Goal: Transaction & Acquisition: Book appointment/travel/reservation

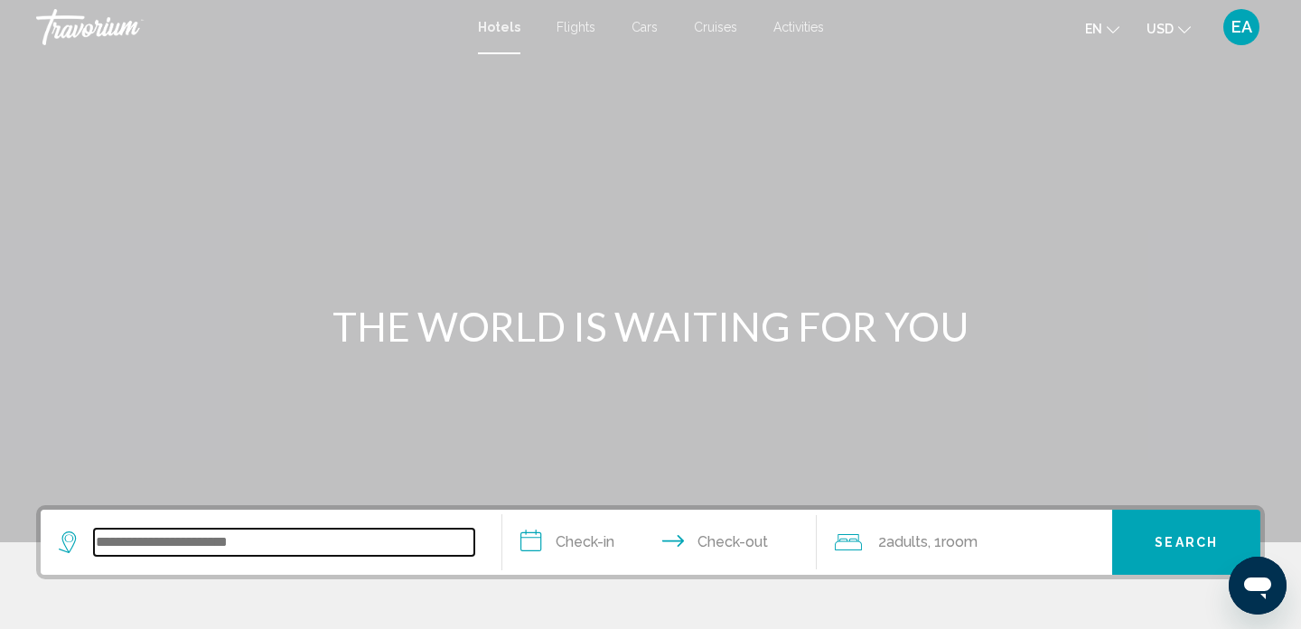
click at [198, 529] on input "Search widget" at bounding box center [284, 542] width 380 height 27
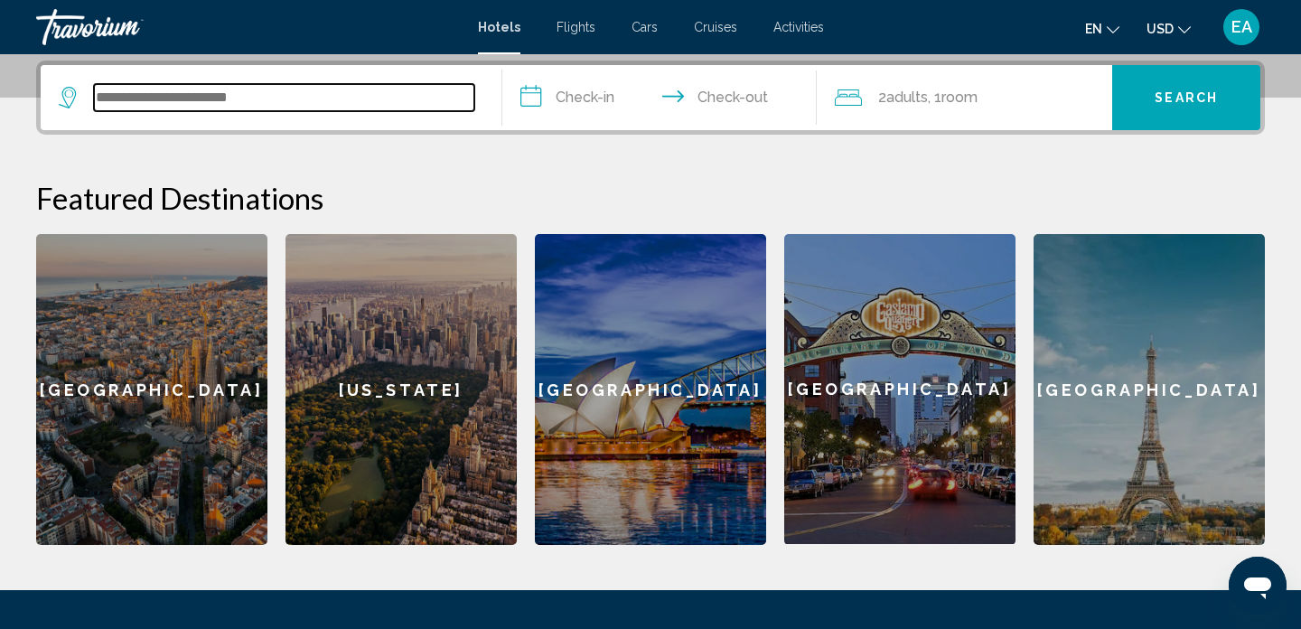
scroll to position [446, 0]
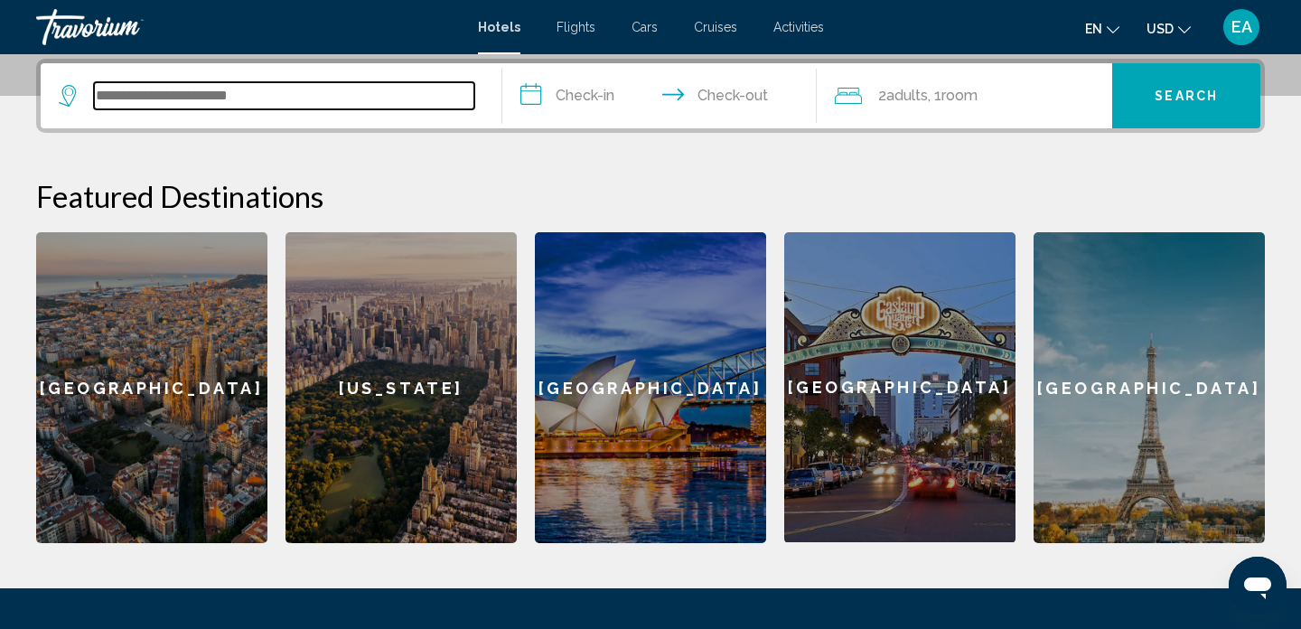
paste input "**********"
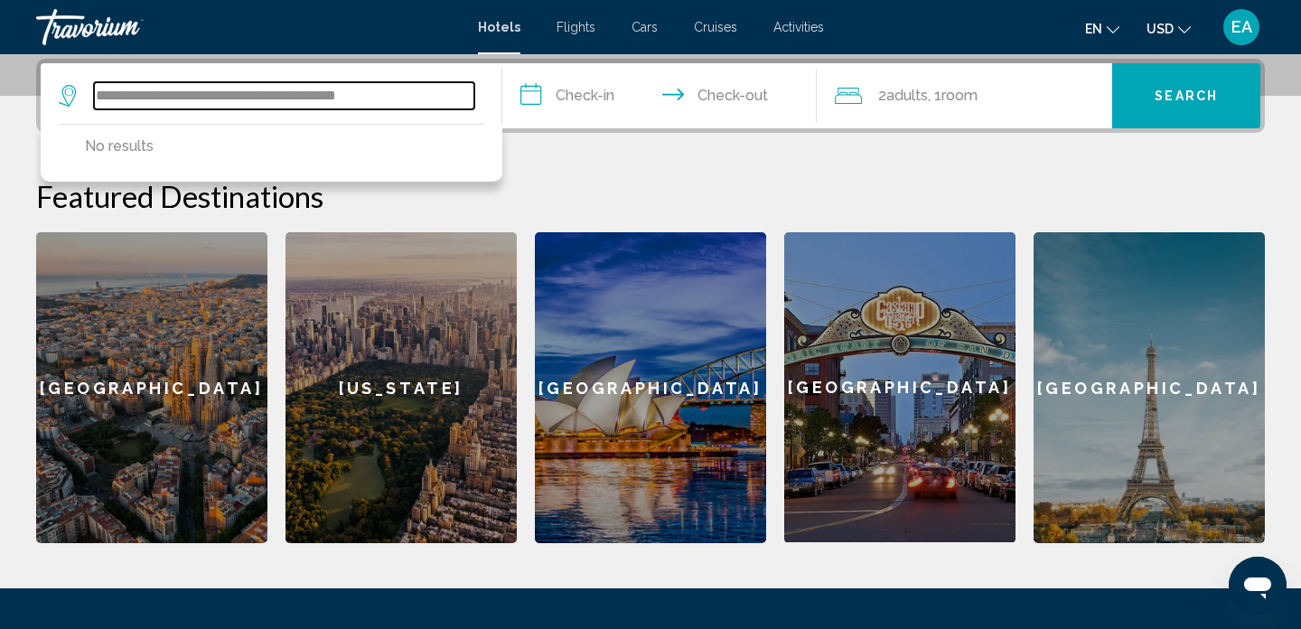
type input "**********"
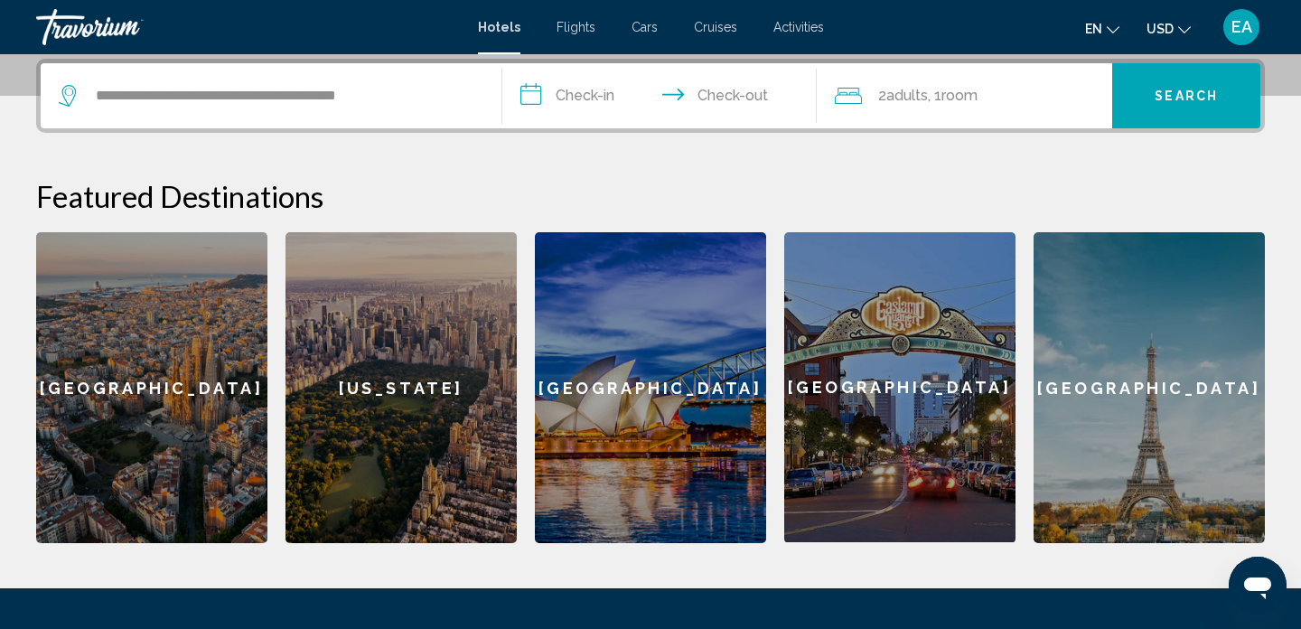
click at [567, 109] on input "**********" at bounding box center [663, 98] width 322 height 70
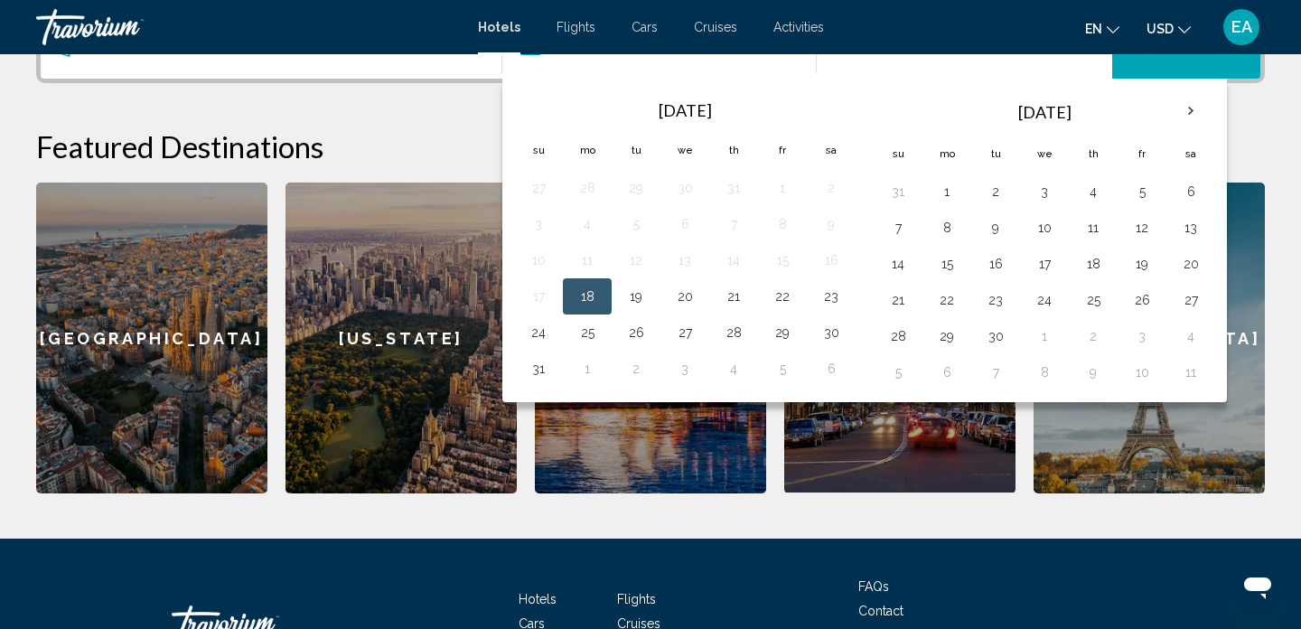
scroll to position [515, 0]
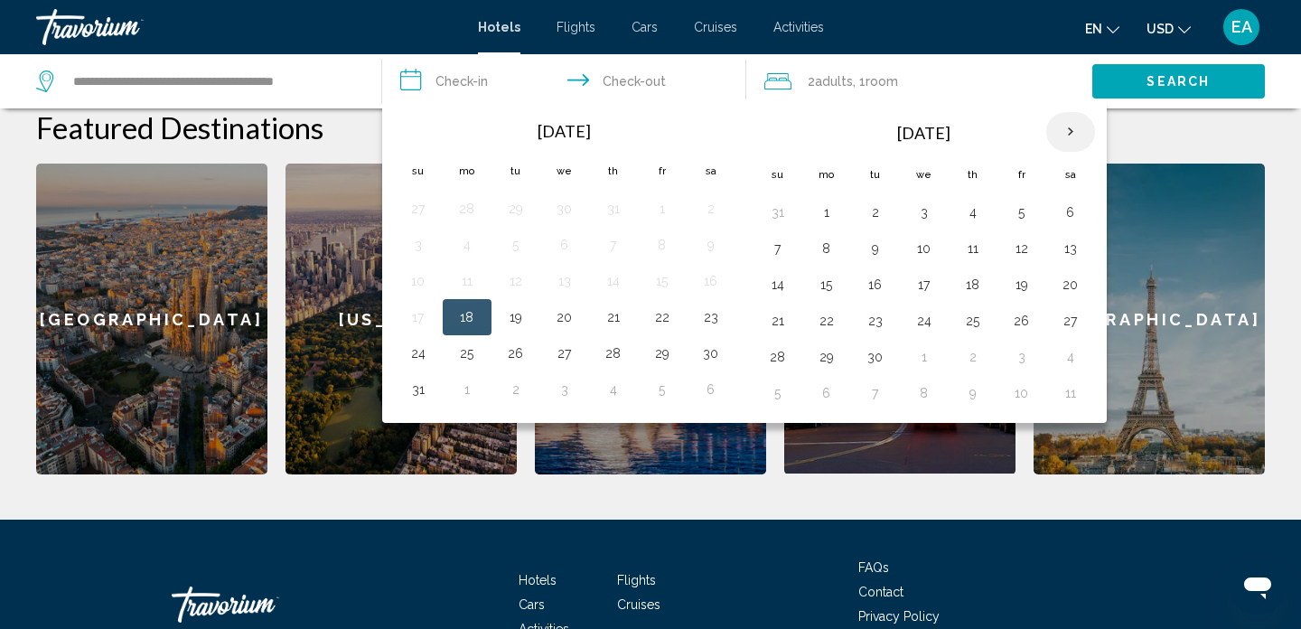
click at [1078, 131] on th "Next month" at bounding box center [1070, 132] width 49 height 40
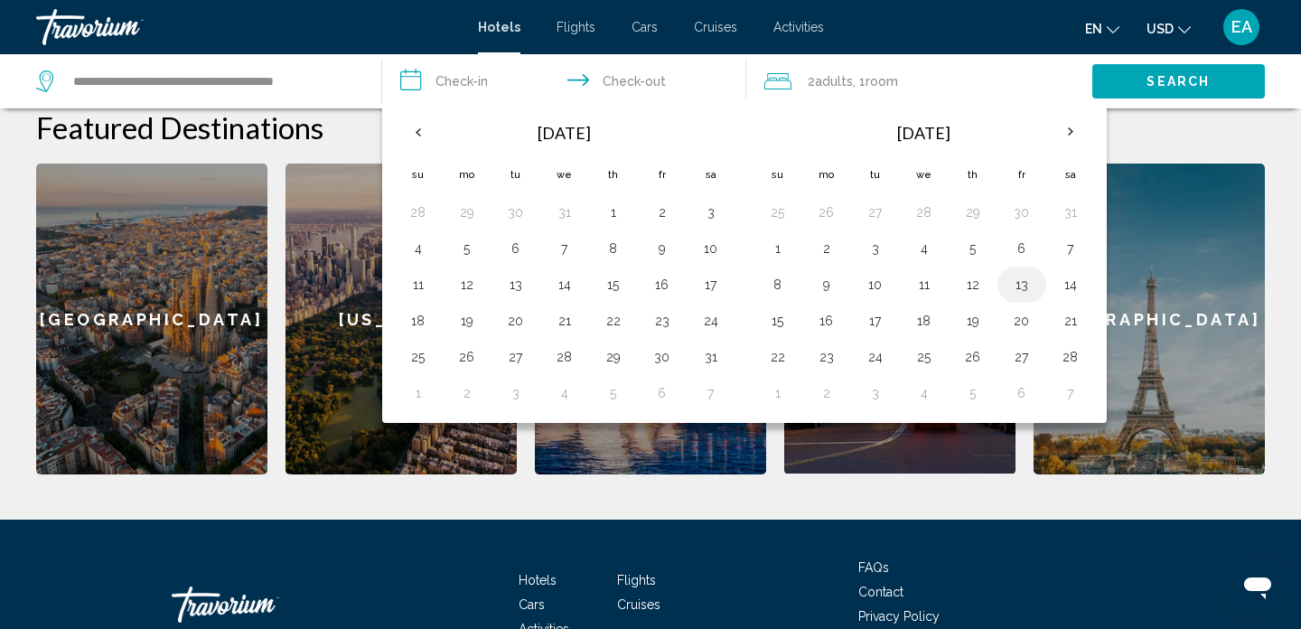
click at [1027, 285] on button "13" at bounding box center [1022, 284] width 29 height 25
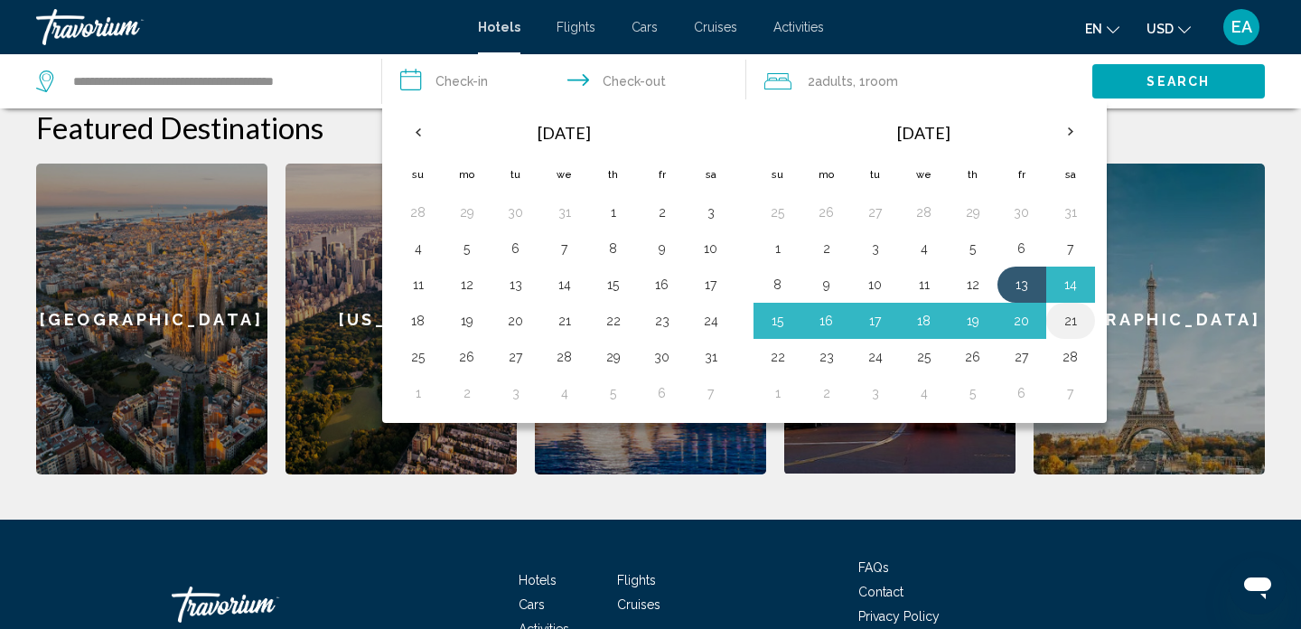
click at [1068, 319] on button "21" at bounding box center [1070, 320] width 29 height 25
type input "**********"
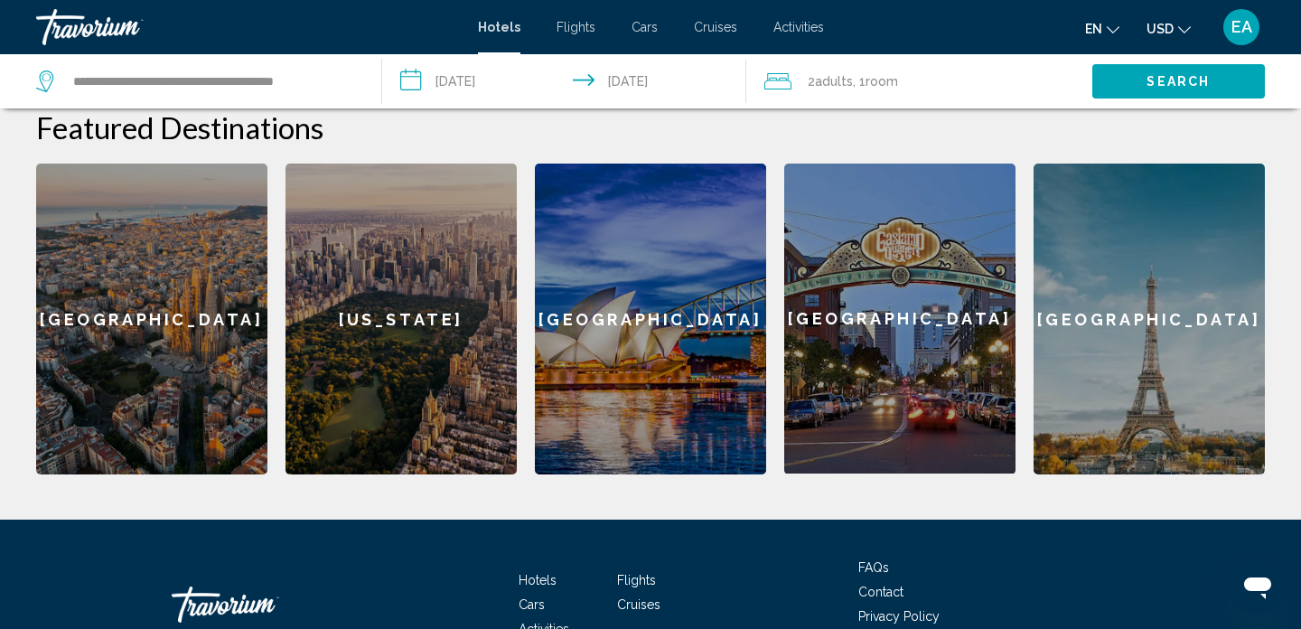
click at [1175, 85] on span "Search" at bounding box center [1178, 82] width 63 height 14
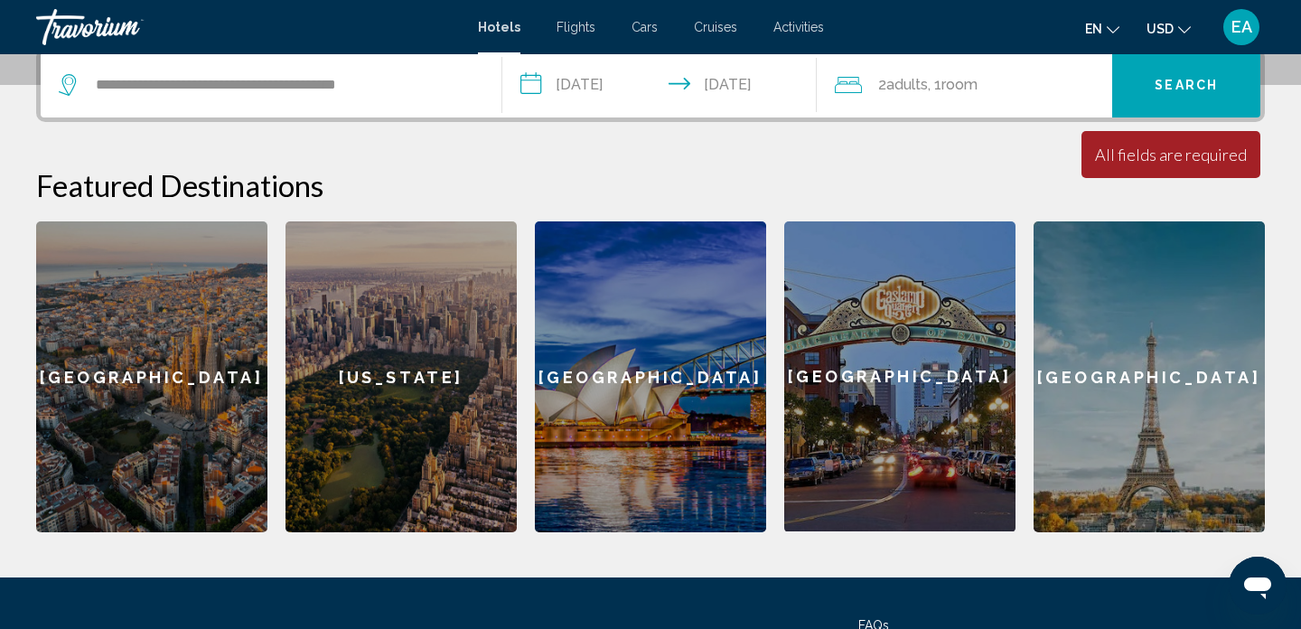
scroll to position [394, 0]
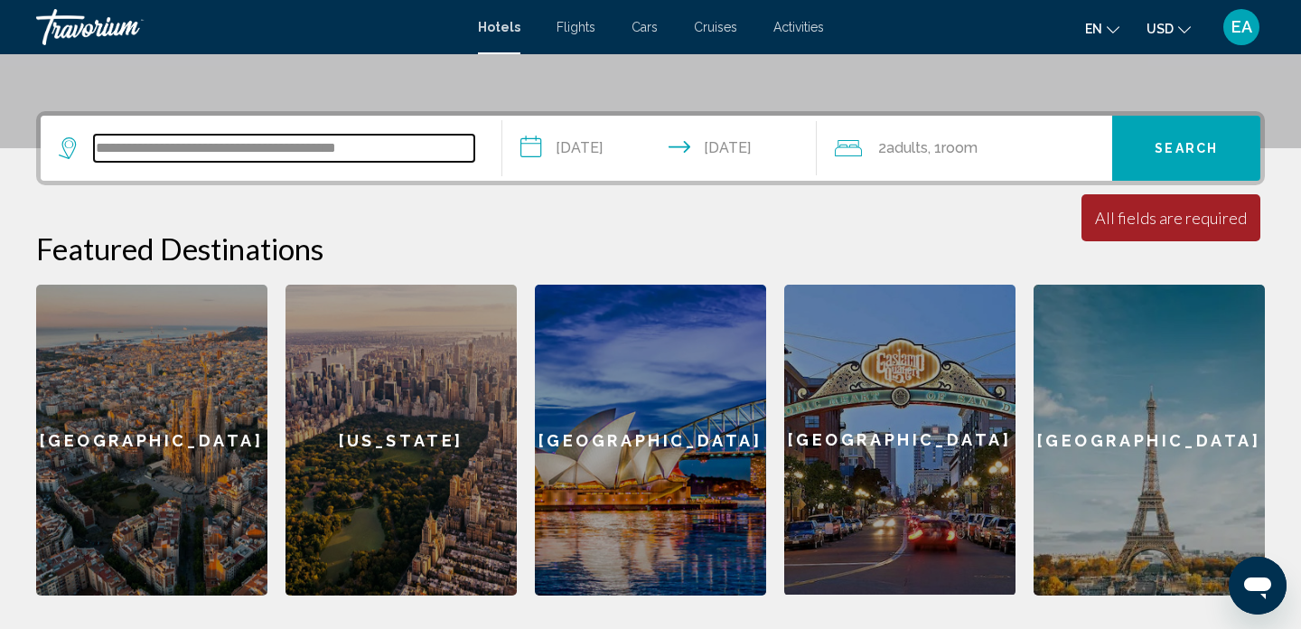
click at [405, 156] on input "**********" at bounding box center [284, 148] width 380 height 27
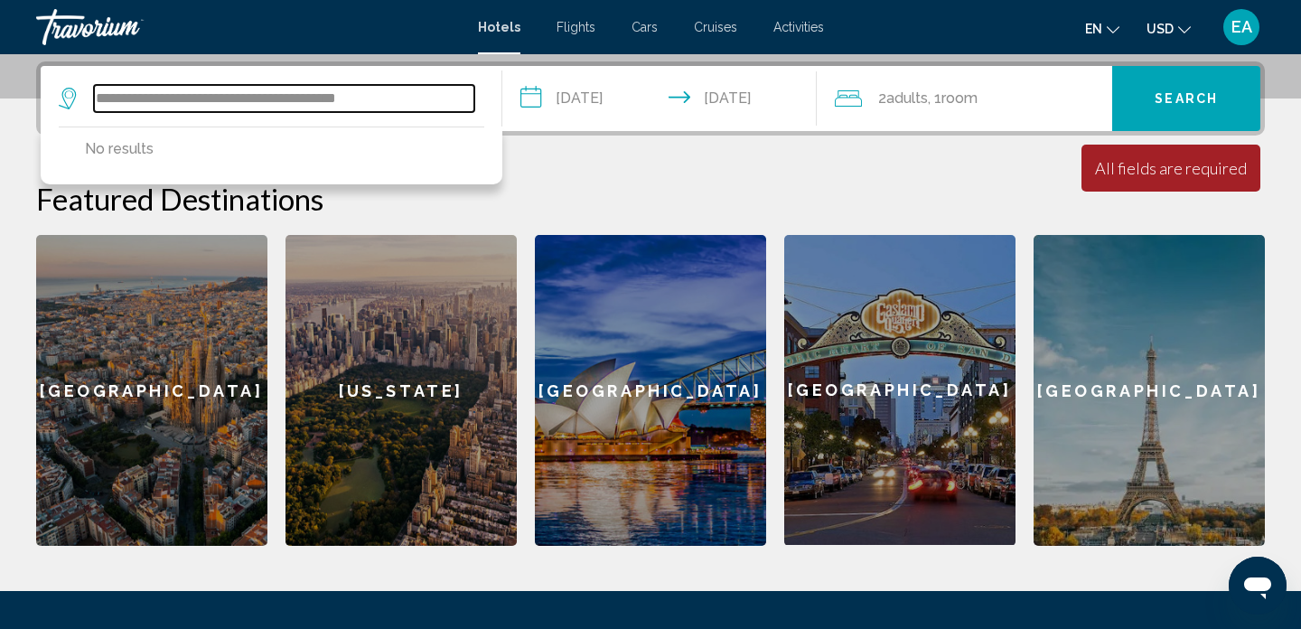
scroll to position [446, 0]
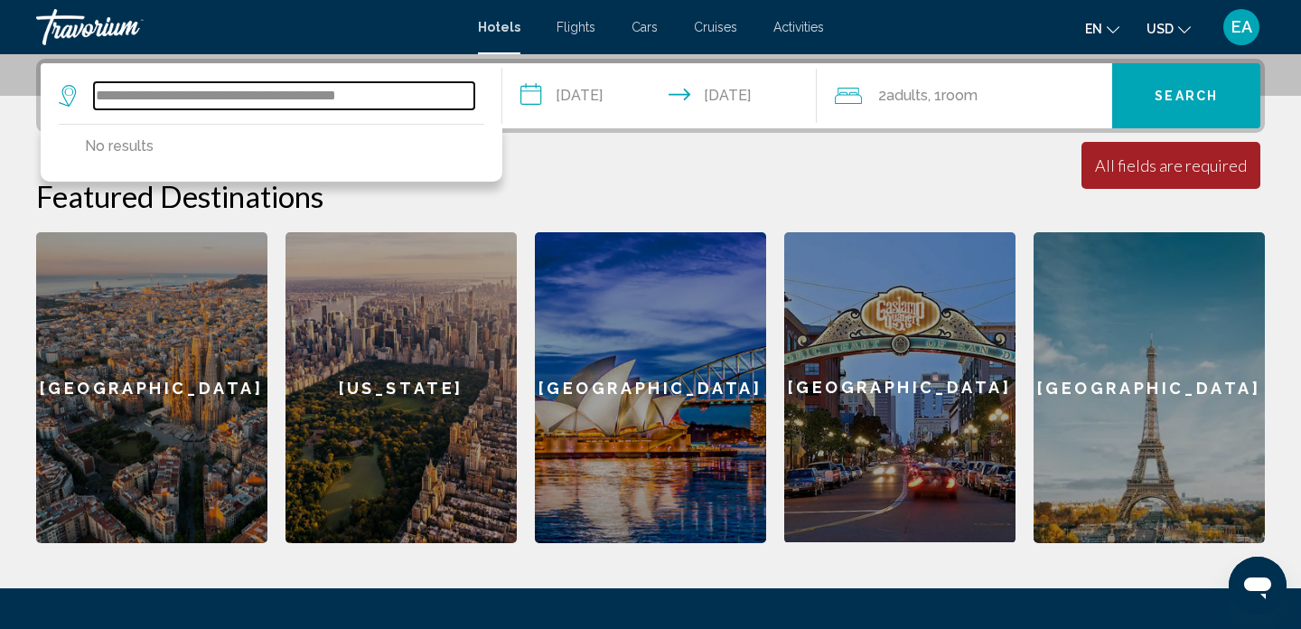
type input "**********"
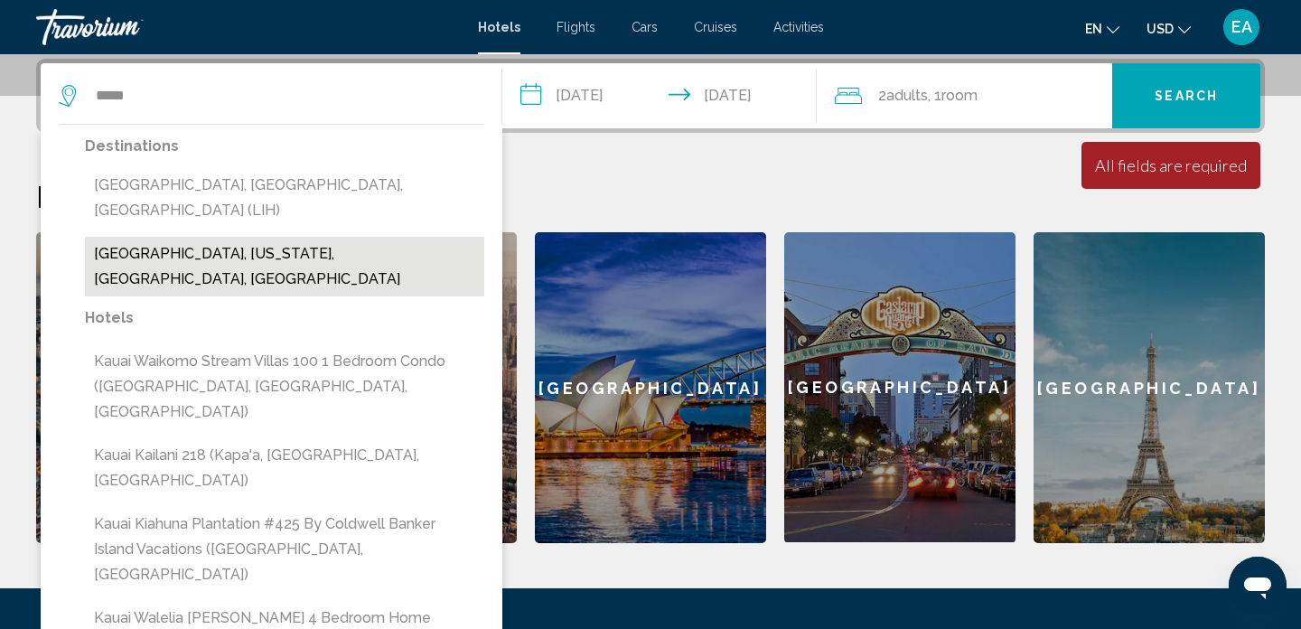
click at [152, 237] on button "[GEOGRAPHIC_DATA], [US_STATE], [GEOGRAPHIC_DATA], [GEOGRAPHIC_DATA]" at bounding box center [284, 267] width 399 height 60
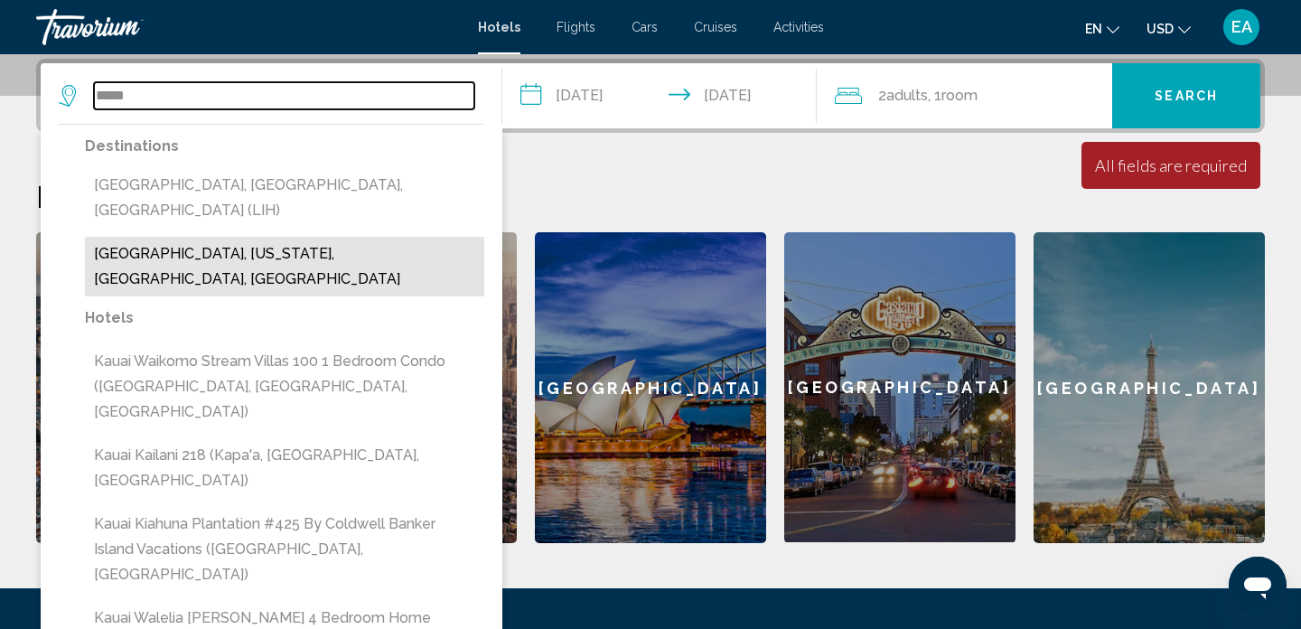
type input "**********"
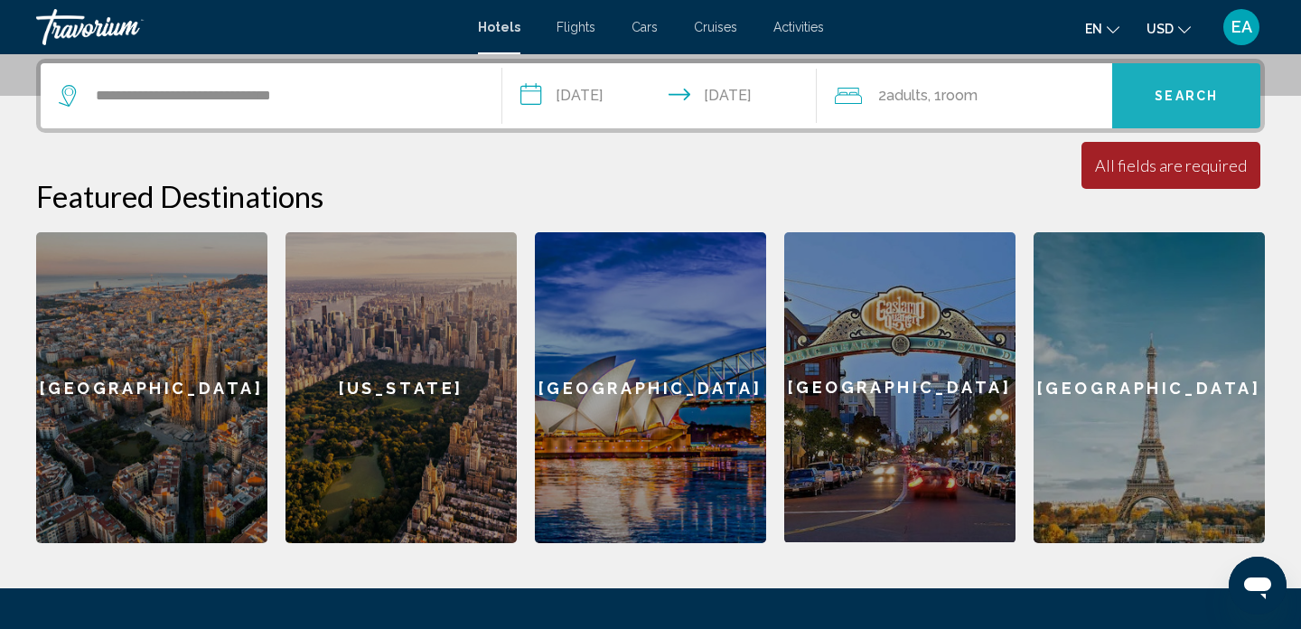
click at [1215, 106] on button "Search" at bounding box center [1186, 95] width 148 height 65
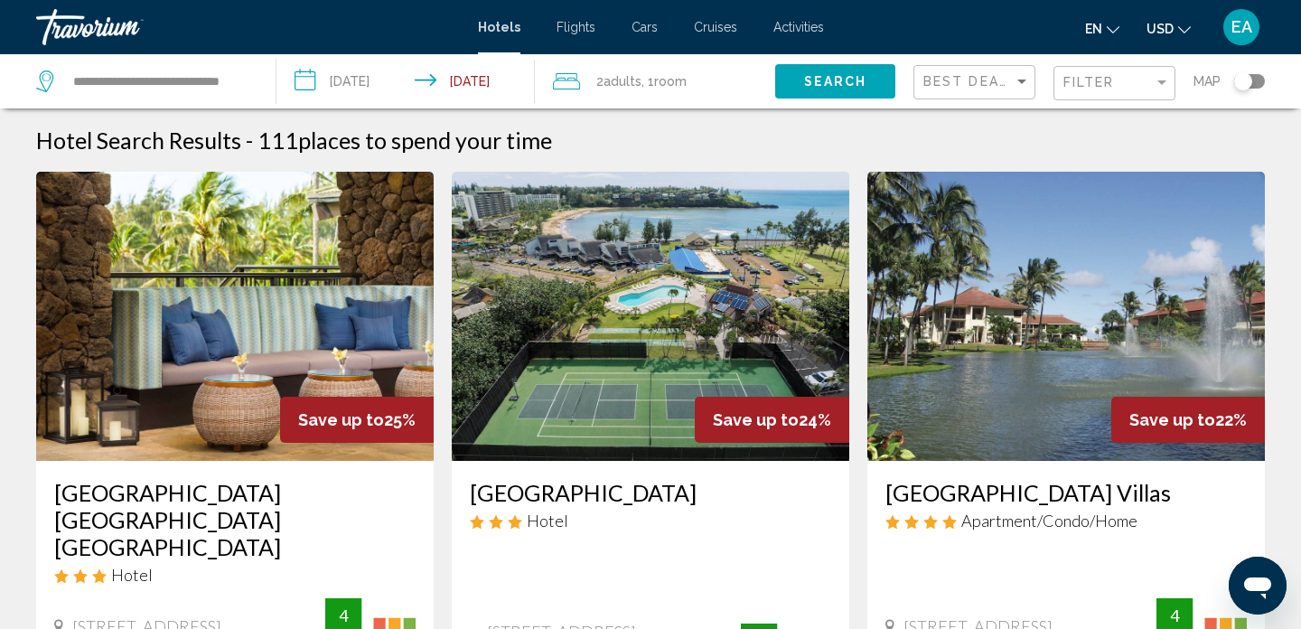
click at [661, 69] on span ", 1 Room rooms" at bounding box center [664, 81] width 45 height 25
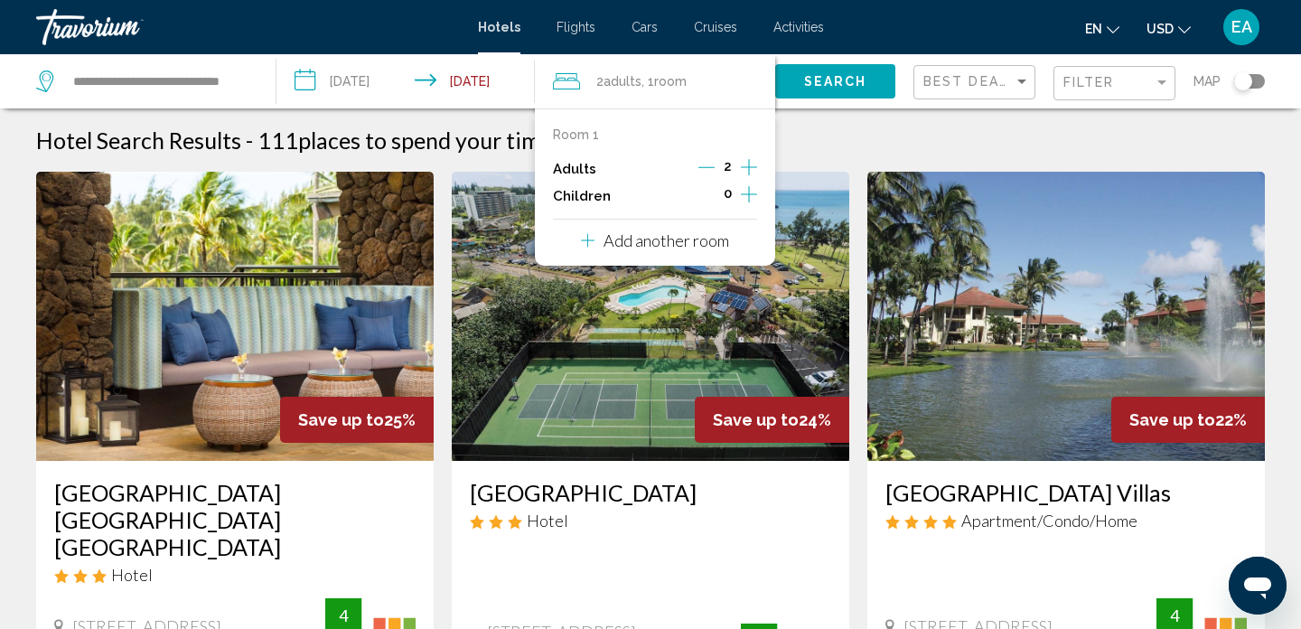
click at [750, 193] on icon "Increment children" at bounding box center [749, 194] width 16 height 16
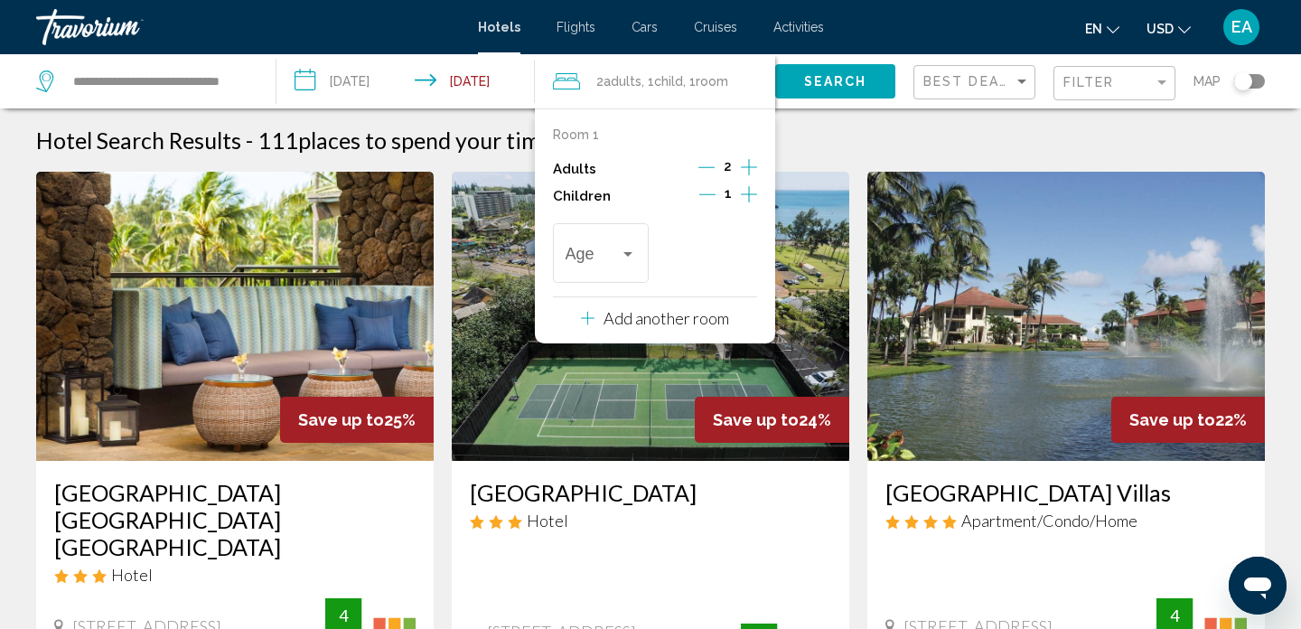
click at [750, 193] on icon "Increment children" at bounding box center [749, 194] width 16 height 16
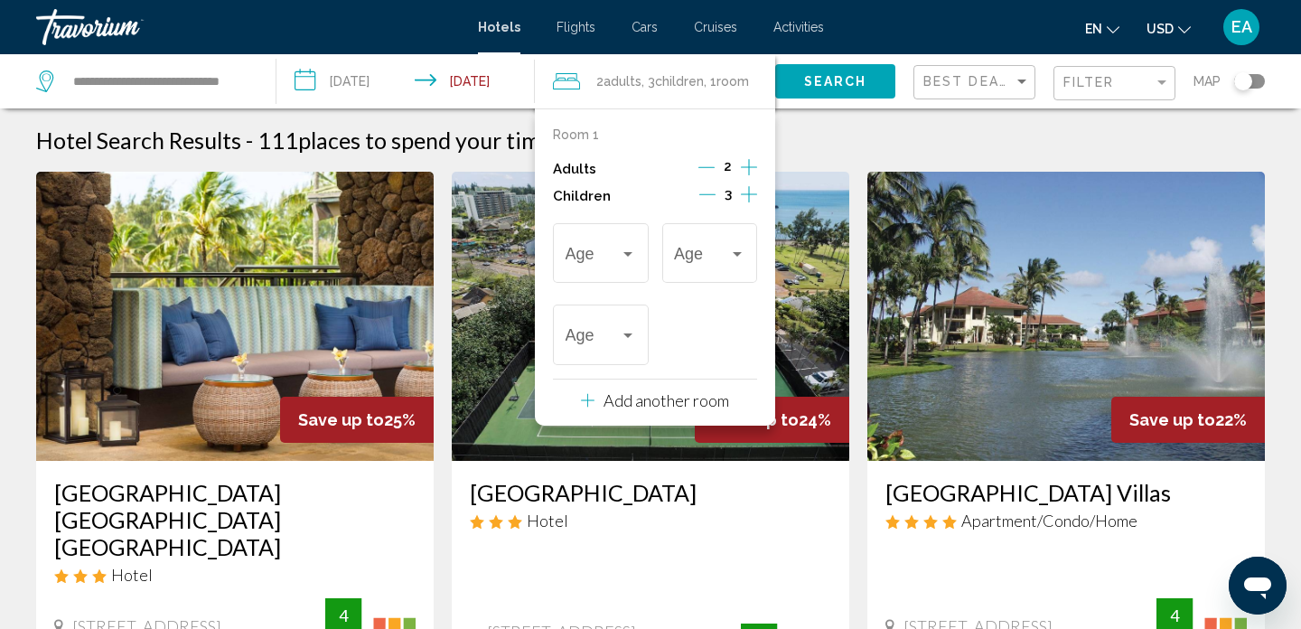
click at [750, 193] on icon "Increment children" at bounding box center [749, 194] width 16 height 16
click at [630, 255] on div "Travelers: 2 adults, 4 children" at bounding box center [627, 254] width 9 height 5
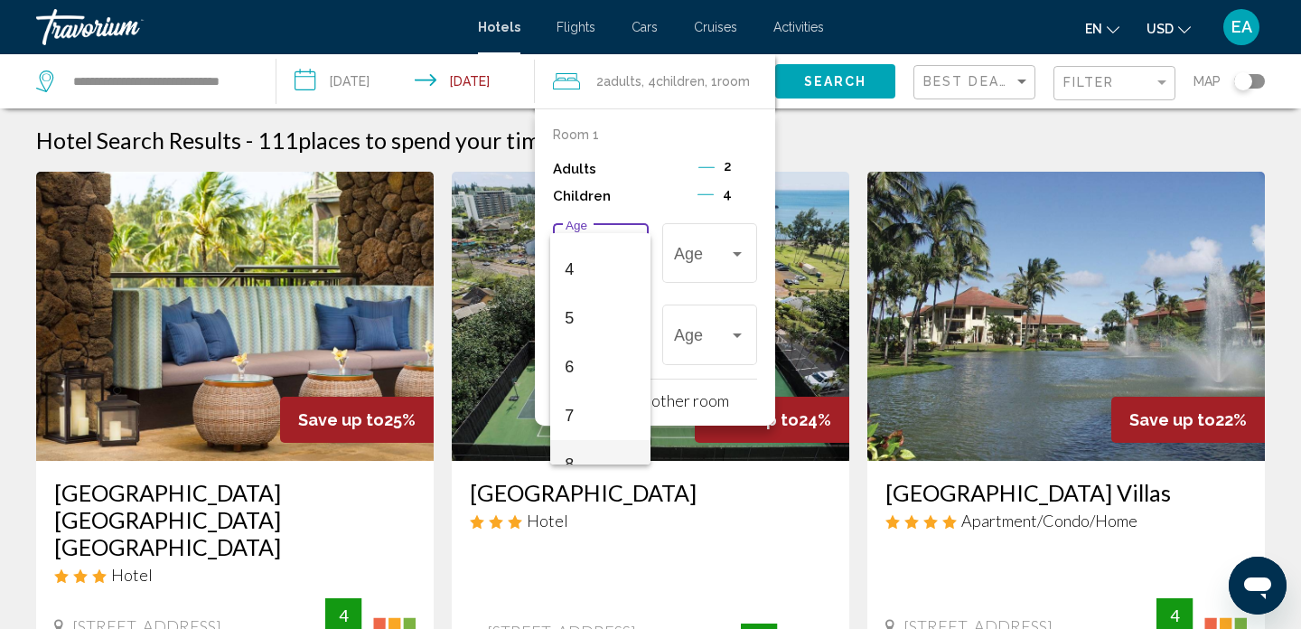
click at [581, 455] on span "8" at bounding box center [600, 464] width 70 height 49
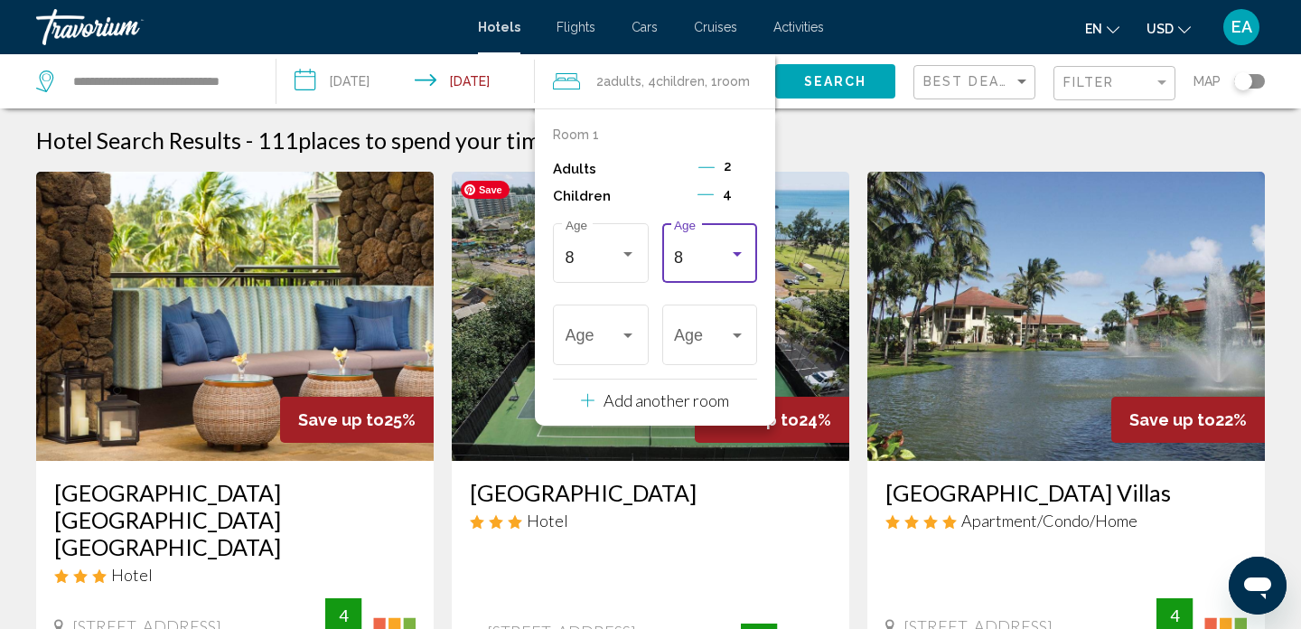
scroll to position [208, 0]
click at [713, 254] on div "8" at bounding box center [701, 257] width 55 height 18
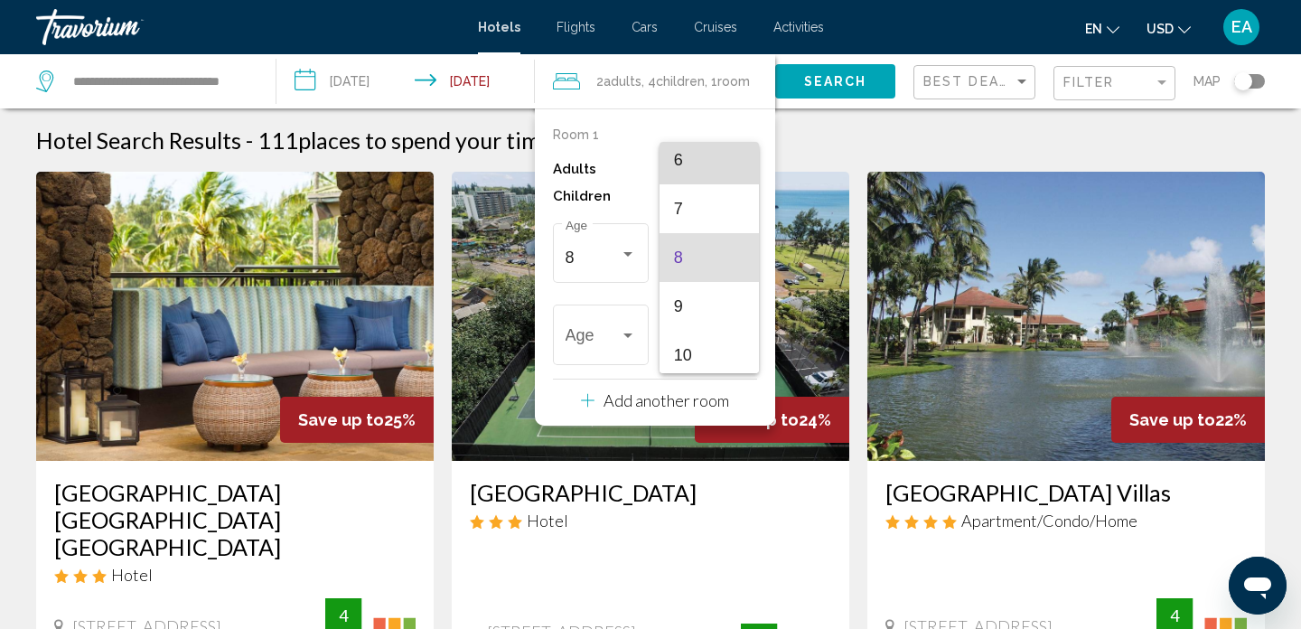
click at [692, 166] on span "6" at bounding box center [709, 160] width 70 height 49
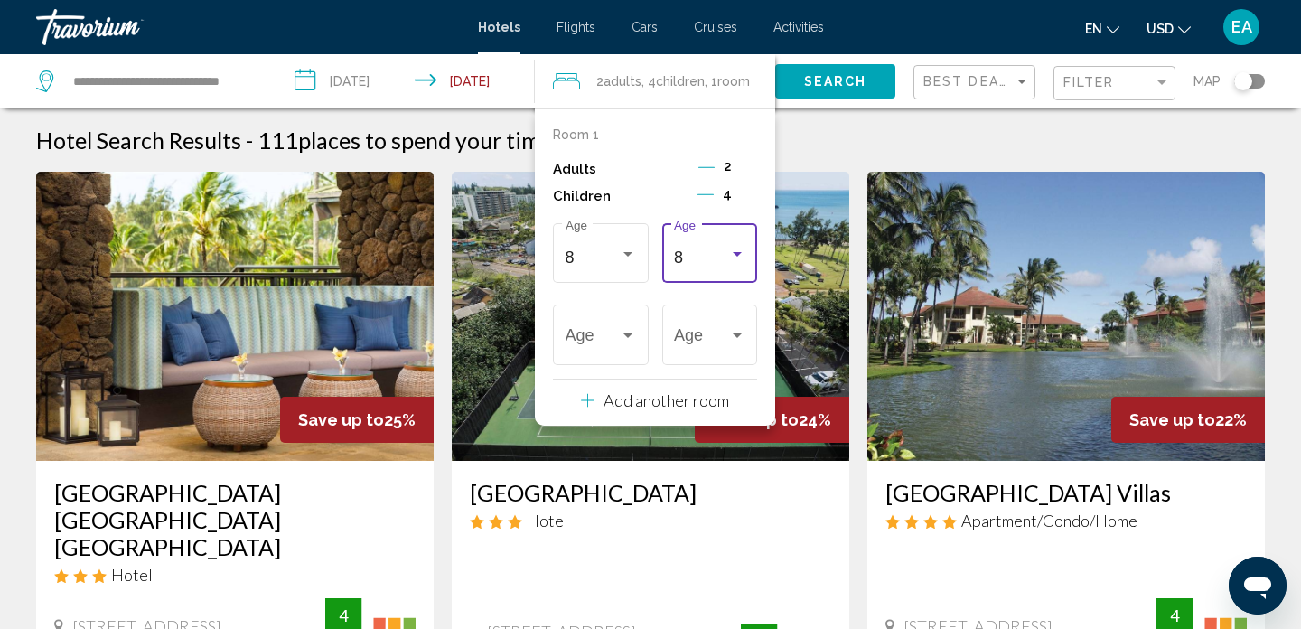
scroll to position [293, 0]
click at [605, 344] on div "6" at bounding box center [593, 340] width 55 height 18
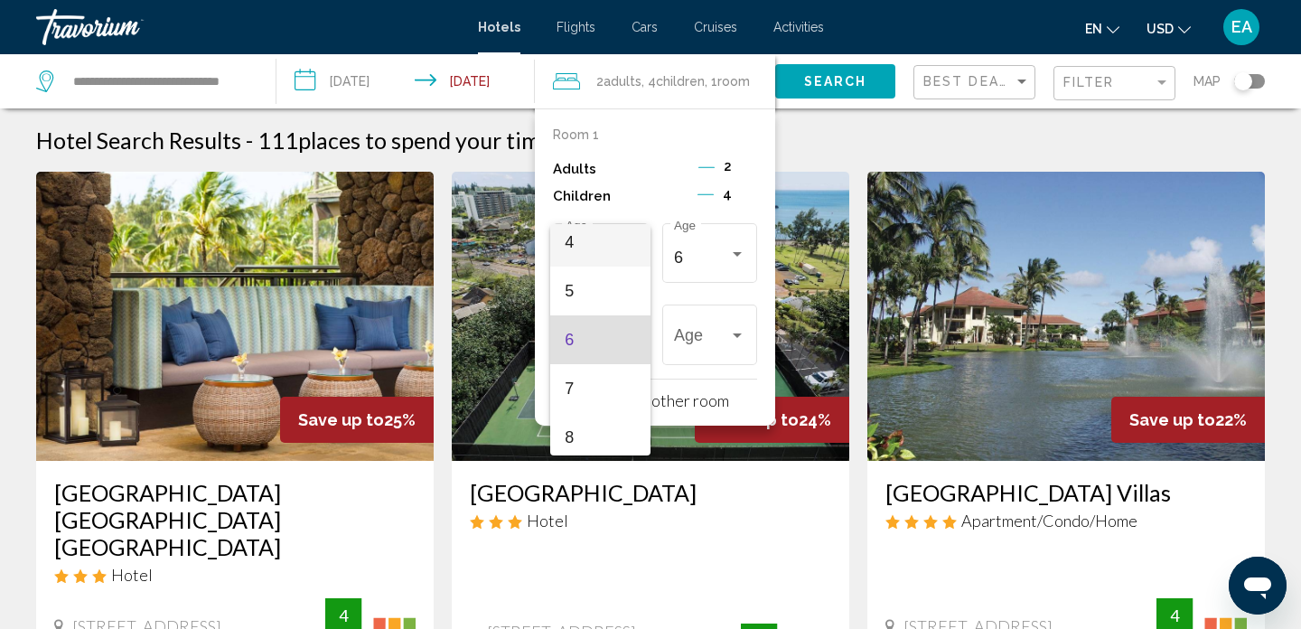
click at [586, 249] on span "4" at bounding box center [600, 242] width 70 height 49
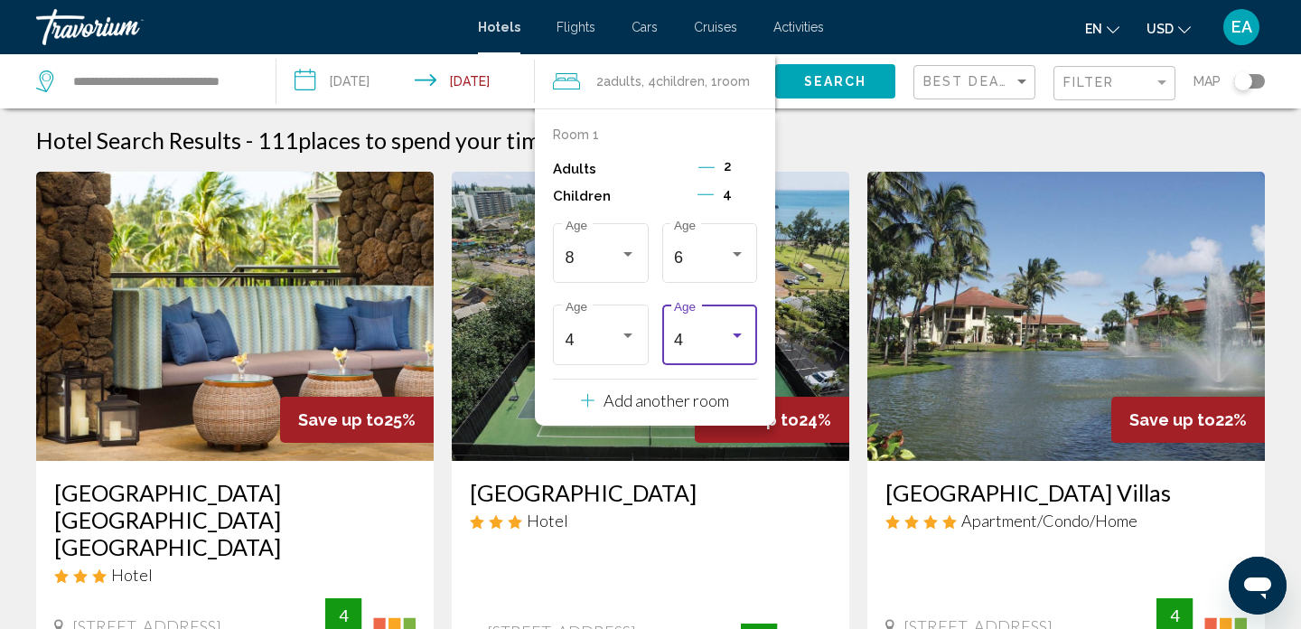
scroll to position [195, 0]
click at [698, 326] on div "4 Age" at bounding box center [709, 333] width 71 height 64
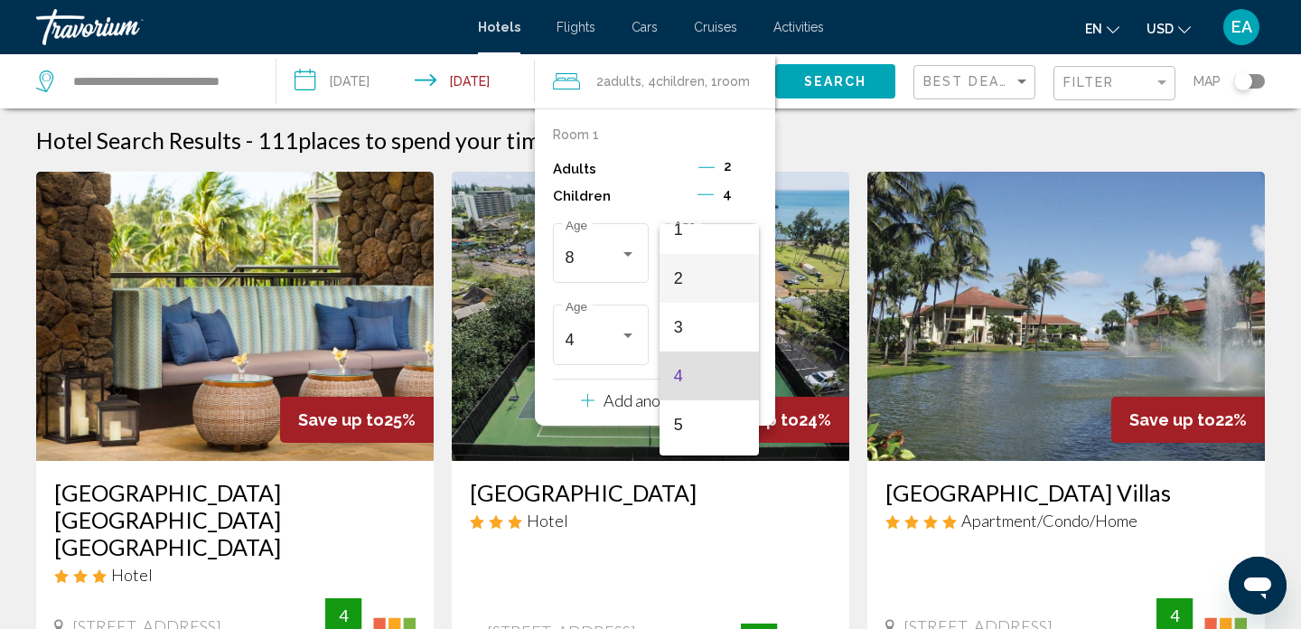
scroll to position [59, 0]
click at [698, 244] on span "1" at bounding box center [709, 238] width 70 height 49
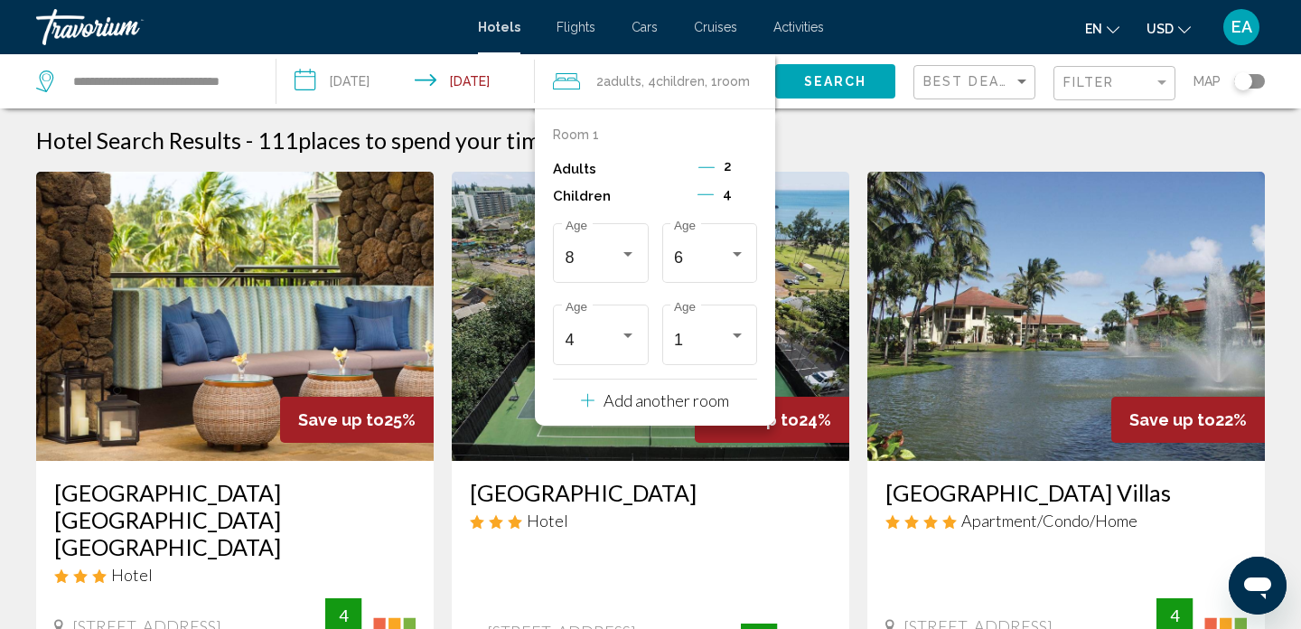
click at [819, 82] on span "Search" at bounding box center [835, 82] width 63 height 14
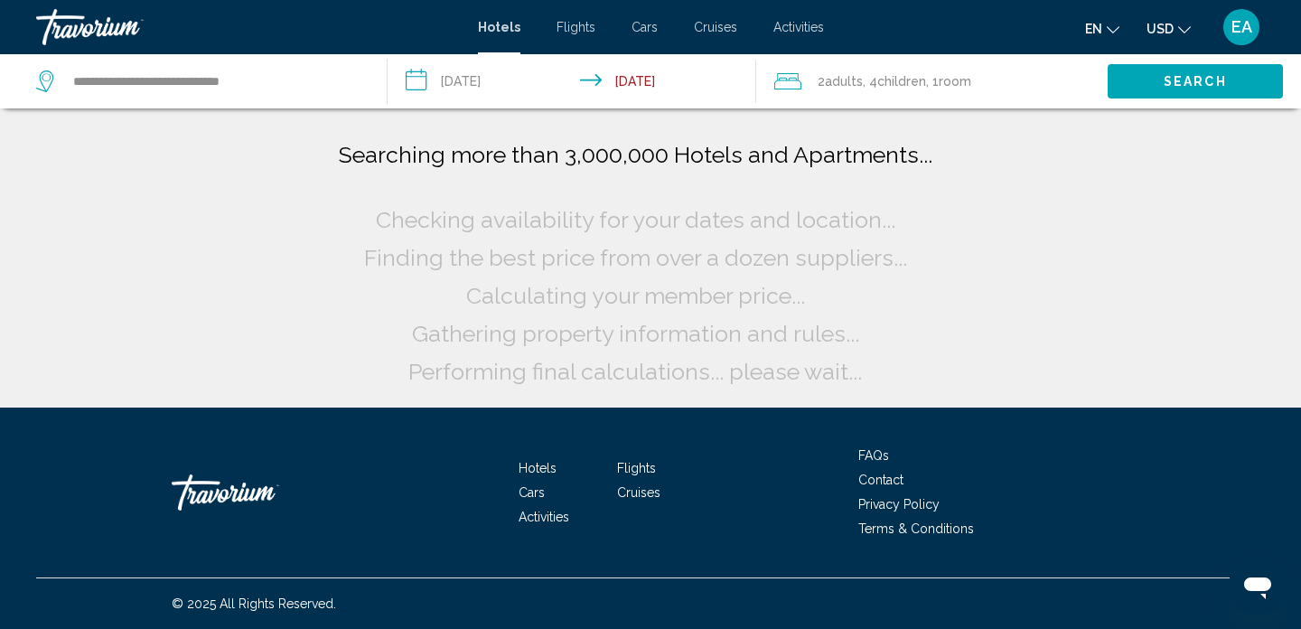
click at [1157, 99] on div "Search" at bounding box center [1204, 81] width 193 height 54
click at [1155, 90] on button "Search" at bounding box center [1195, 80] width 175 height 33
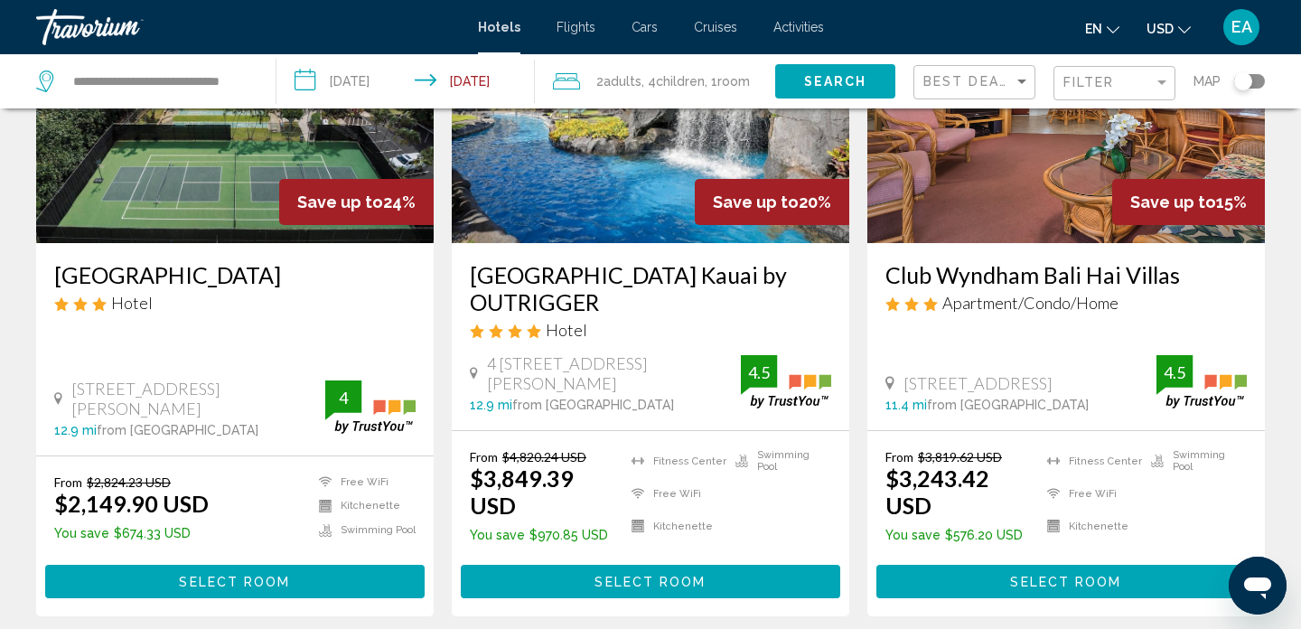
scroll to position [220, 0]
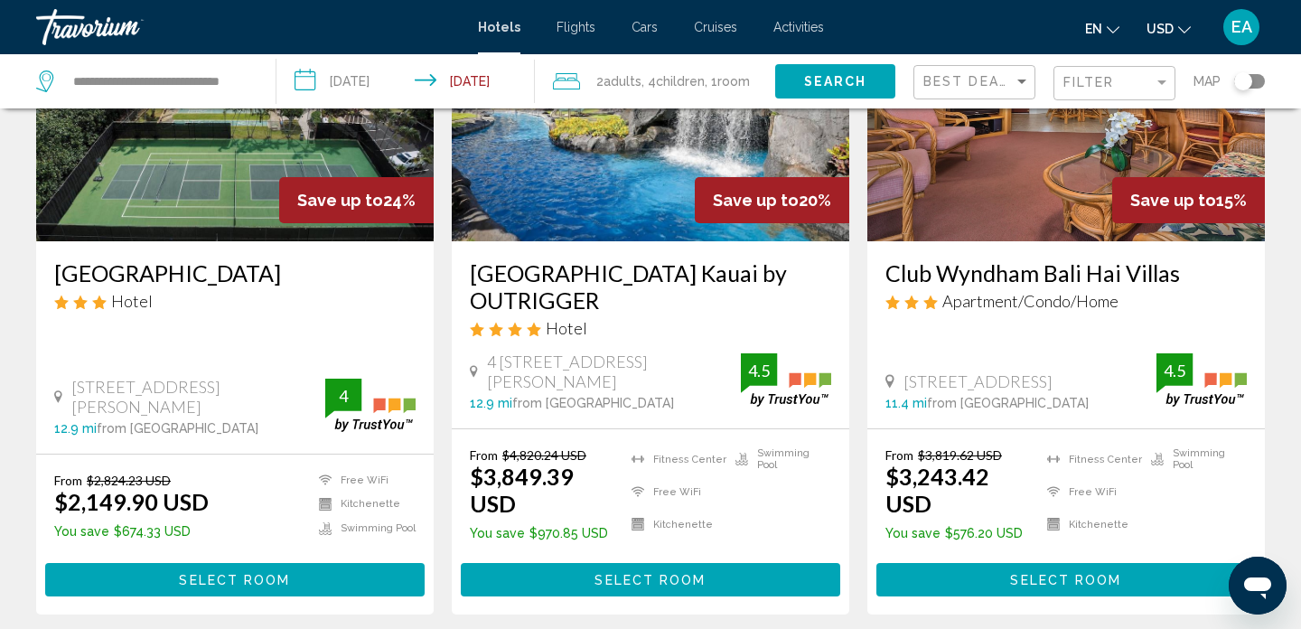
click at [247, 164] on img "Main content" at bounding box center [235, 96] width 398 height 289
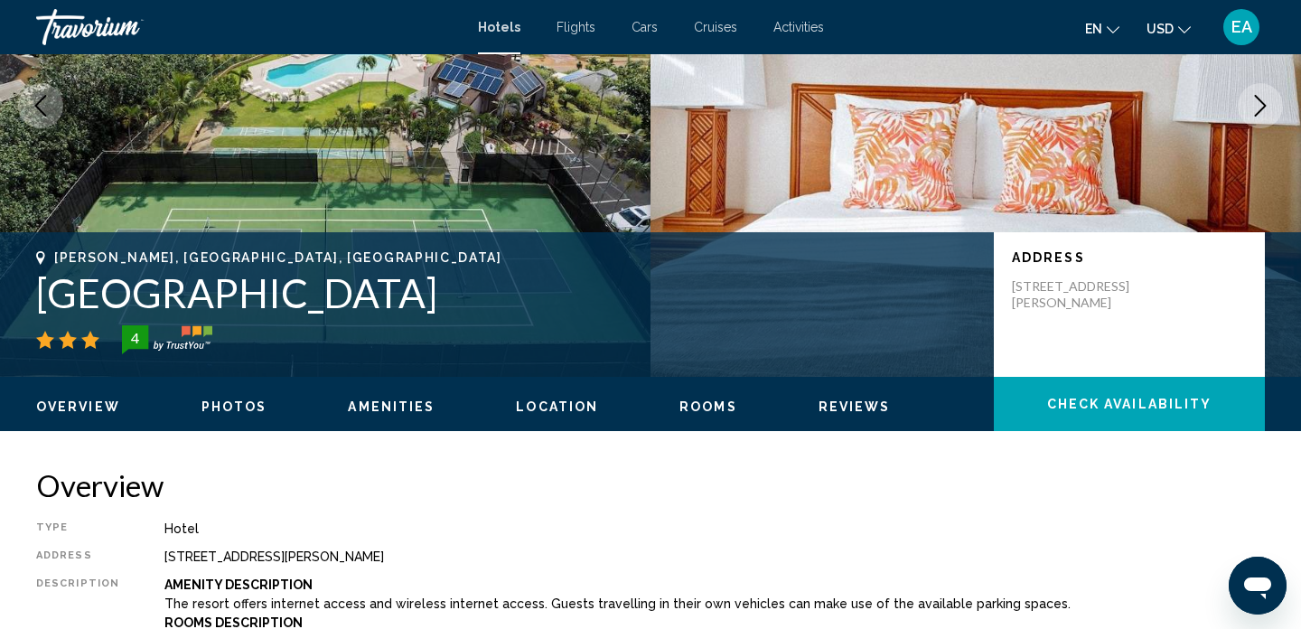
scroll to position [11, 0]
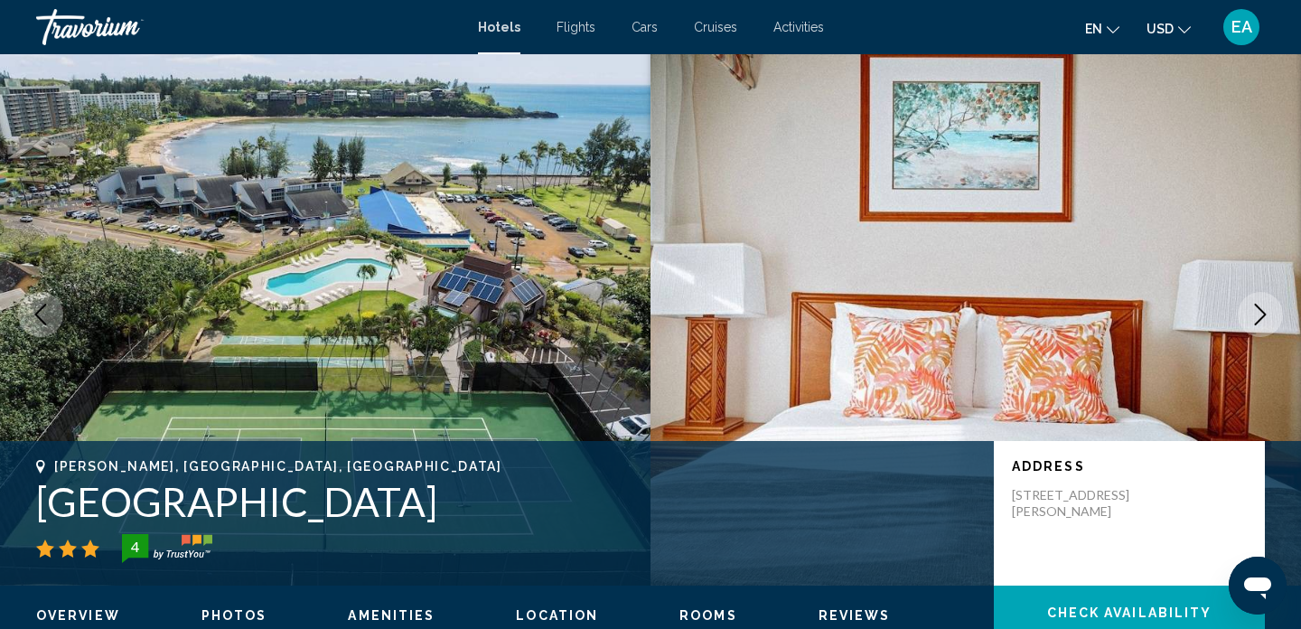
click at [1270, 314] on icon "Next image" at bounding box center [1261, 315] width 22 height 22
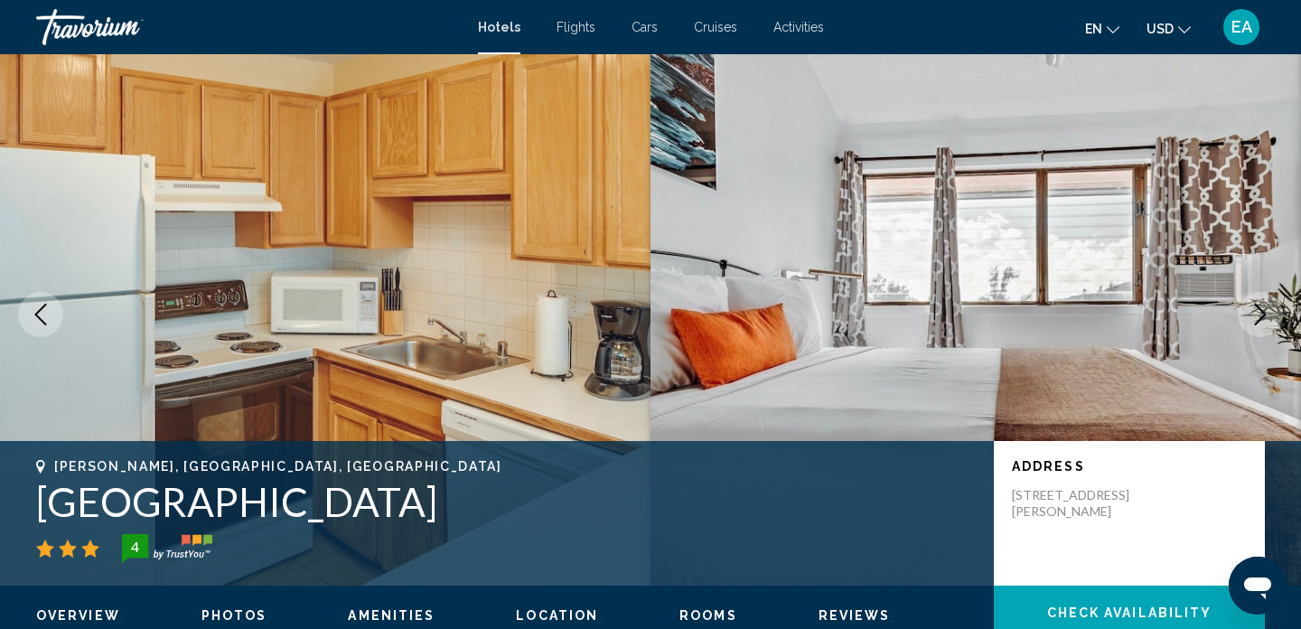
click at [1270, 314] on icon "Next image" at bounding box center [1261, 315] width 22 height 22
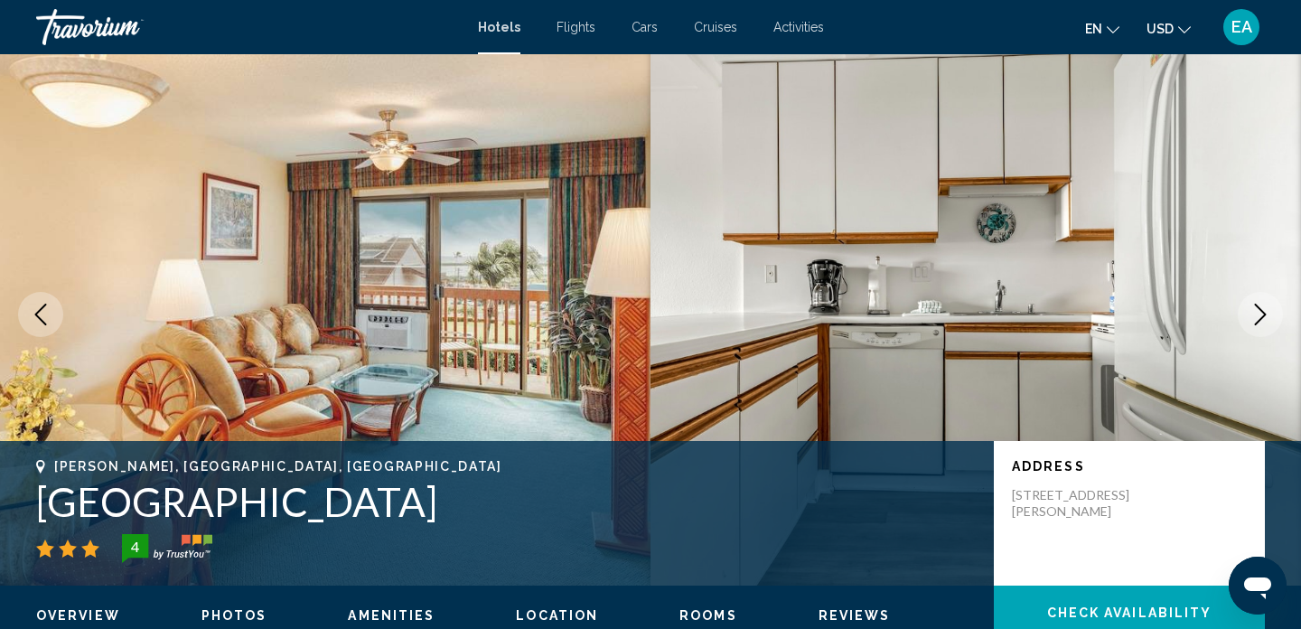
click at [1270, 314] on icon "Next image" at bounding box center [1261, 315] width 22 height 22
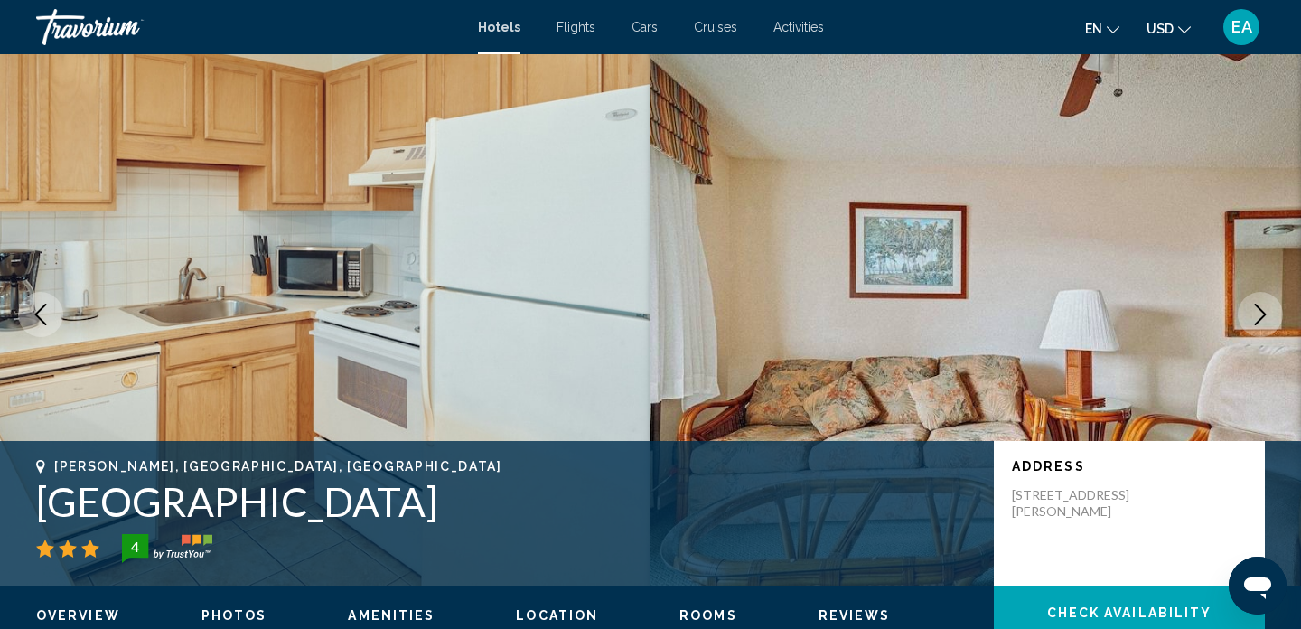
click at [1270, 313] on icon "Next image" at bounding box center [1261, 315] width 22 height 22
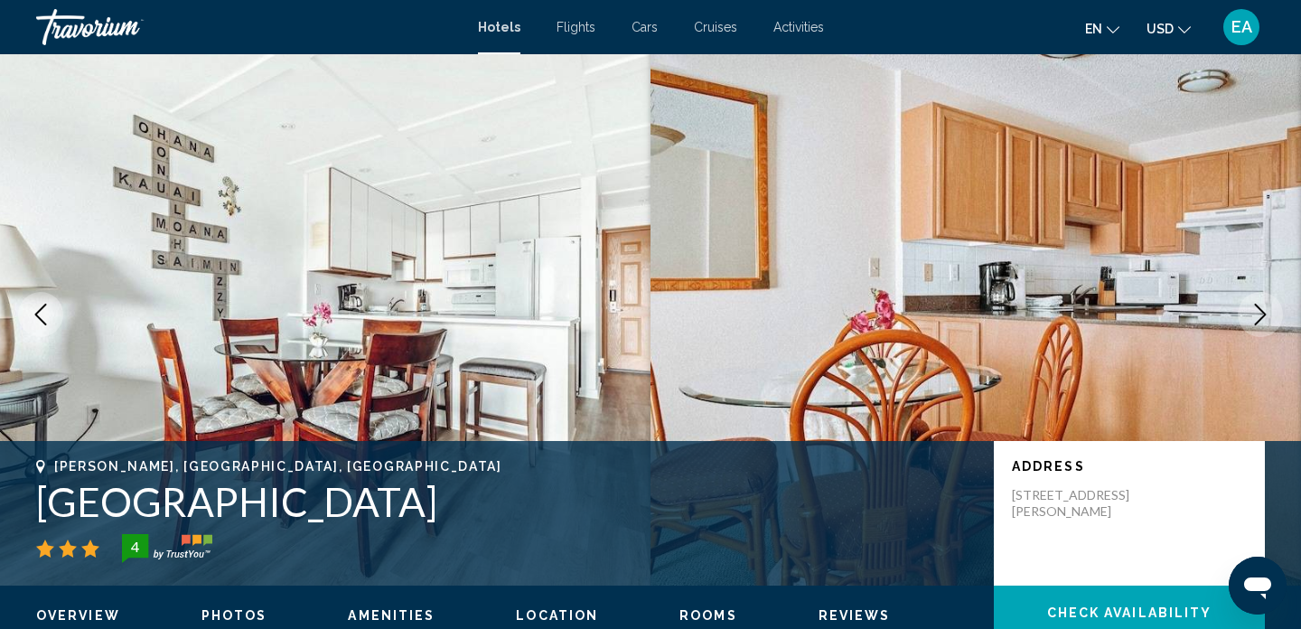
click at [1270, 313] on icon "Next image" at bounding box center [1261, 315] width 22 height 22
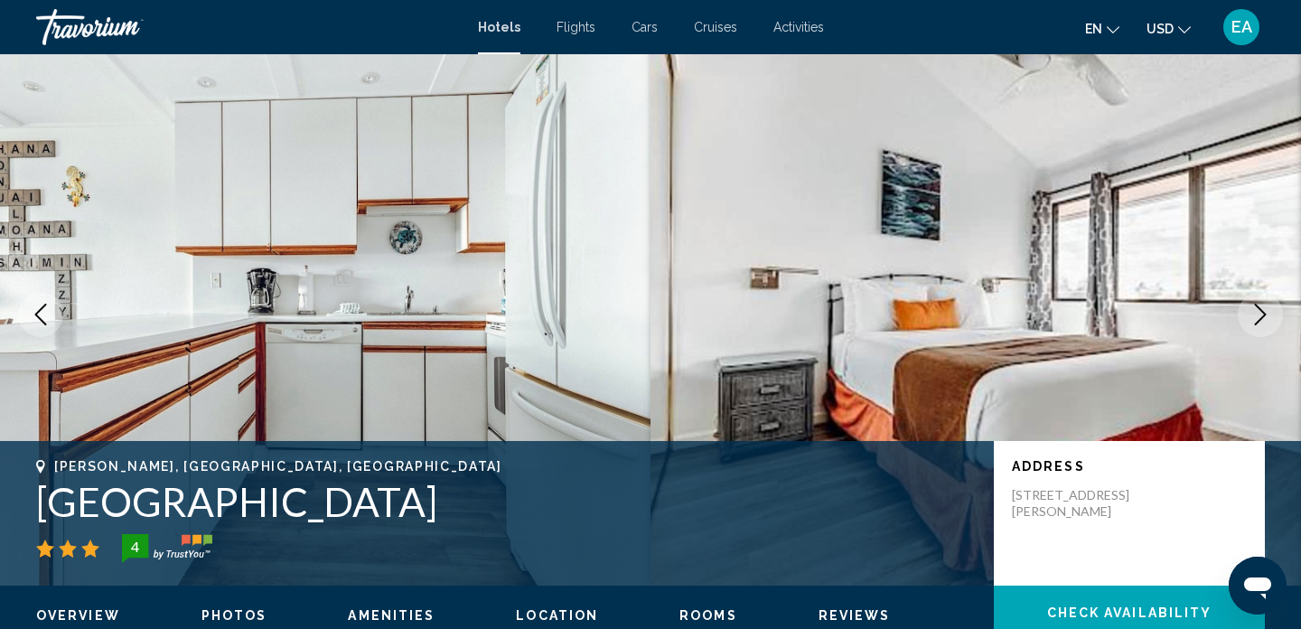
click at [1270, 314] on icon "Next image" at bounding box center [1261, 315] width 22 height 22
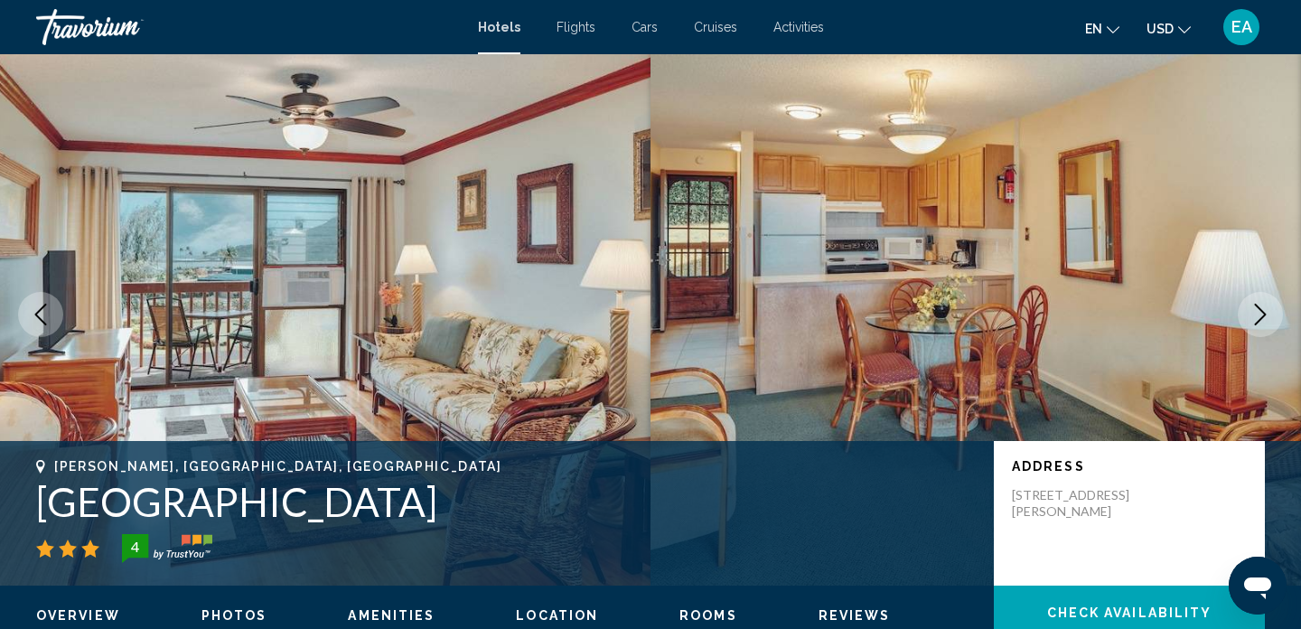
click at [1270, 315] on icon "Next image" at bounding box center [1261, 315] width 22 height 22
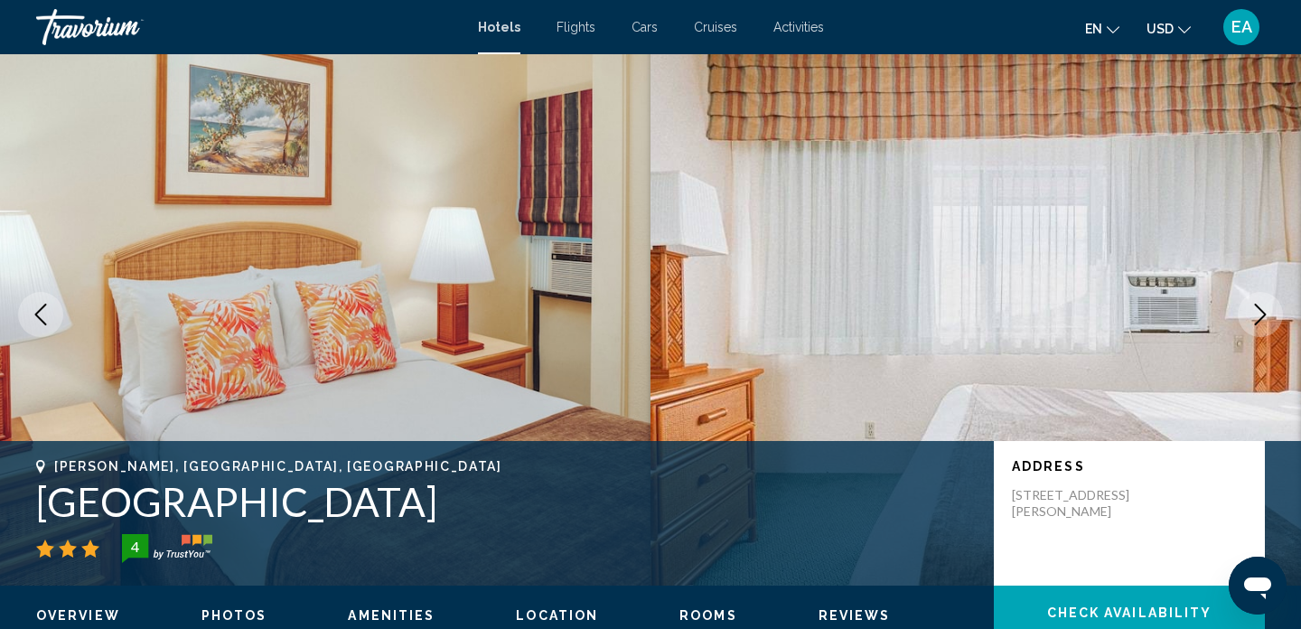
click at [1270, 315] on icon "Next image" at bounding box center [1261, 315] width 22 height 22
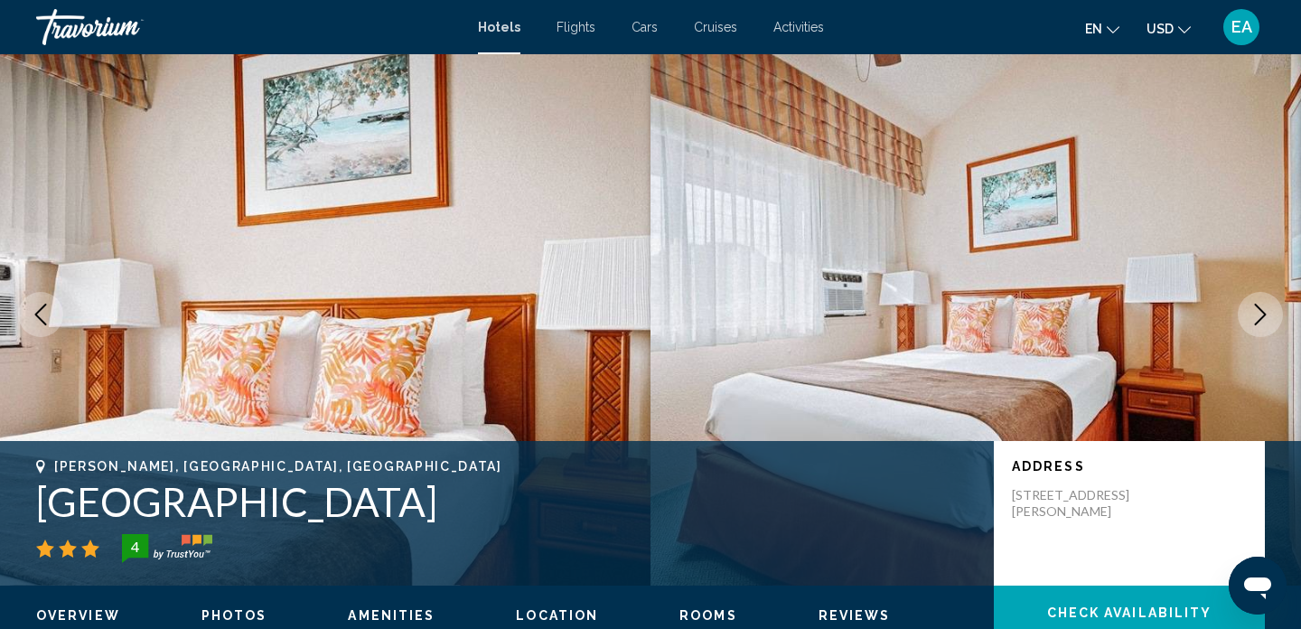
click at [1270, 315] on icon "Next image" at bounding box center [1261, 315] width 22 height 22
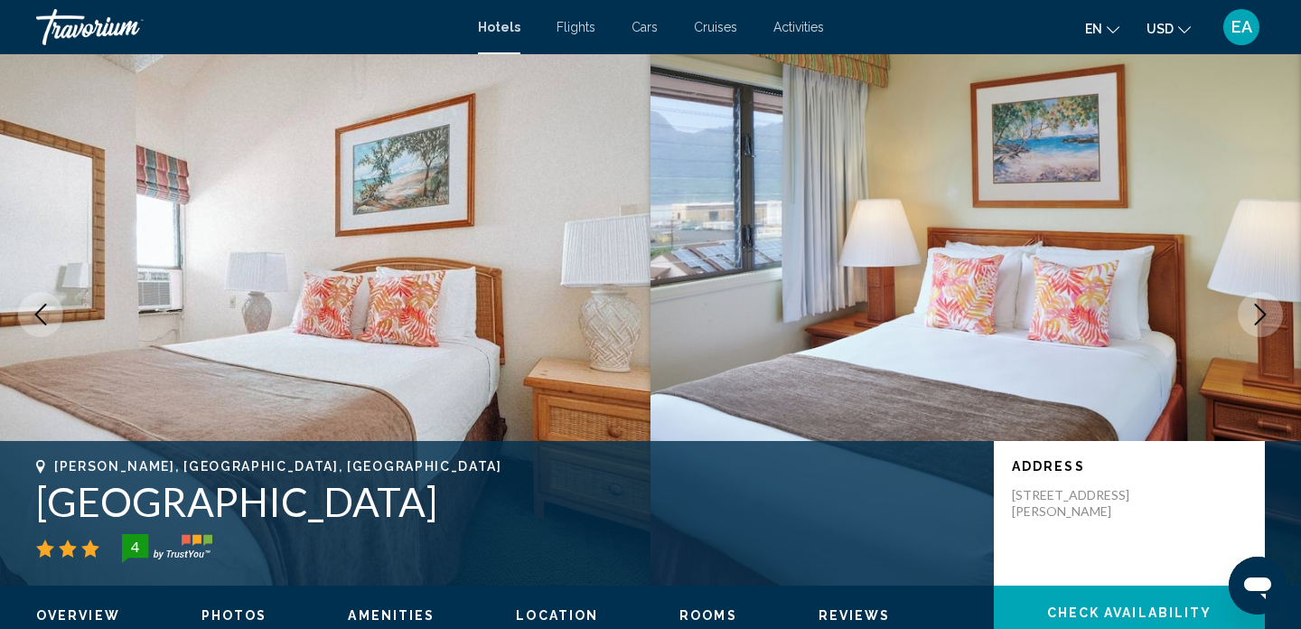
click at [1270, 315] on icon "Next image" at bounding box center [1261, 315] width 22 height 22
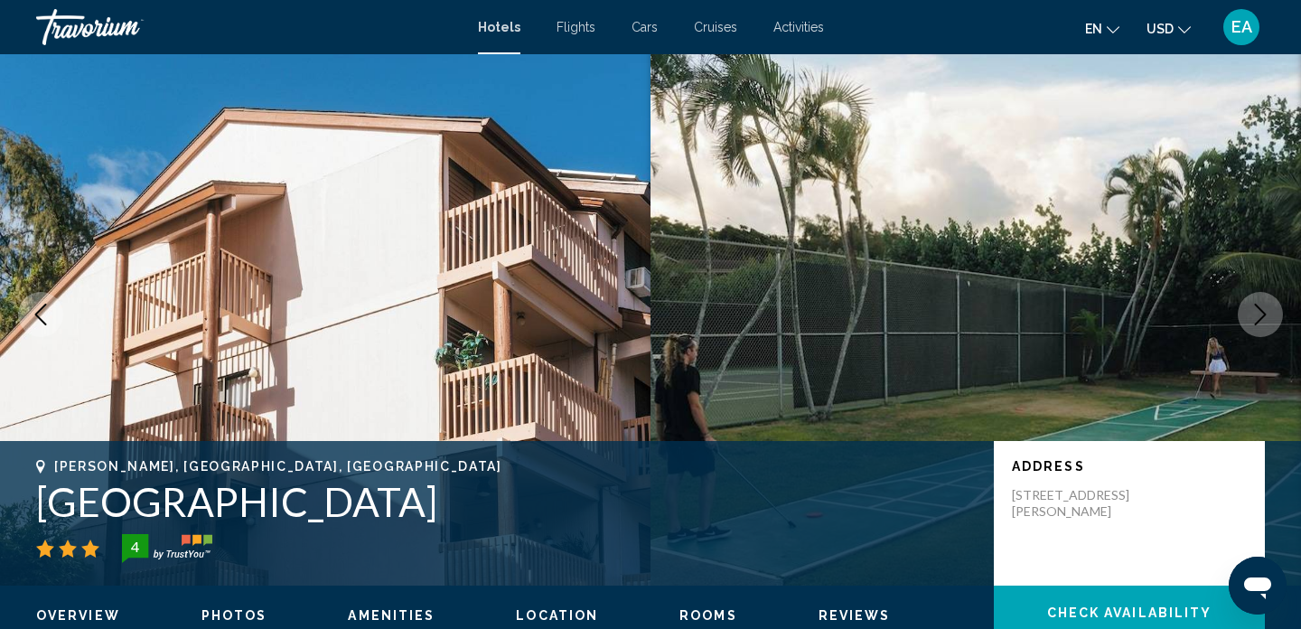
click at [1270, 315] on icon "Next image" at bounding box center [1261, 315] width 22 height 22
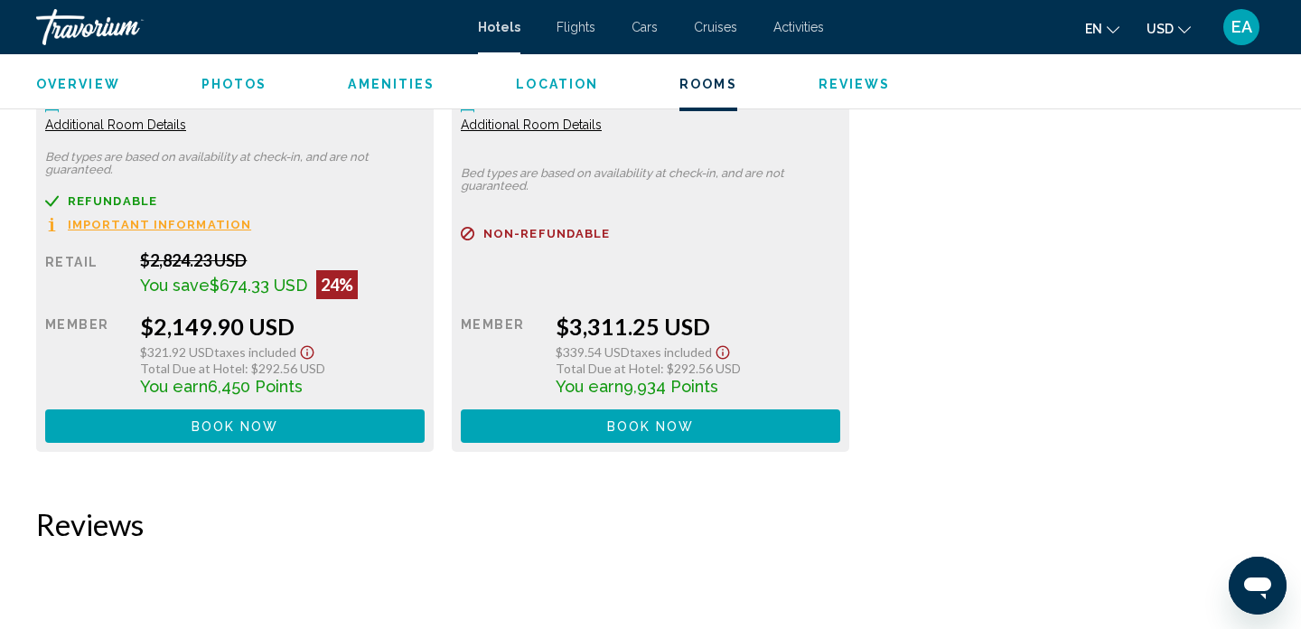
scroll to position [2727, 0]
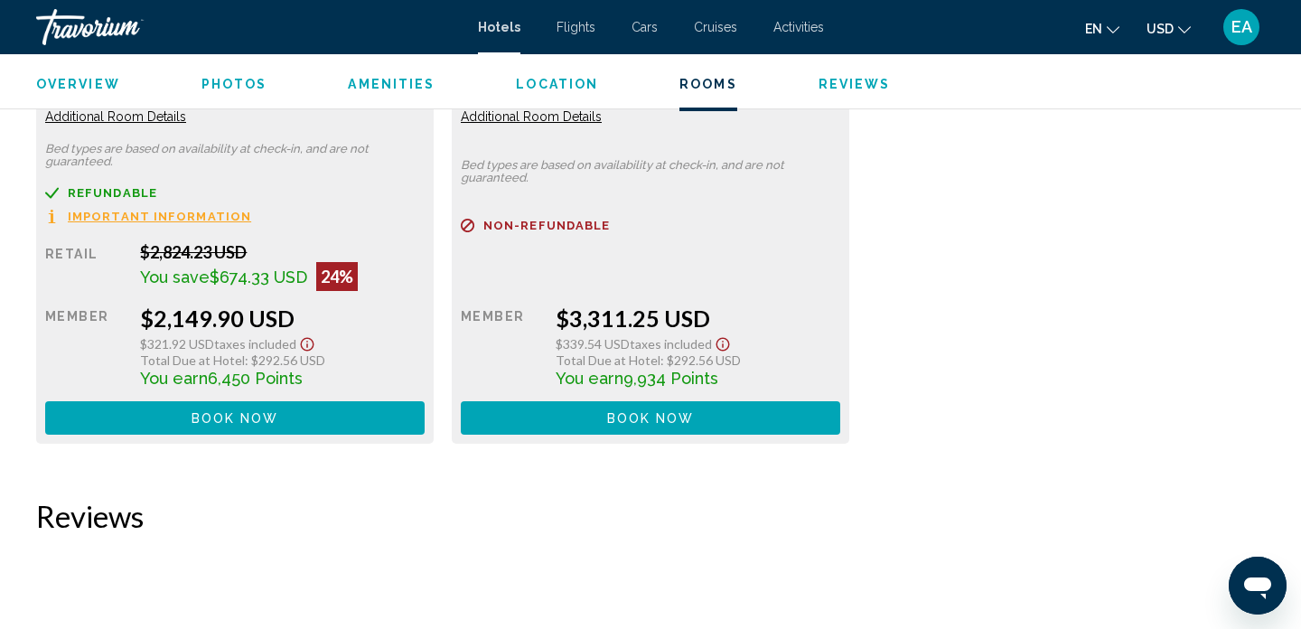
click at [159, 211] on span "Important Information" at bounding box center [159, 217] width 183 height 12
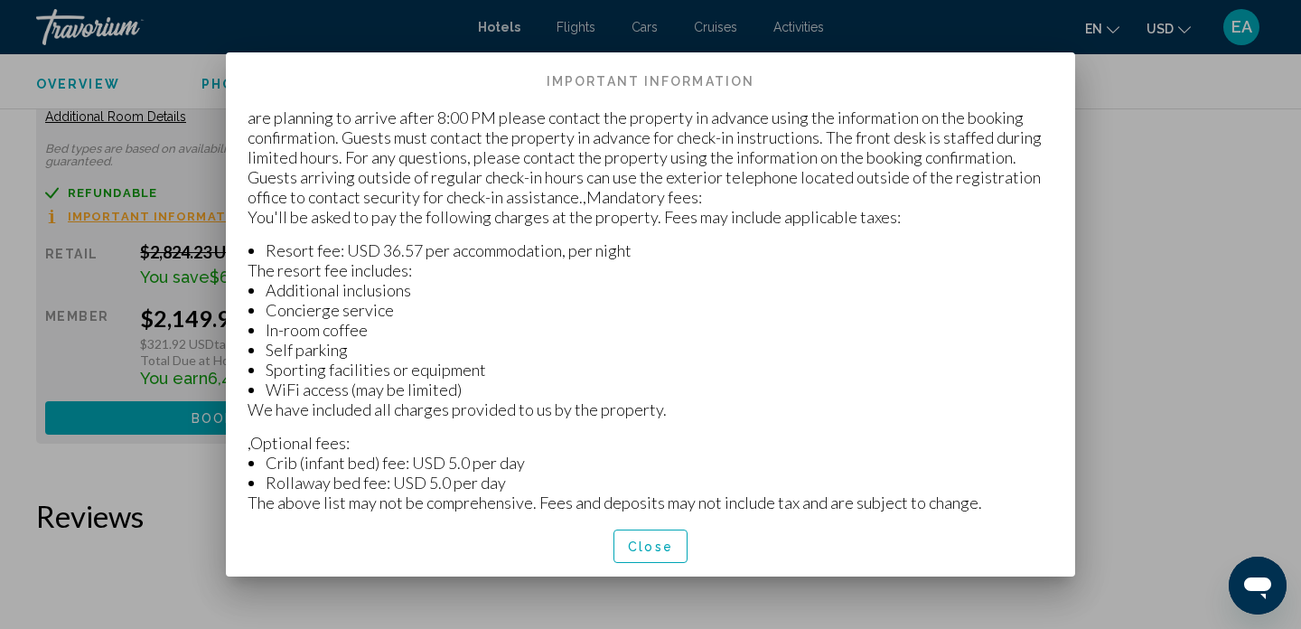
scroll to position [446, 0]
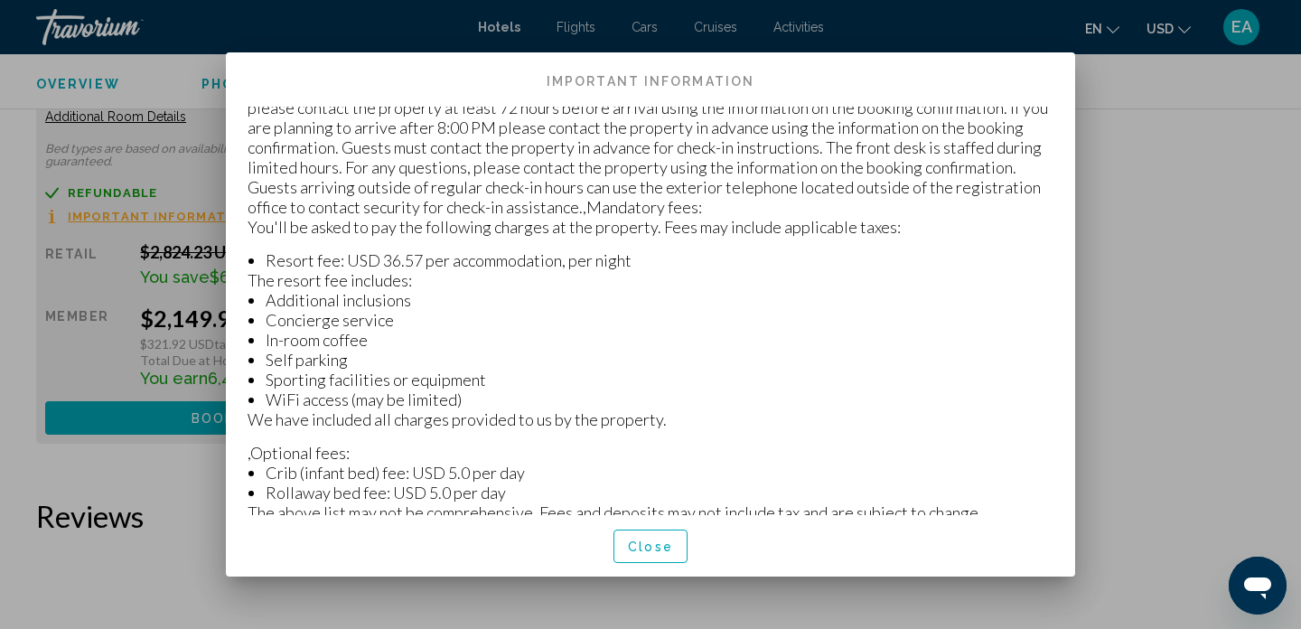
click at [50, 440] on div at bounding box center [650, 314] width 1301 height 629
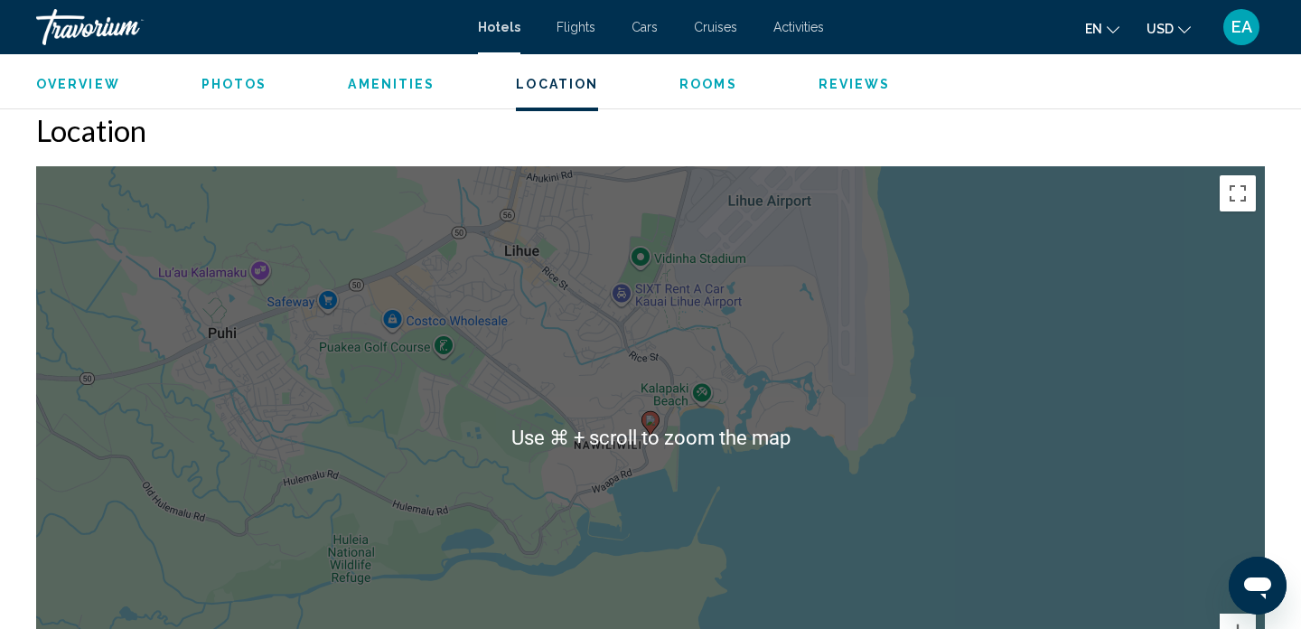
scroll to position [1660, 0]
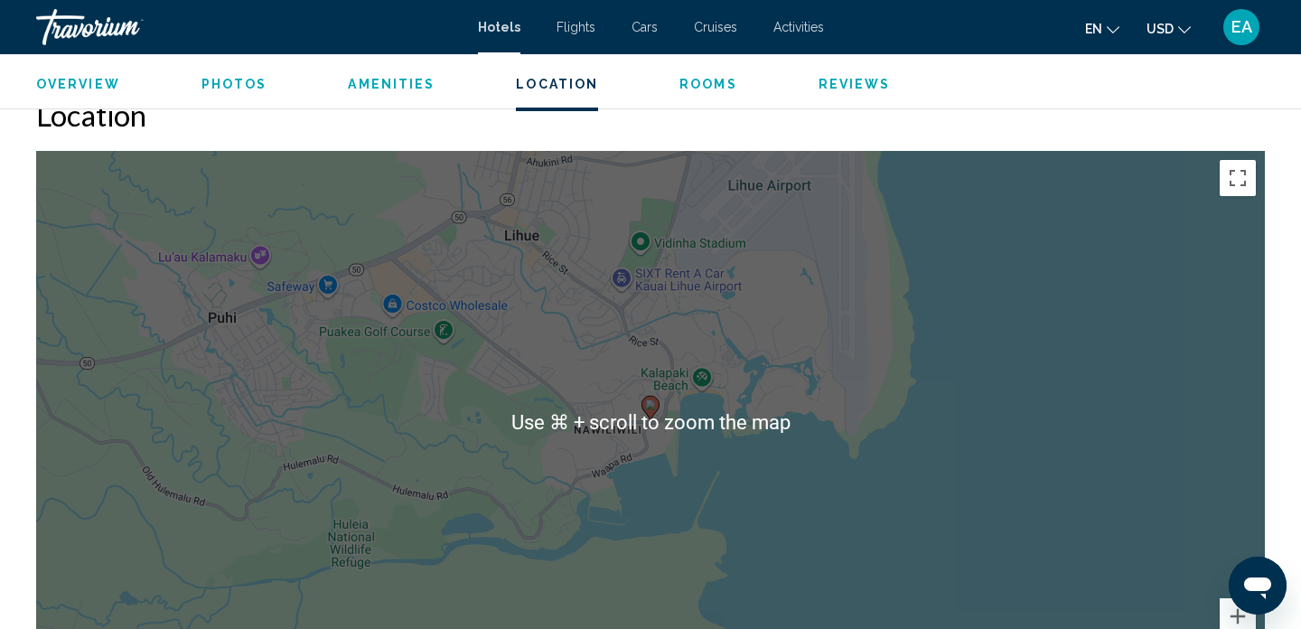
click at [898, 523] on div "To activate drag with keyboard, press Alt + Enter. Once in keyboard drag state,…" at bounding box center [650, 422] width 1229 height 542
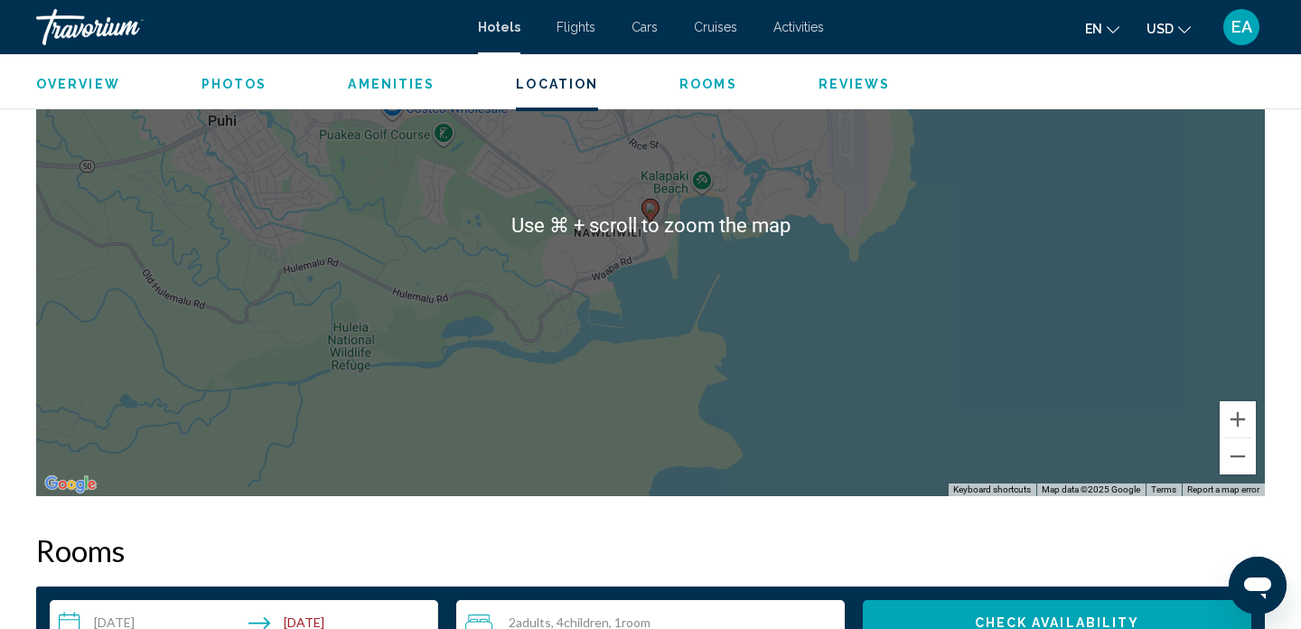
scroll to position [1875, 0]
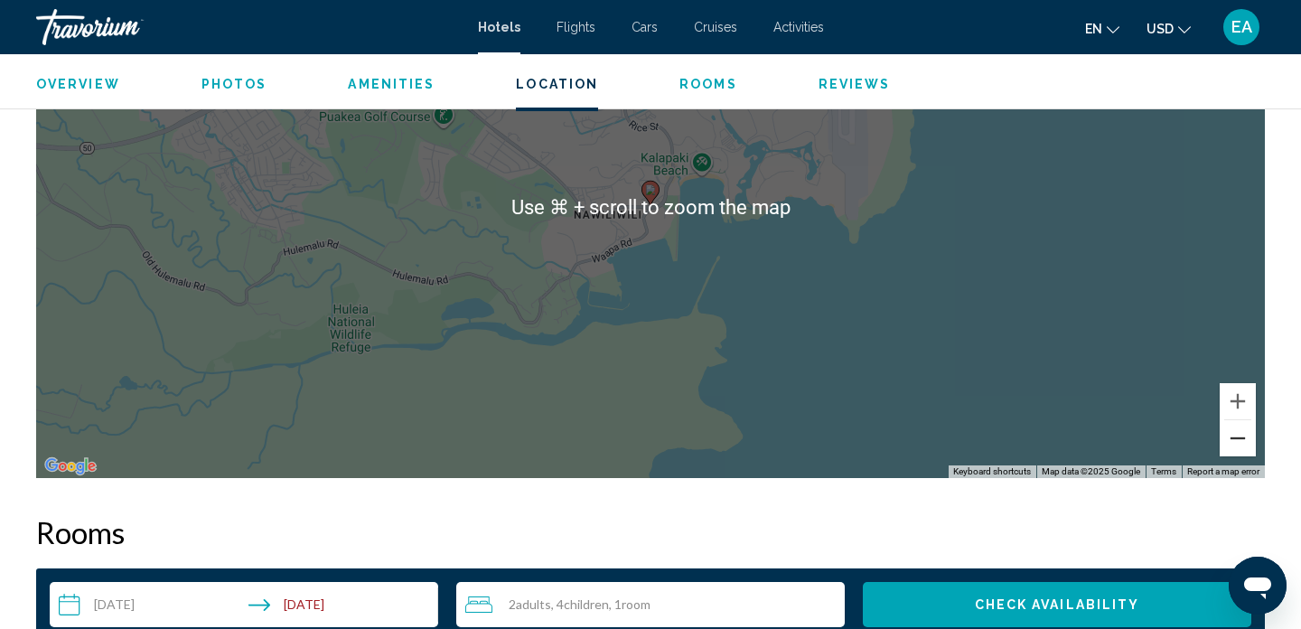
click at [1236, 448] on button "Zoom out" at bounding box center [1238, 438] width 36 height 36
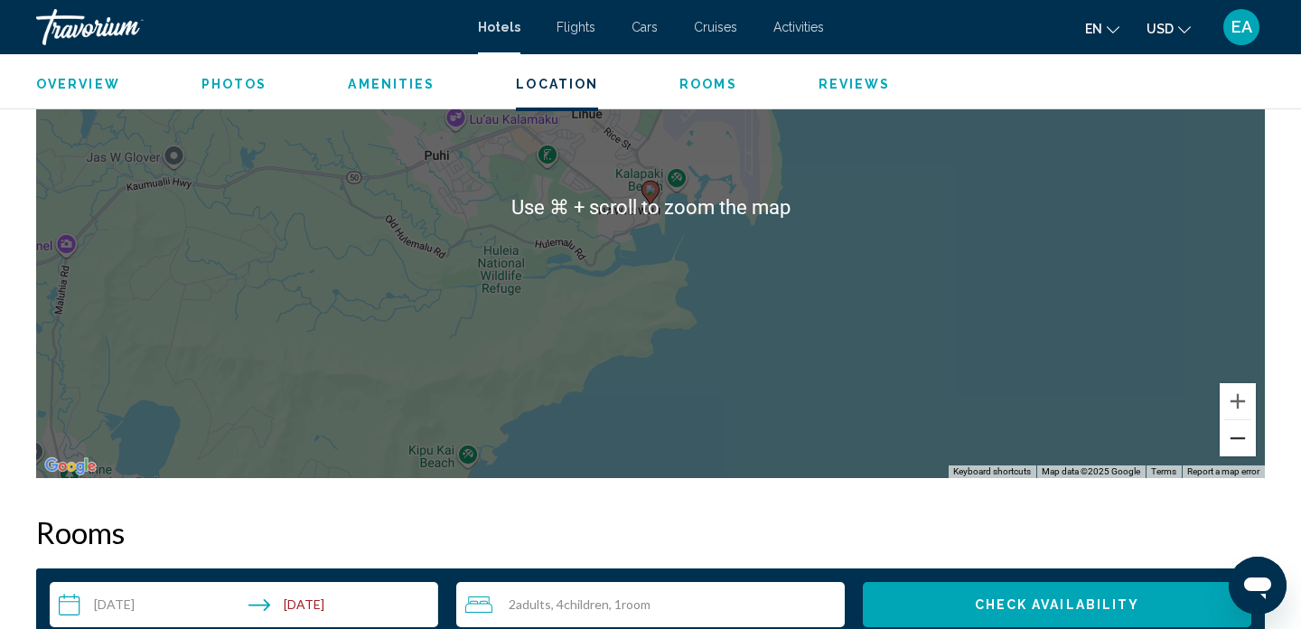
click at [1236, 448] on button "Zoom out" at bounding box center [1238, 438] width 36 height 36
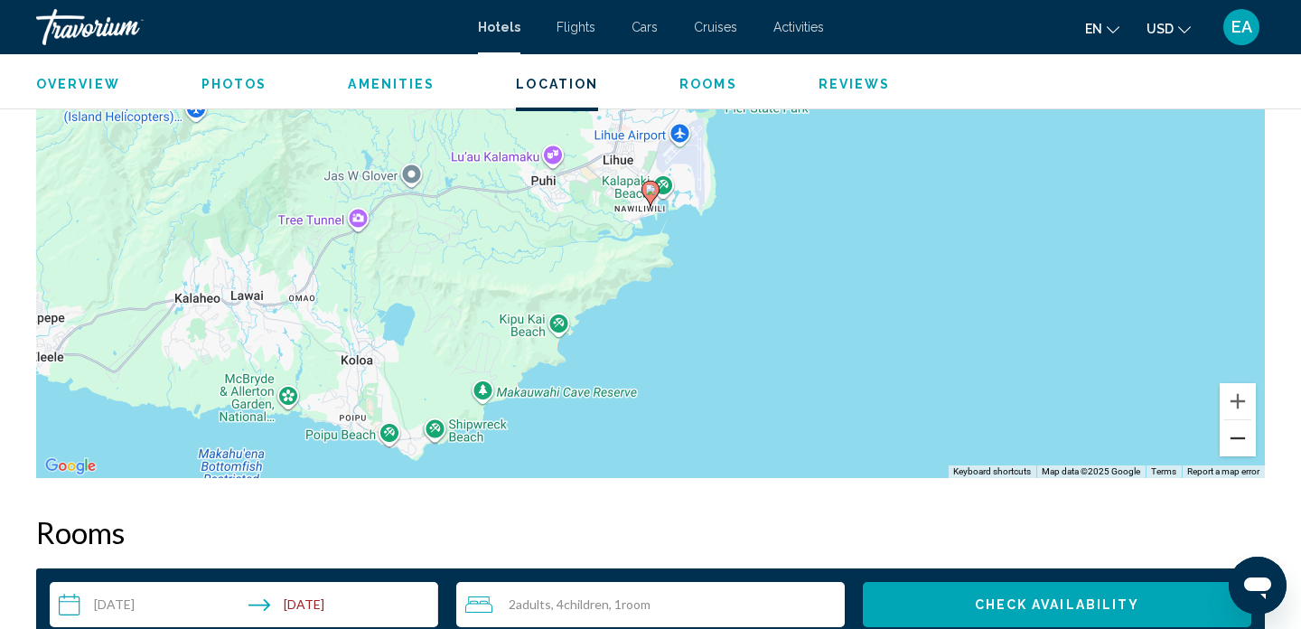
click at [1236, 449] on button "Zoom out" at bounding box center [1238, 438] width 36 height 36
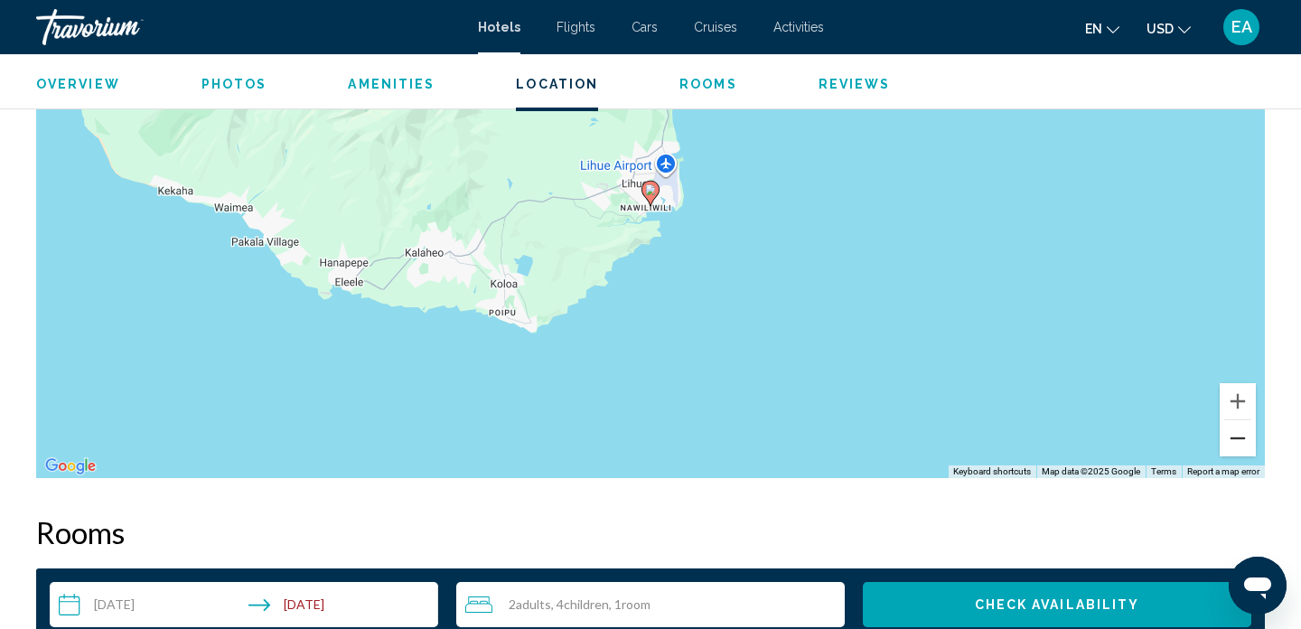
click at [1236, 451] on button "Zoom out" at bounding box center [1238, 438] width 36 height 36
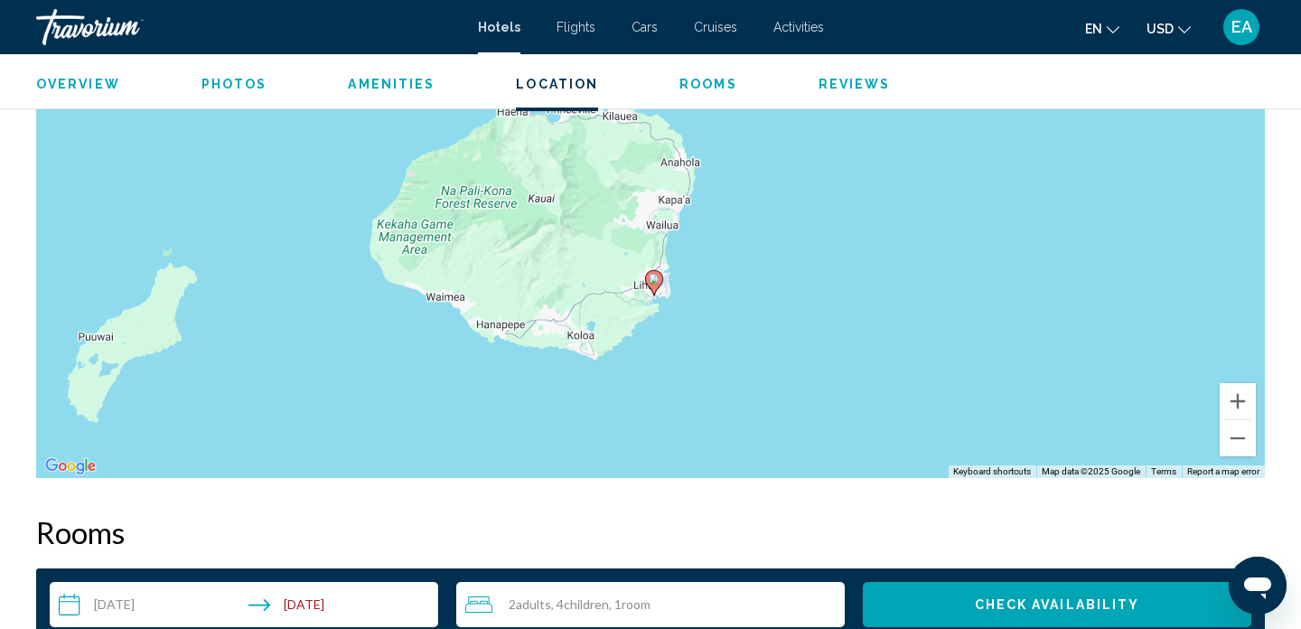
drag, startPoint x: 818, startPoint y: 307, endPoint x: 820, endPoint y: 396, distance: 88.6
click at [820, 397] on div "To activate drag with keyboard, press Alt + Enter. Once in keyboard drag state,…" at bounding box center [650, 207] width 1229 height 542
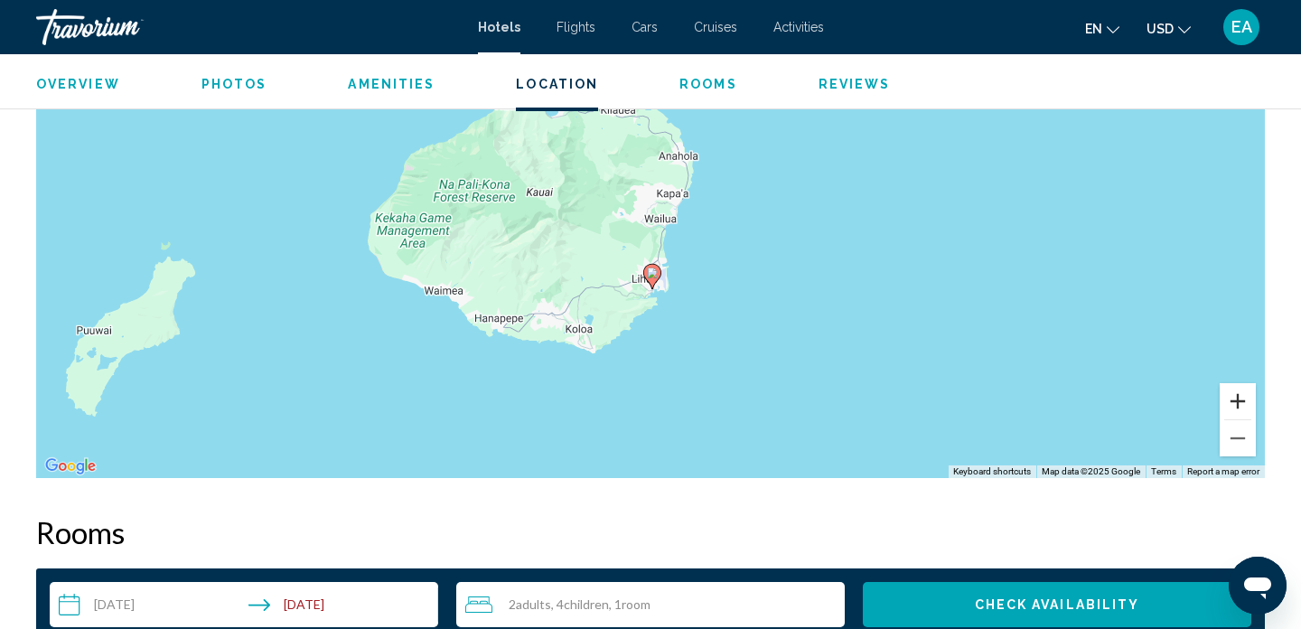
click at [1252, 398] on button "Zoom in" at bounding box center [1238, 401] width 36 height 36
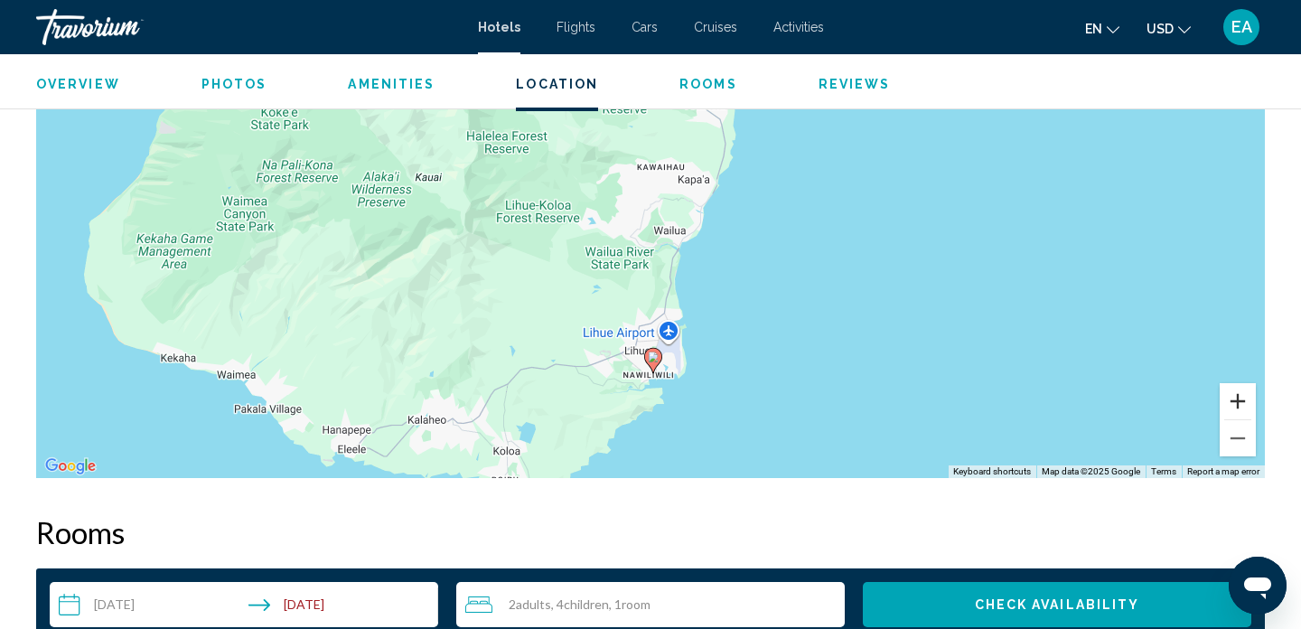
click at [1252, 398] on button "Zoom in" at bounding box center [1238, 401] width 36 height 36
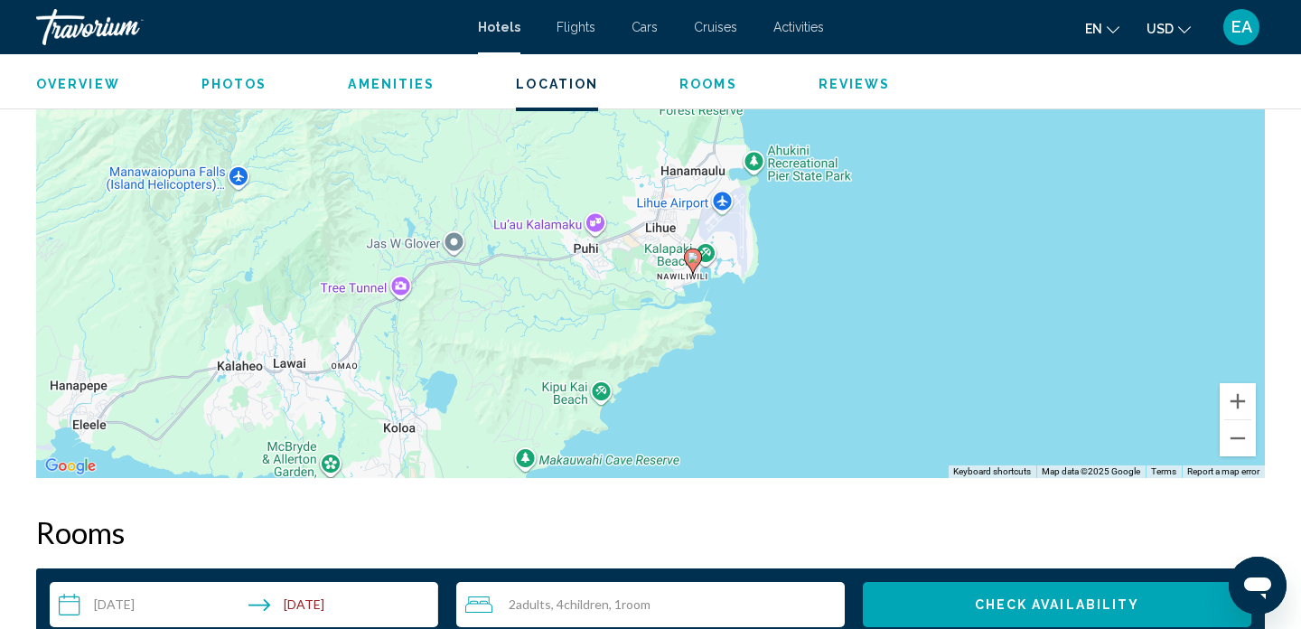
drag, startPoint x: 693, startPoint y: 414, endPoint x: 724, endPoint y: 136, distance: 280.0
click at [724, 136] on div "To activate drag with keyboard, press Alt + Enter. Once in keyboard drag state,…" at bounding box center [650, 207] width 1229 height 542
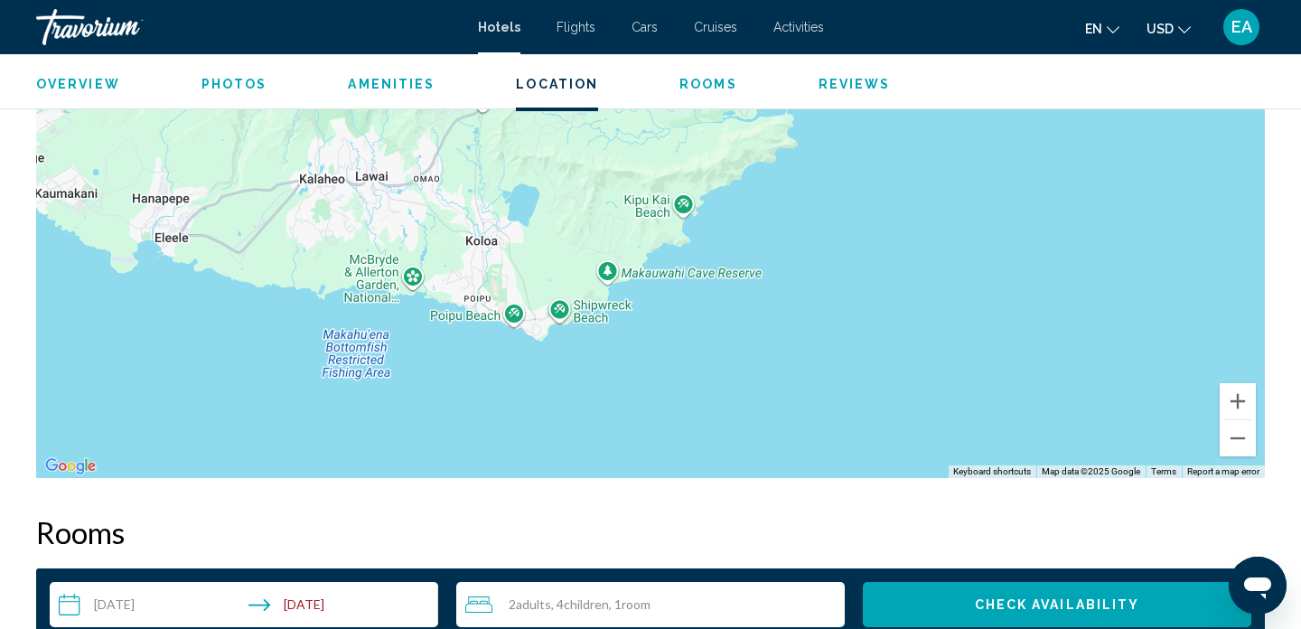
drag, startPoint x: 473, startPoint y: 338, endPoint x: 556, endPoint y: 147, distance: 208.0
click at [557, 149] on div "To activate drag with keyboard, press Alt + Enter. Once in keyboard drag state,…" at bounding box center [650, 207] width 1229 height 542
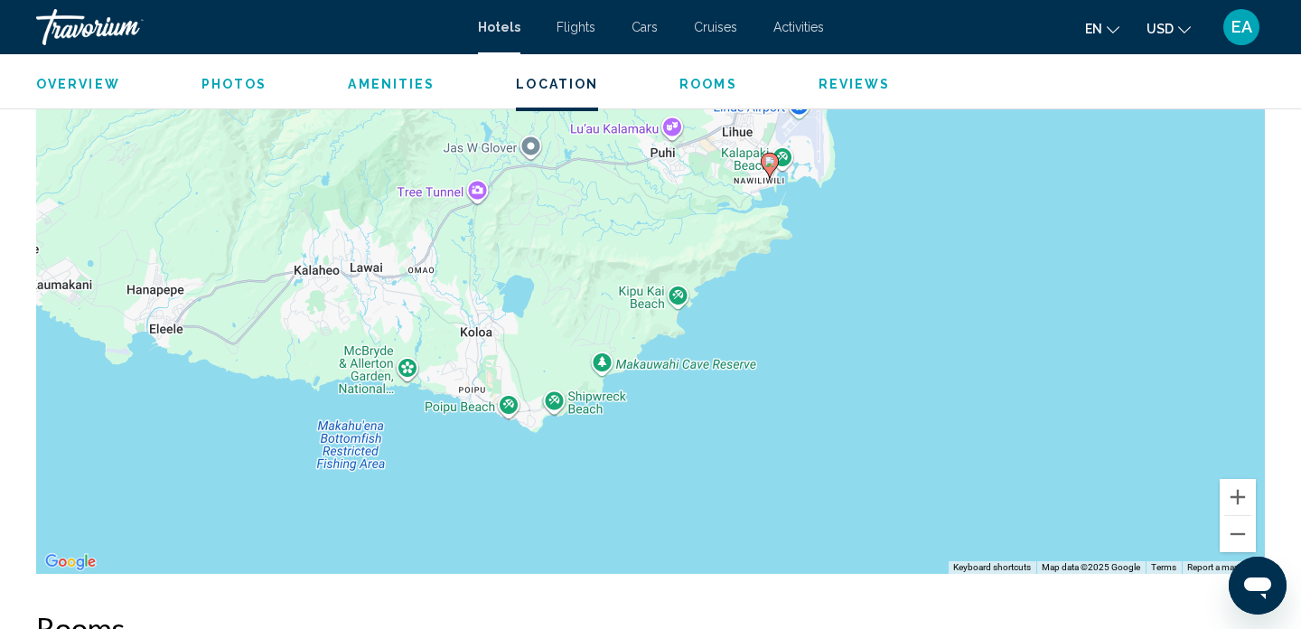
scroll to position [1747, 0]
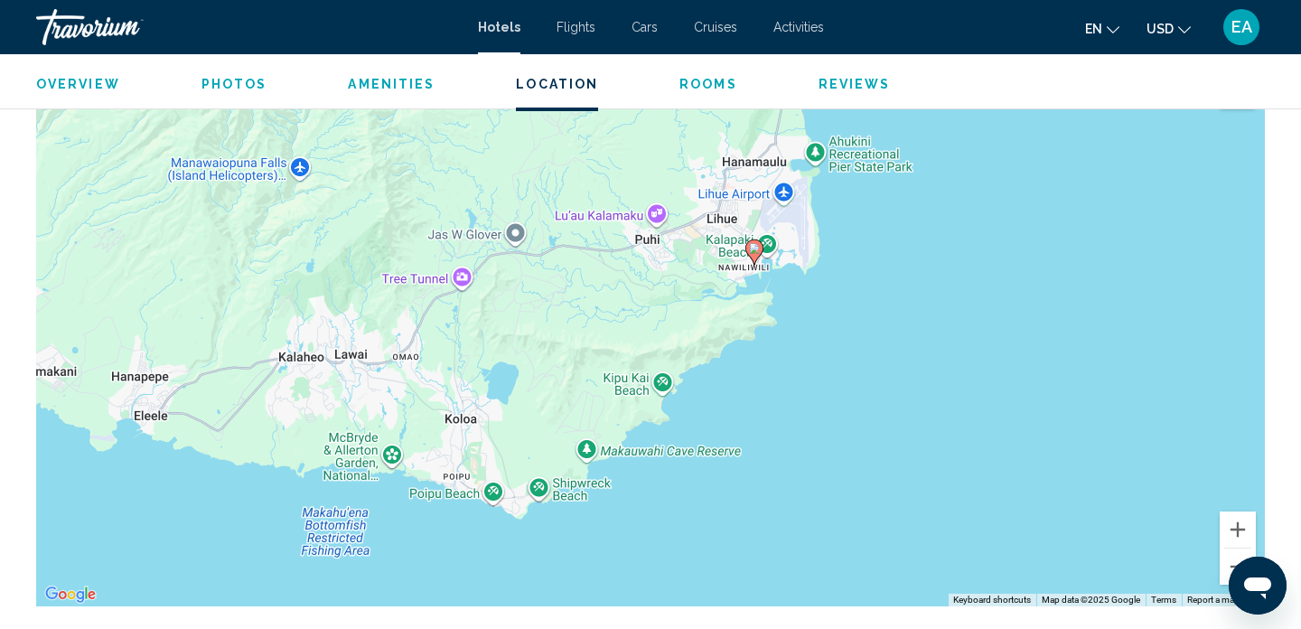
drag, startPoint x: 832, startPoint y: 304, endPoint x: 817, endPoint y: 359, distance: 57.2
click at [817, 360] on div "To activate drag with keyboard, press Alt + Enter. Once in keyboard drag state,…" at bounding box center [650, 335] width 1229 height 542
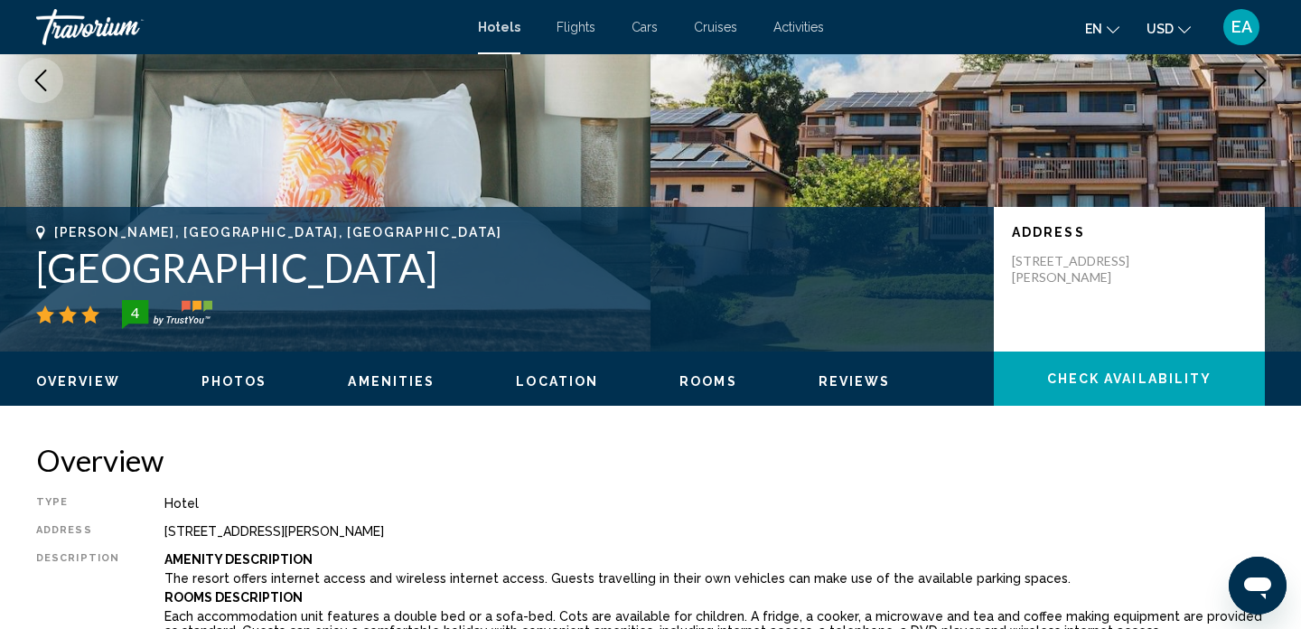
scroll to position [277, 0]
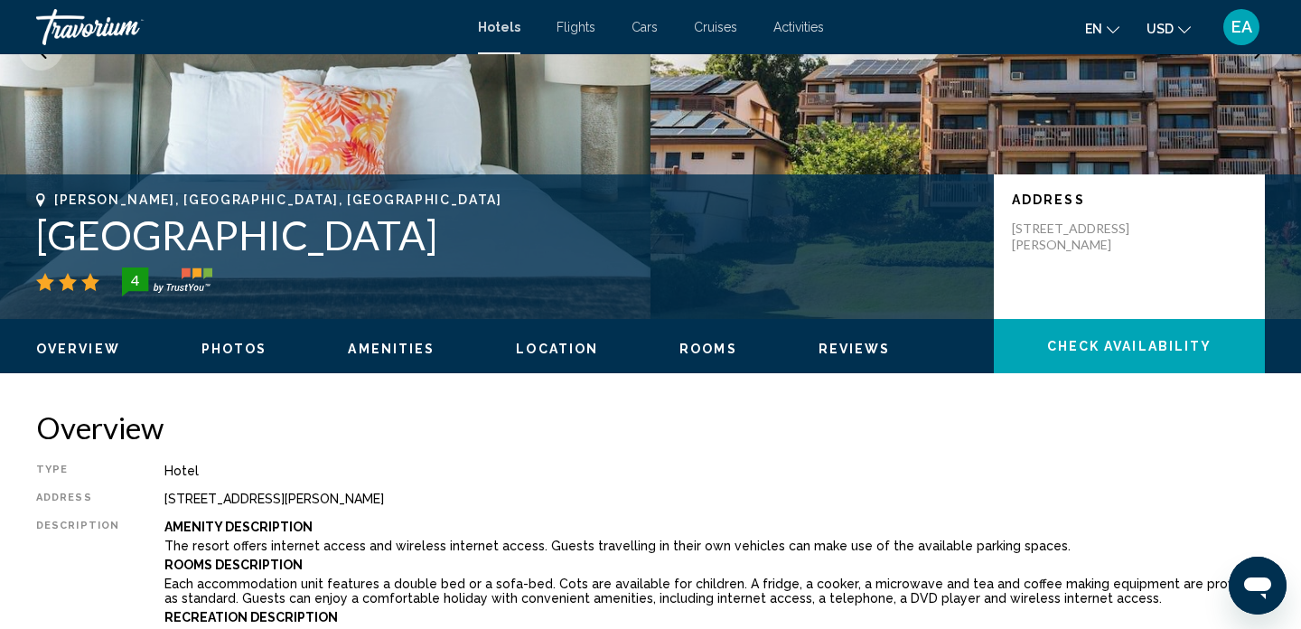
click at [255, 354] on span "Photos" at bounding box center [235, 349] width 66 height 14
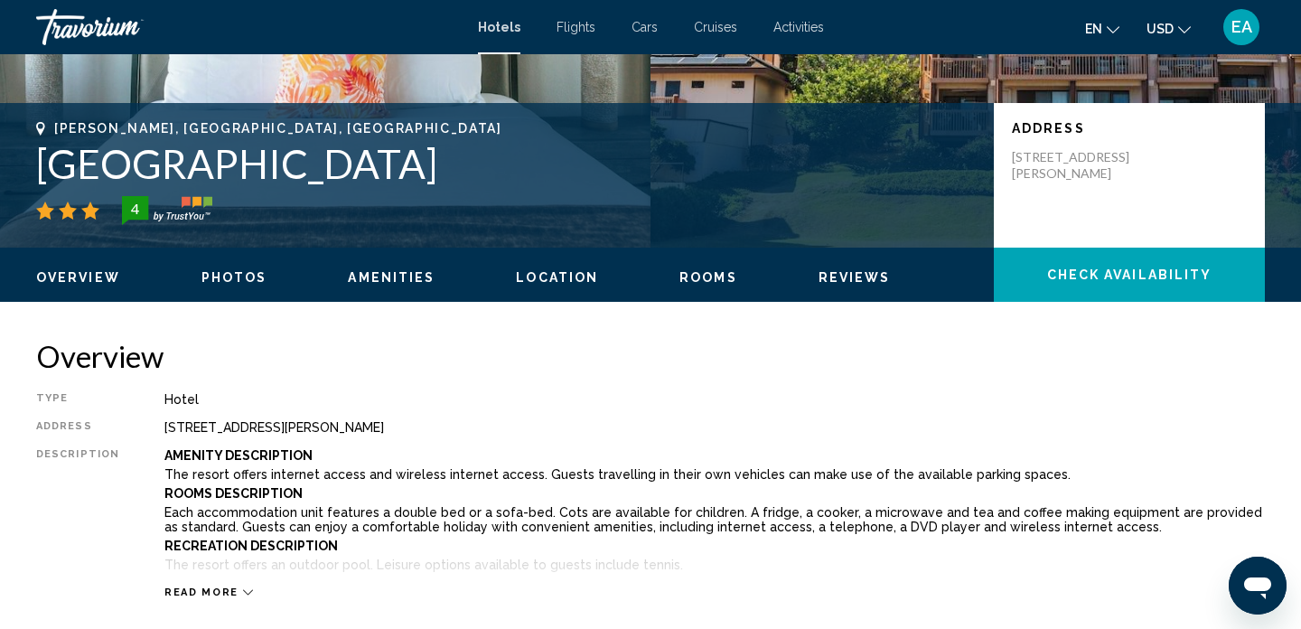
scroll to position [353, 0]
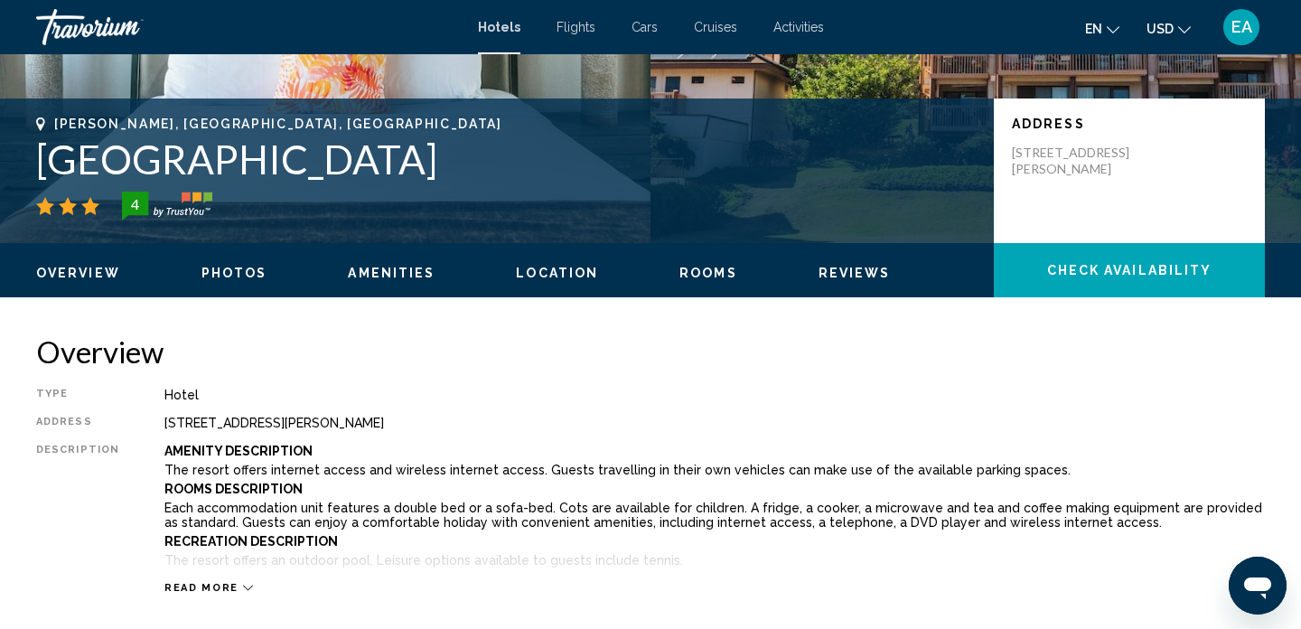
click at [360, 267] on span "Amenities" at bounding box center [391, 273] width 87 height 14
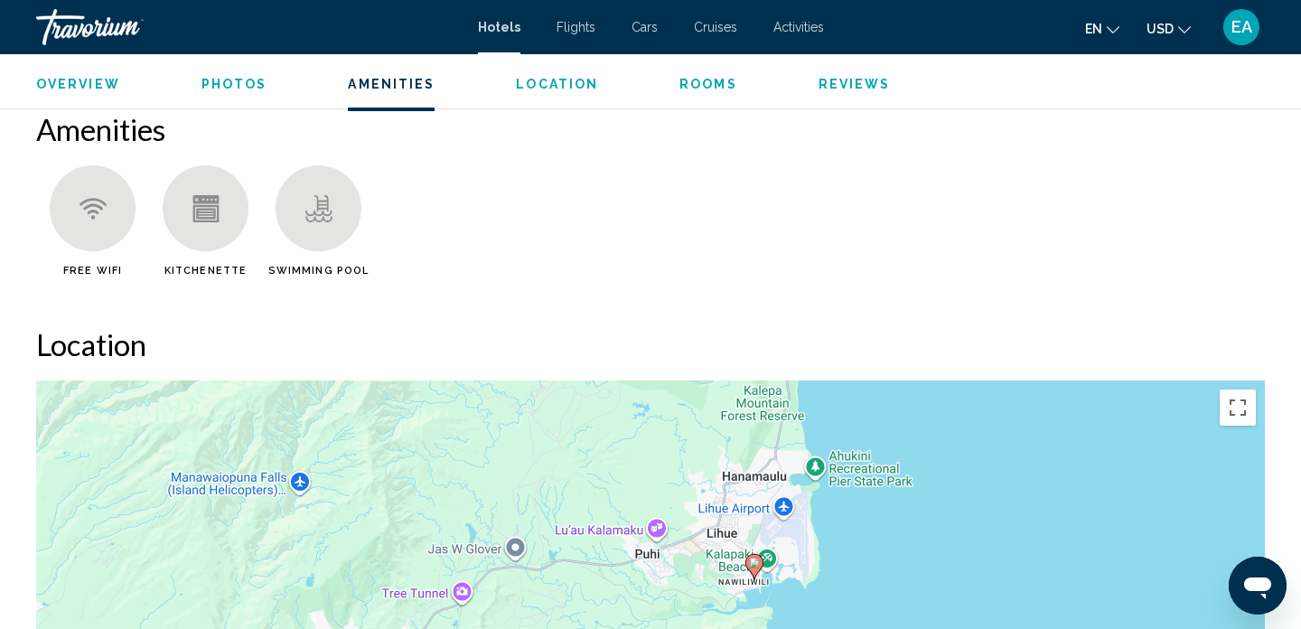
scroll to position [1432, 0]
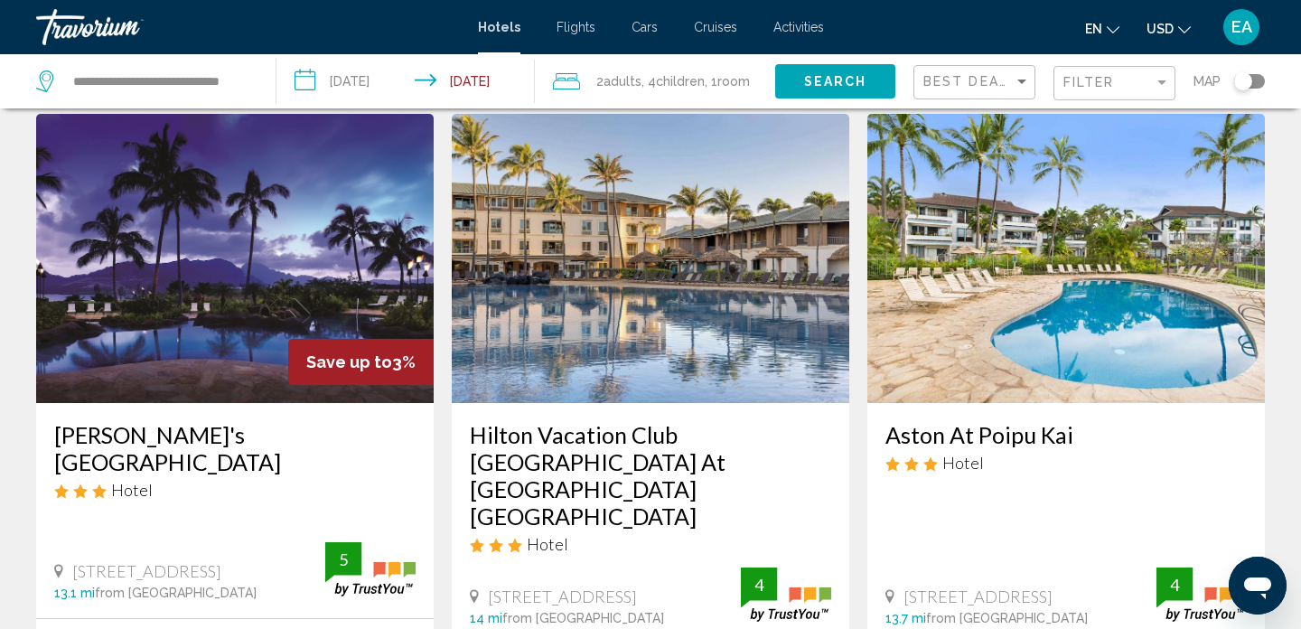
scroll to position [768, 0]
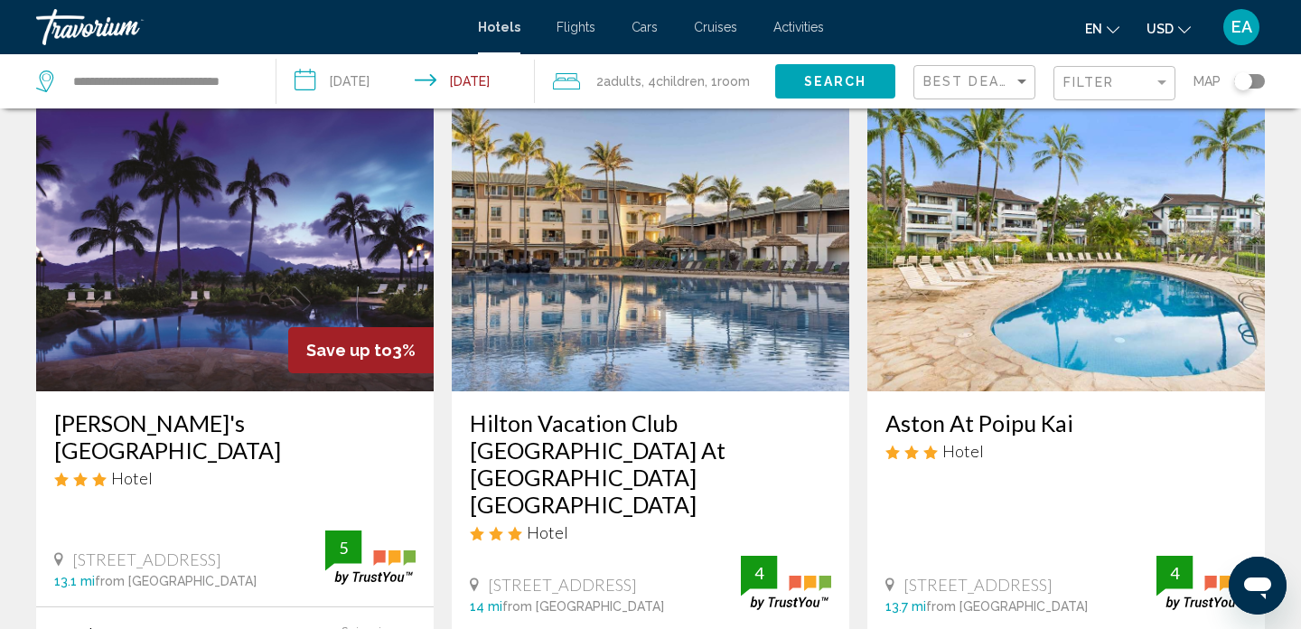
click at [1012, 89] on div "Best Deals" at bounding box center [977, 82] width 107 height 33
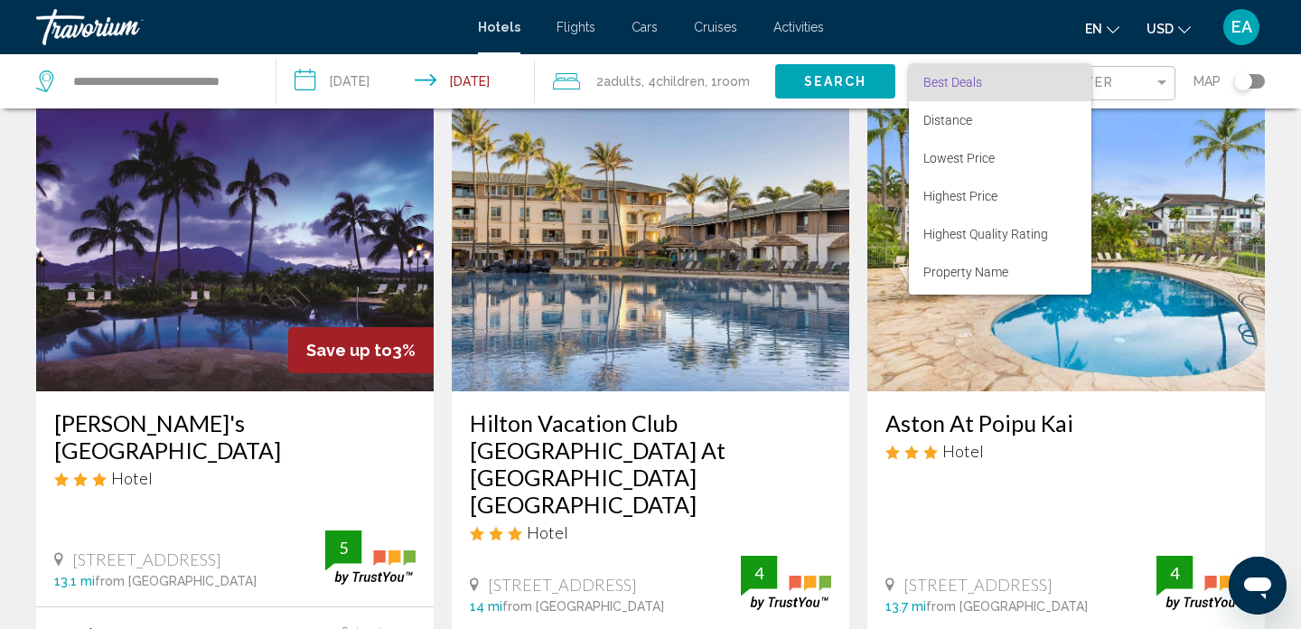
click at [1103, 78] on div at bounding box center [650, 314] width 1301 height 629
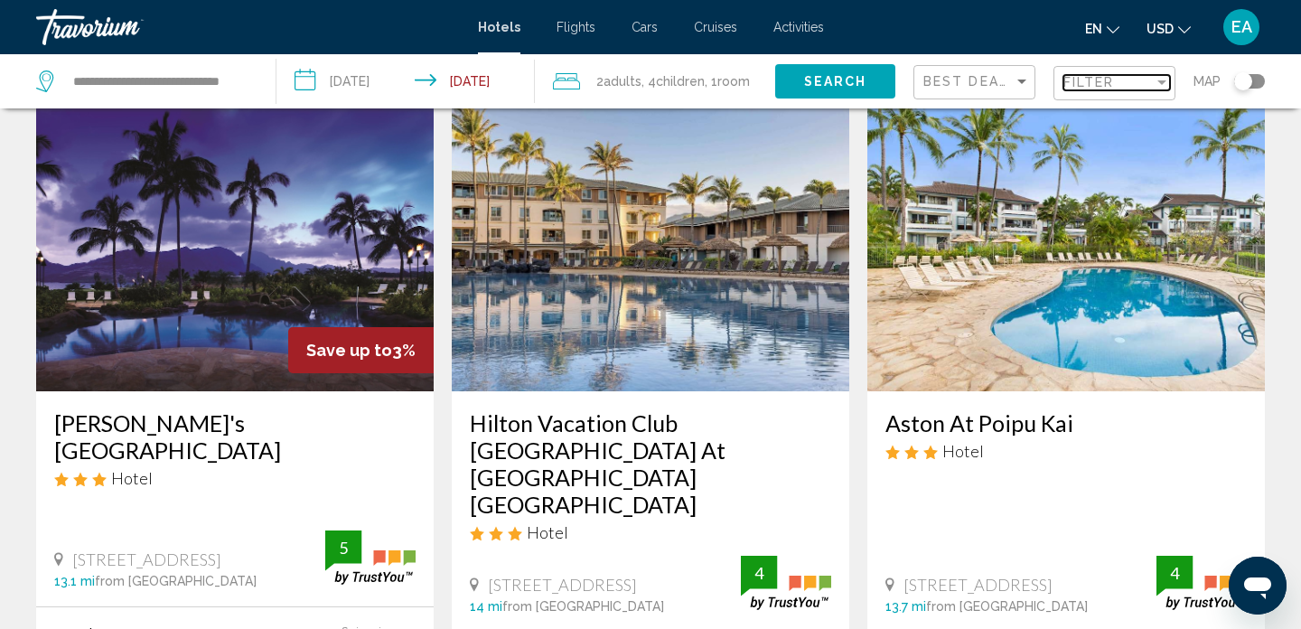
click at [1103, 79] on span "Filter" at bounding box center [1090, 82] width 52 height 14
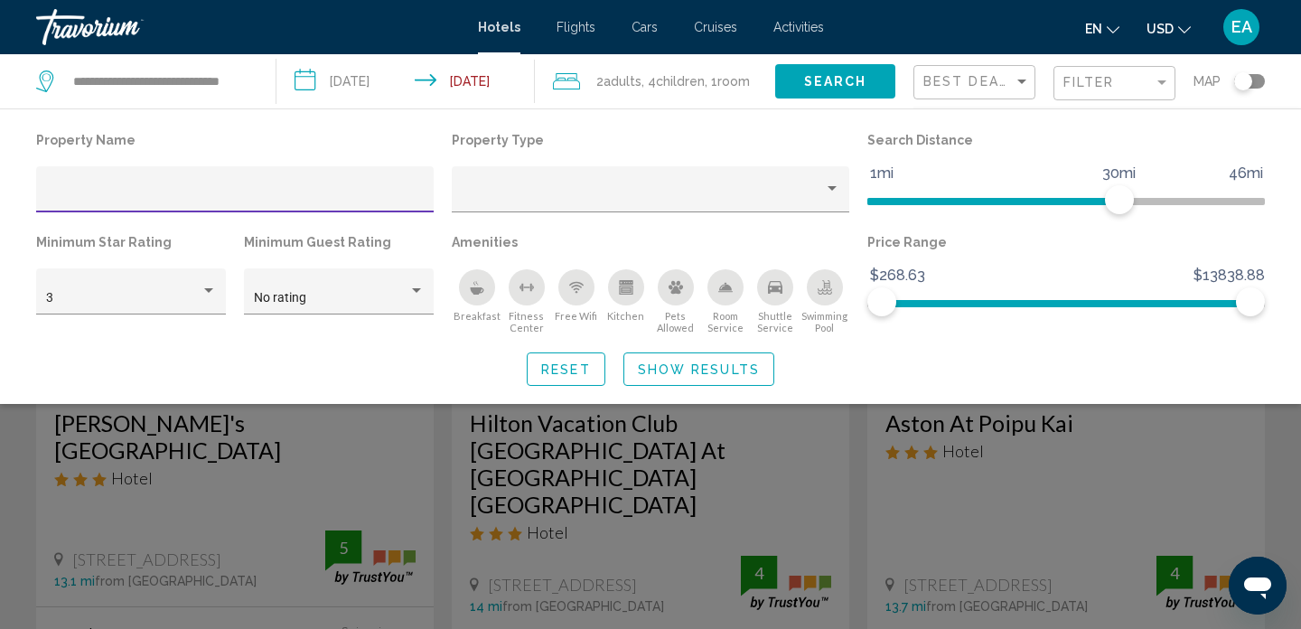
click at [474, 290] on icon "Breakfast" at bounding box center [477, 290] width 14 height 7
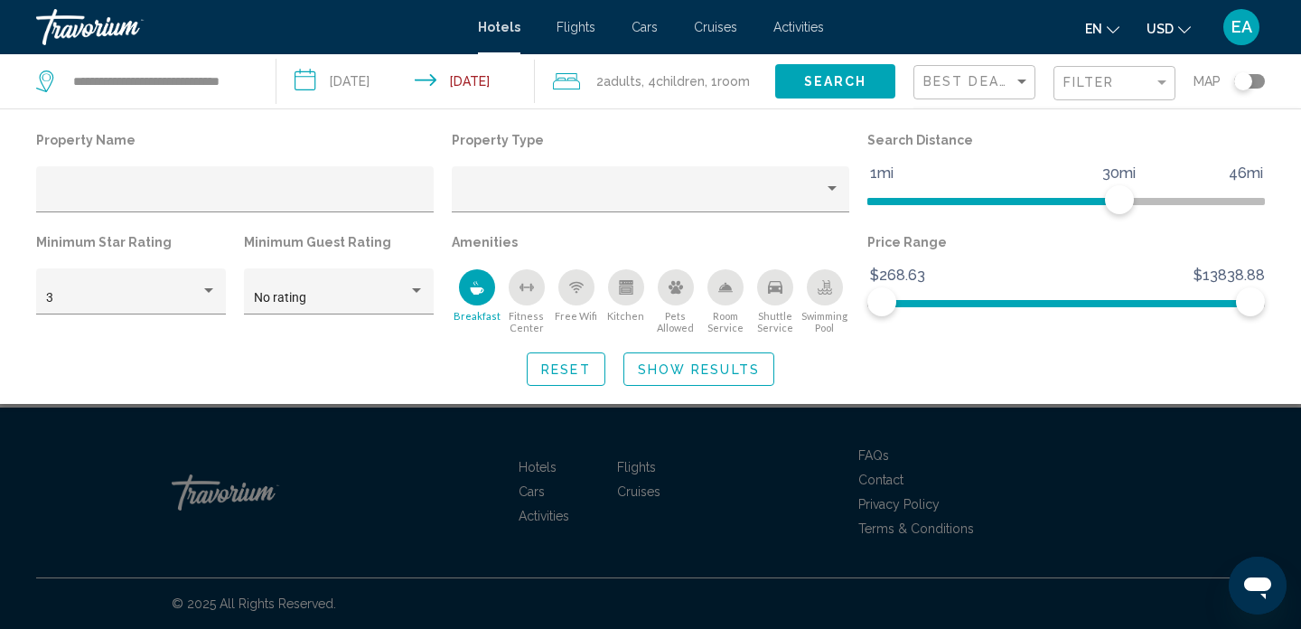
scroll to position [533, 0]
click at [616, 270] on button "Kitchen" at bounding box center [626, 301] width 50 height 66
click at [641, 366] on span "Show Results" at bounding box center [699, 369] width 122 height 14
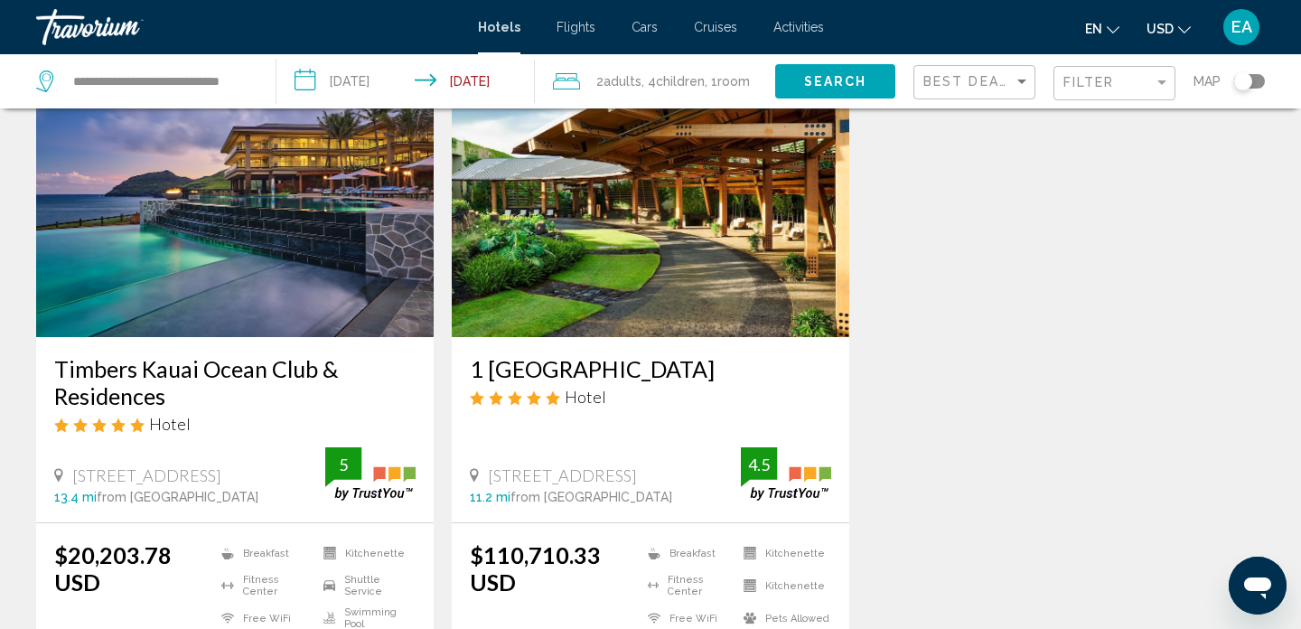
scroll to position [113, 0]
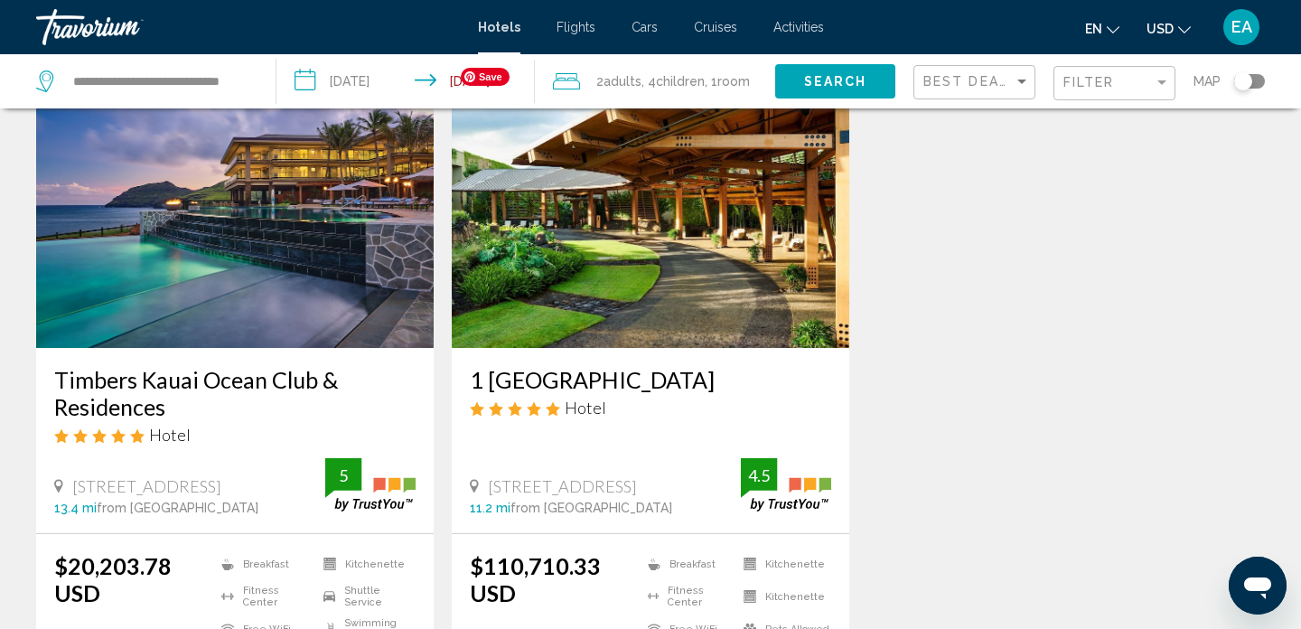
click at [677, 269] on img "Main content" at bounding box center [651, 203] width 398 height 289
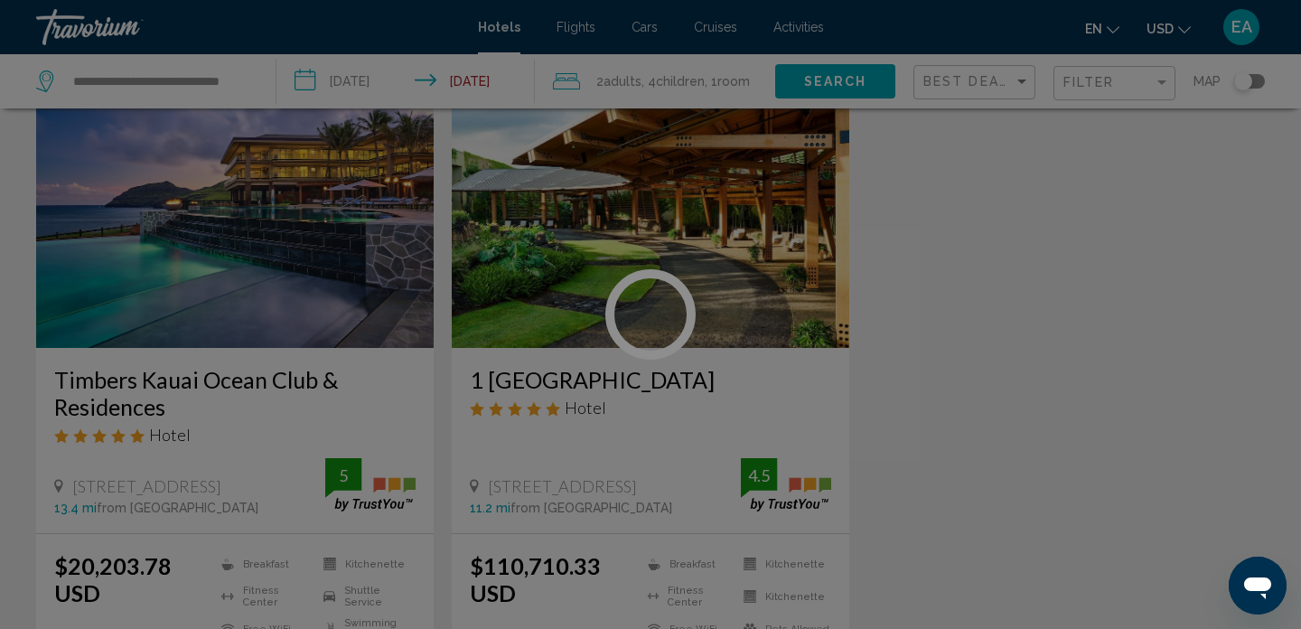
scroll to position [11, 0]
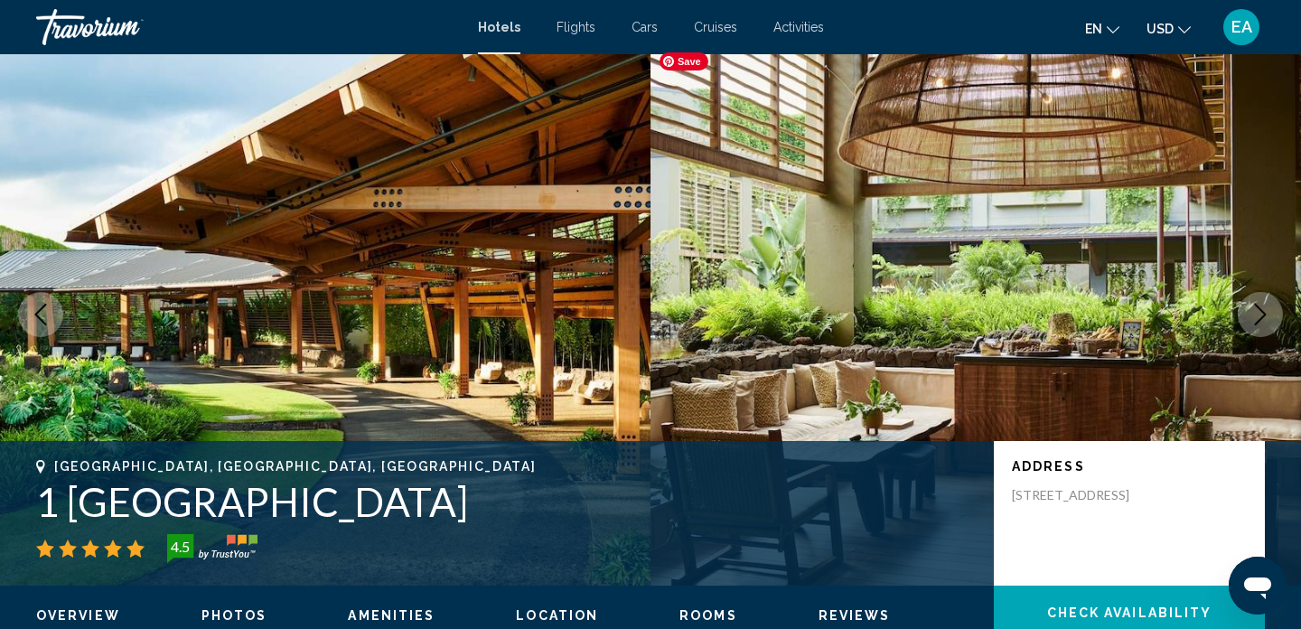
click at [1265, 314] on icon "Next image" at bounding box center [1261, 315] width 12 height 22
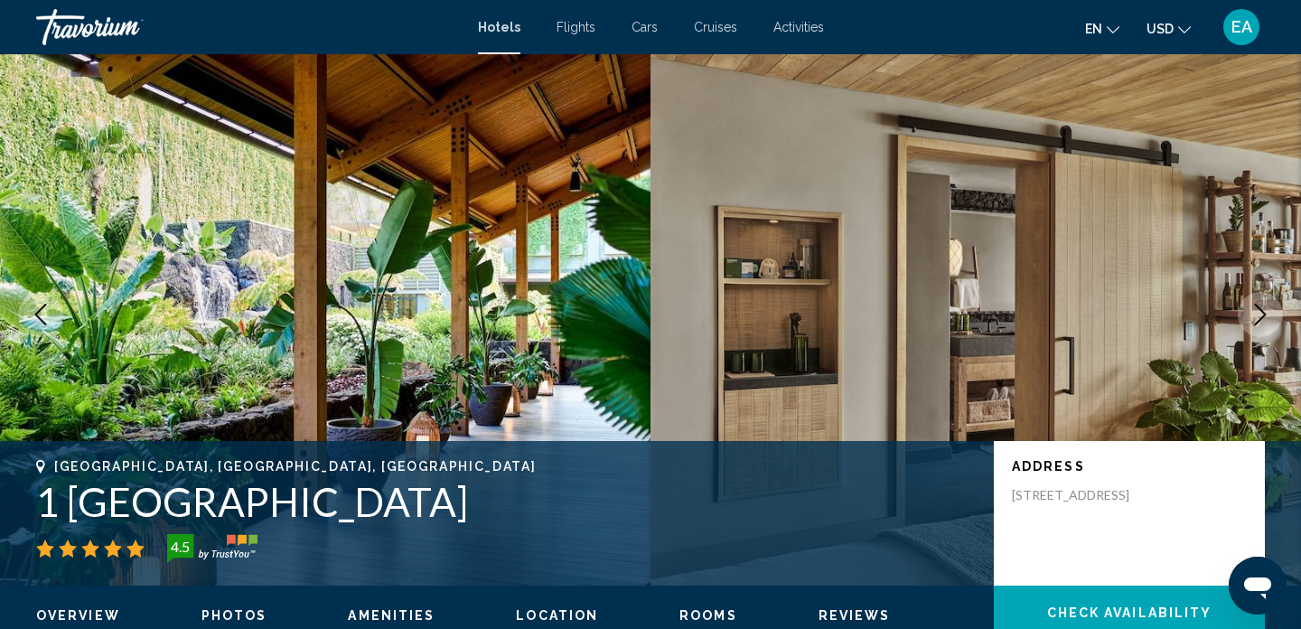
click at [1265, 314] on icon "Next image" at bounding box center [1261, 315] width 12 height 22
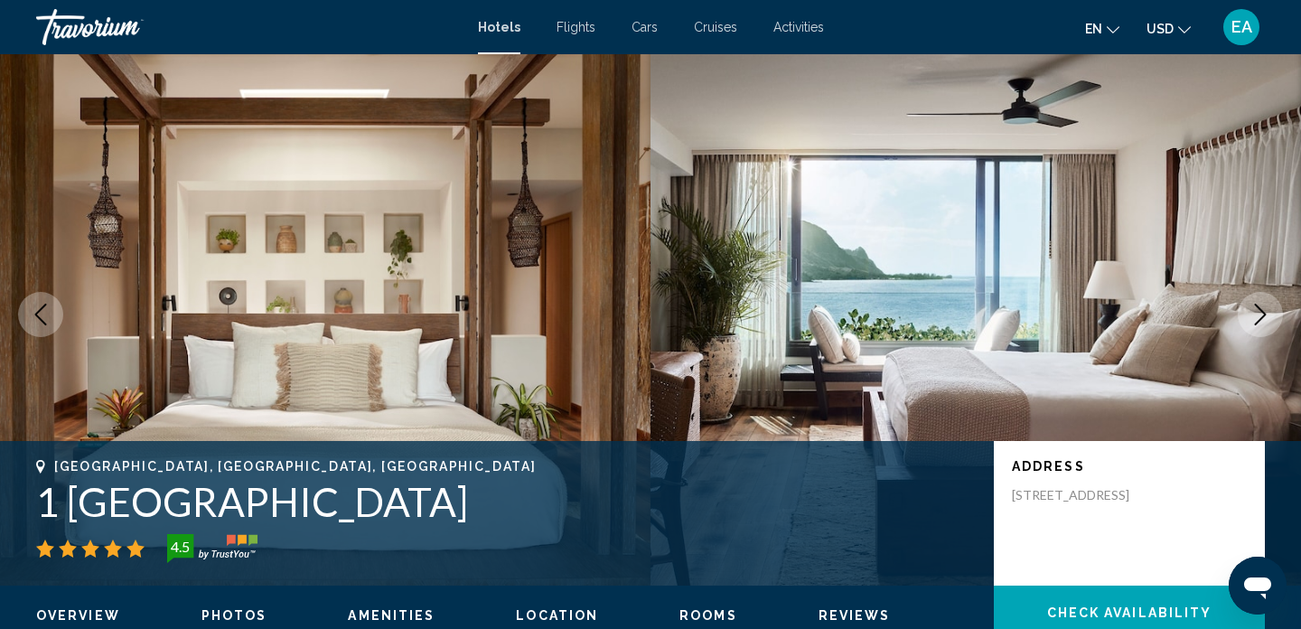
click at [1265, 314] on icon "Next image" at bounding box center [1261, 315] width 12 height 22
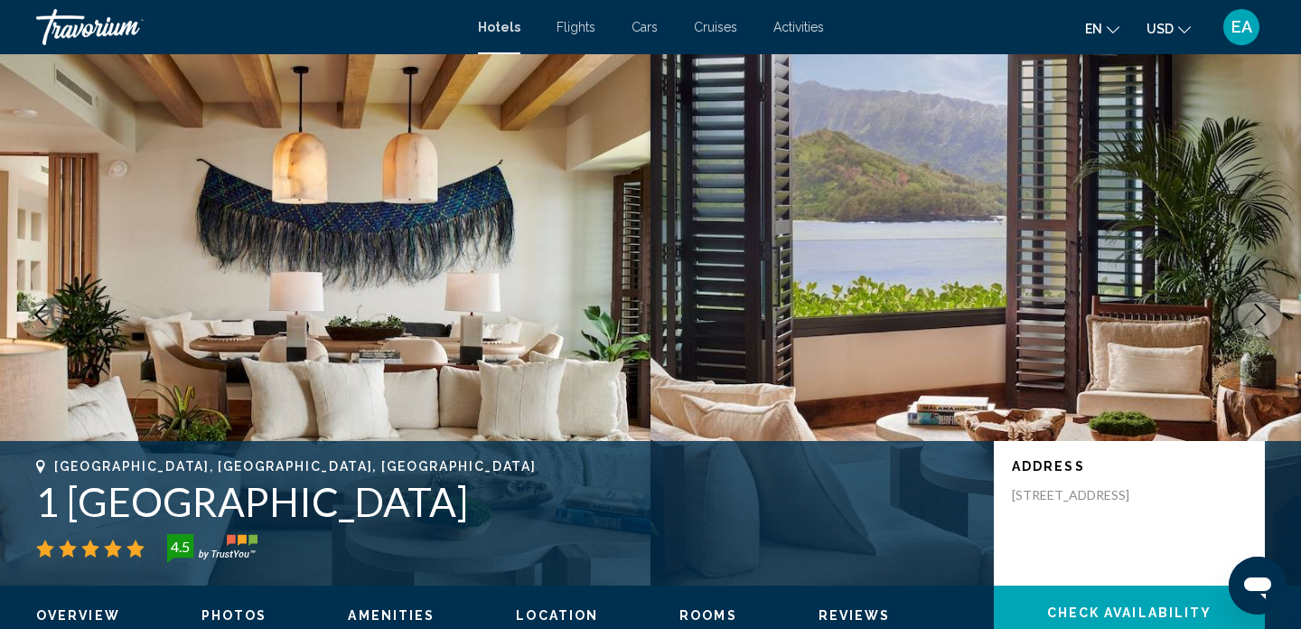
click at [1265, 314] on icon "Next image" at bounding box center [1261, 315] width 12 height 22
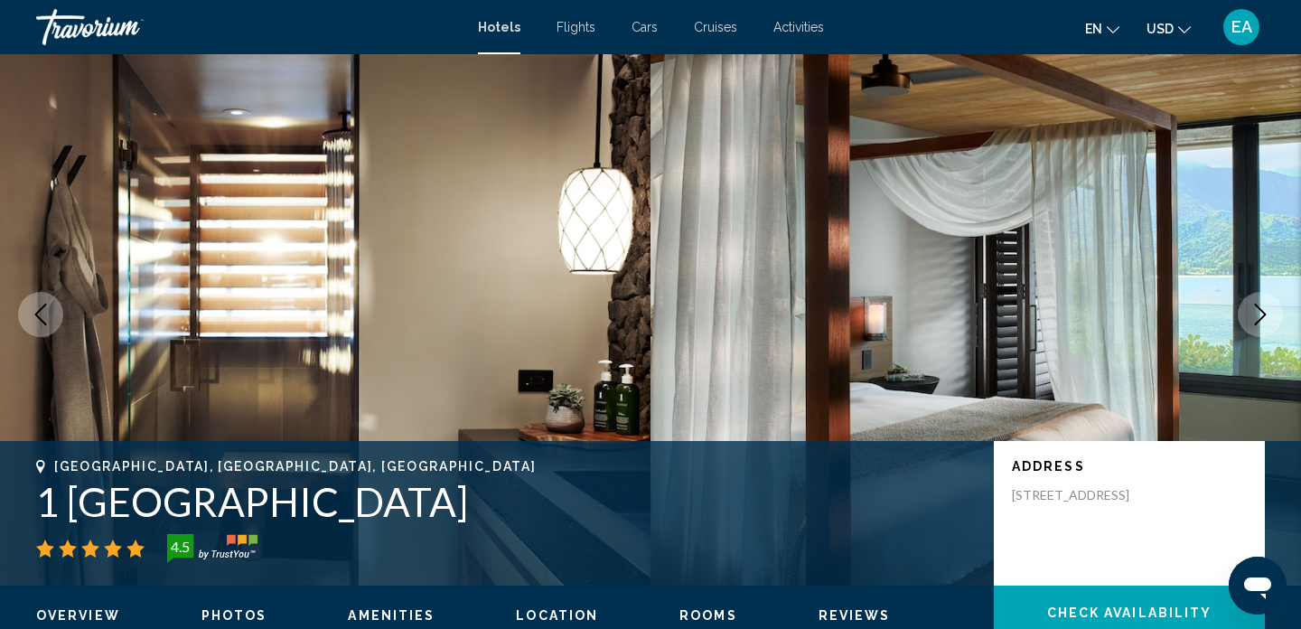
click at [1265, 312] on icon "Next image" at bounding box center [1261, 315] width 22 height 22
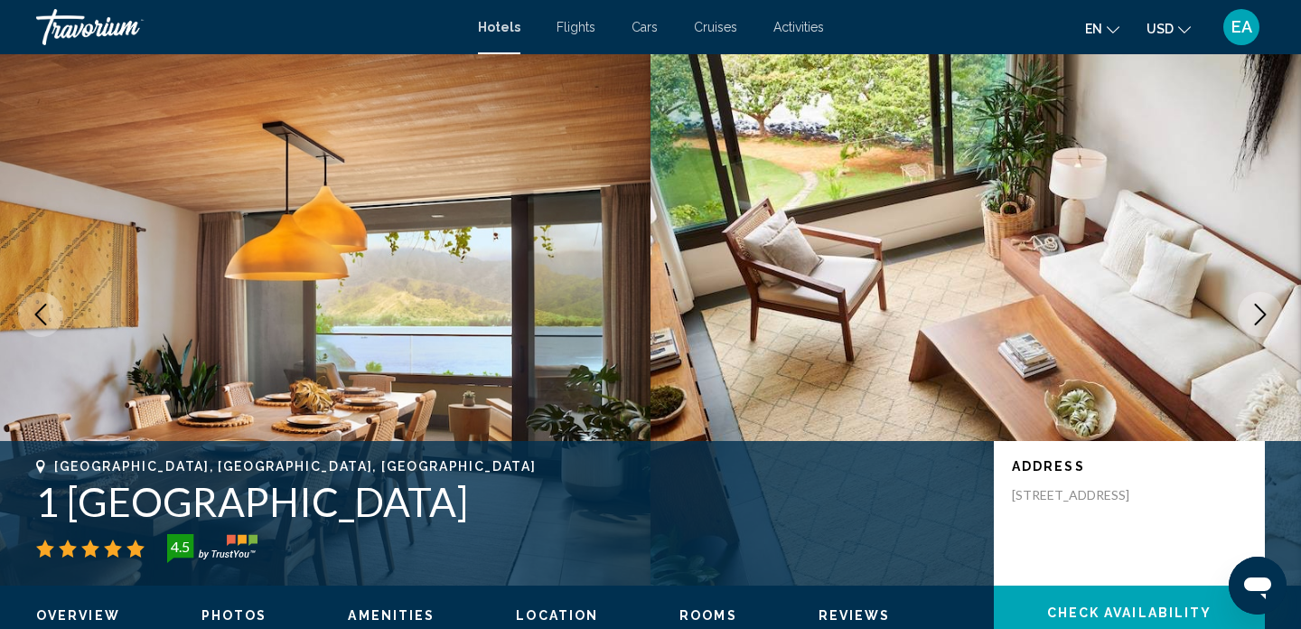
click at [1265, 312] on icon "Next image" at bounding box center [1261, 315] width 22 height 22
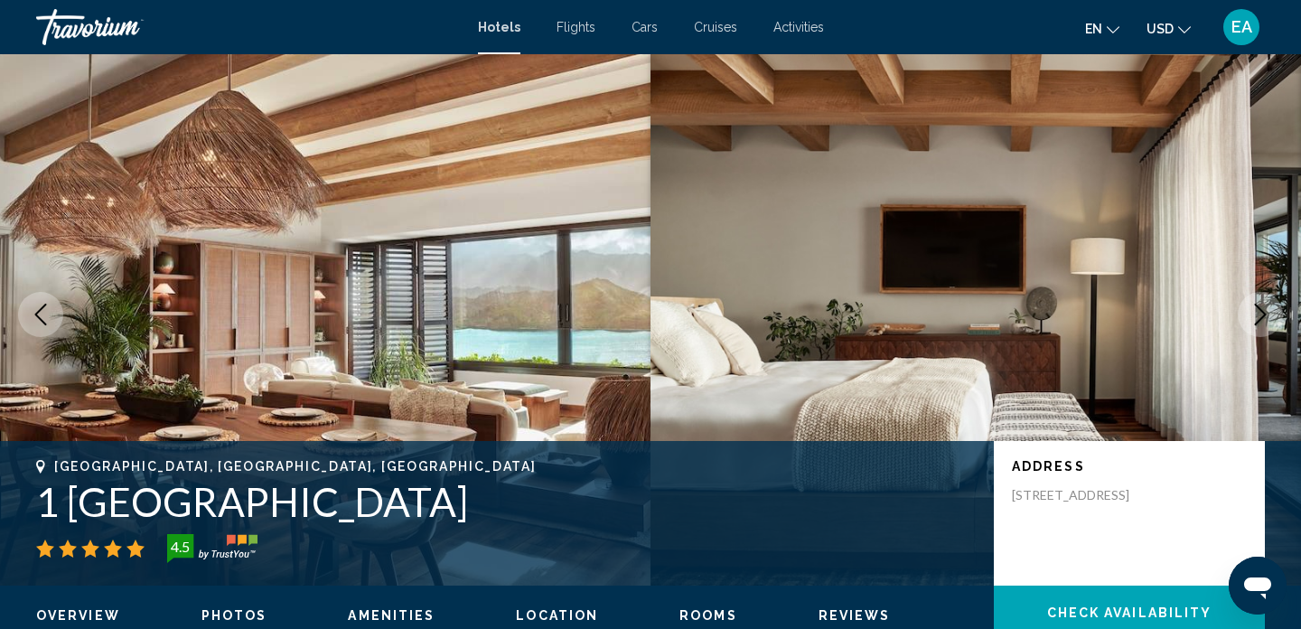
click at [1265, 312] on icon "Next image" at bounding box center [1261, 315] width 22 height 22
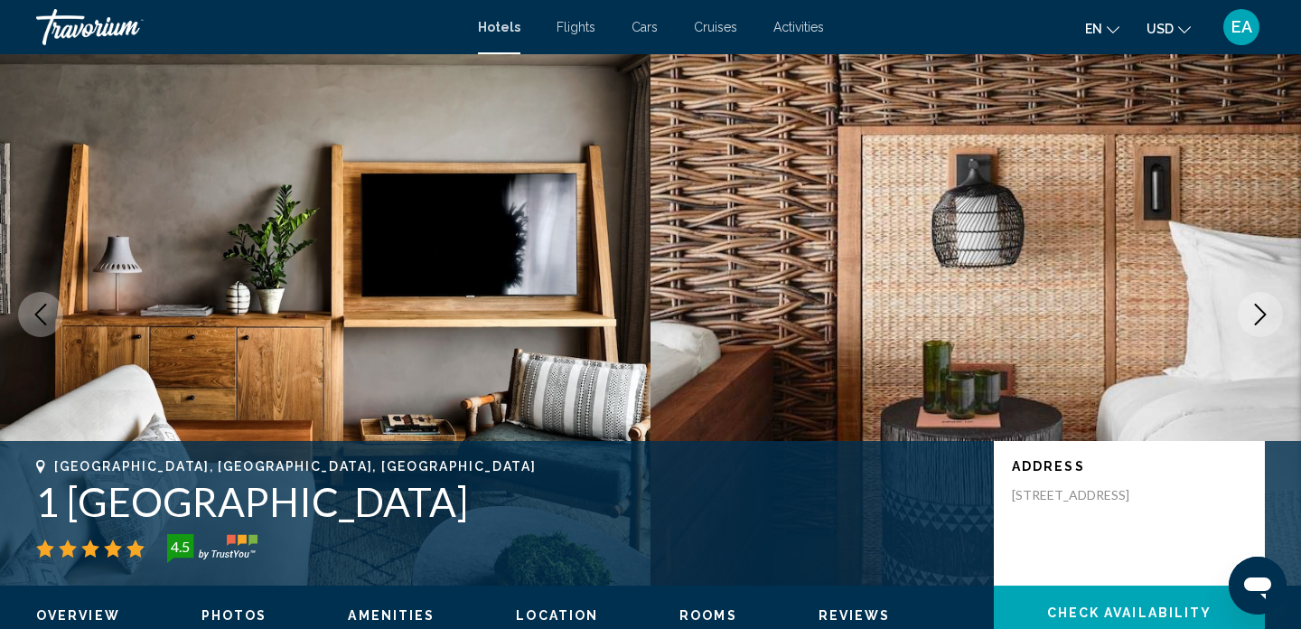
click at [1265, 312] on icon "Next image" at bounding box center [1261, 315] width 22 height 22
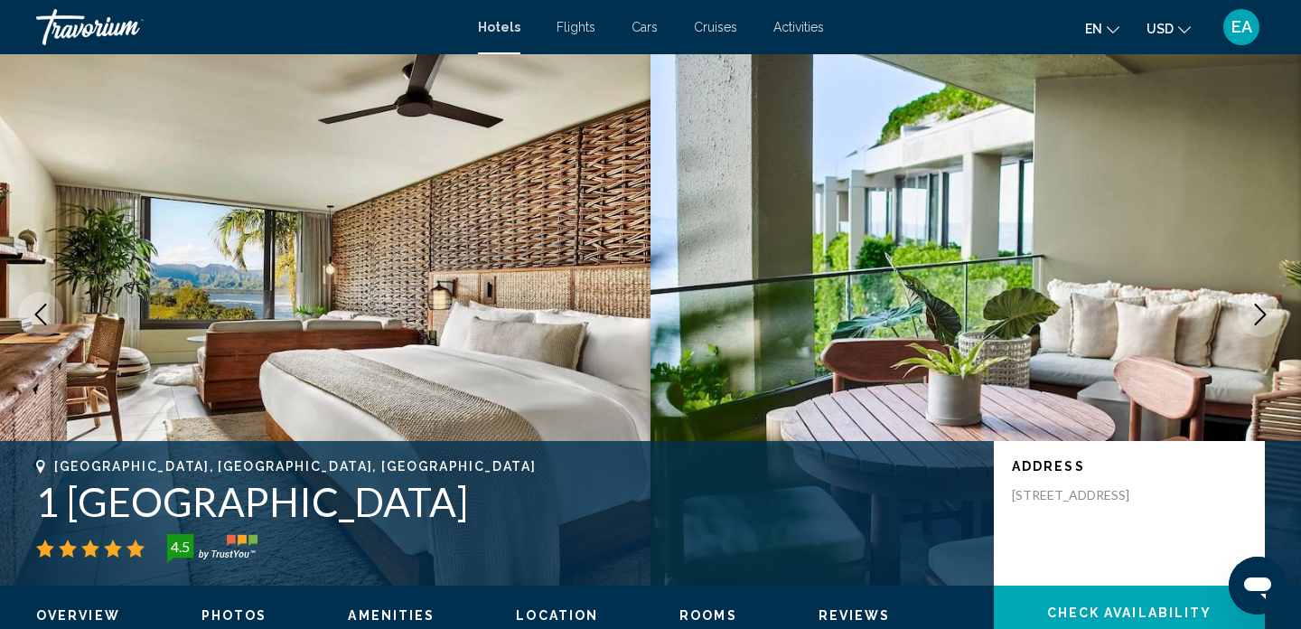
click at [1265, 314] on icon "Next image" at bounding box center [1261, 315] width 12 height 22
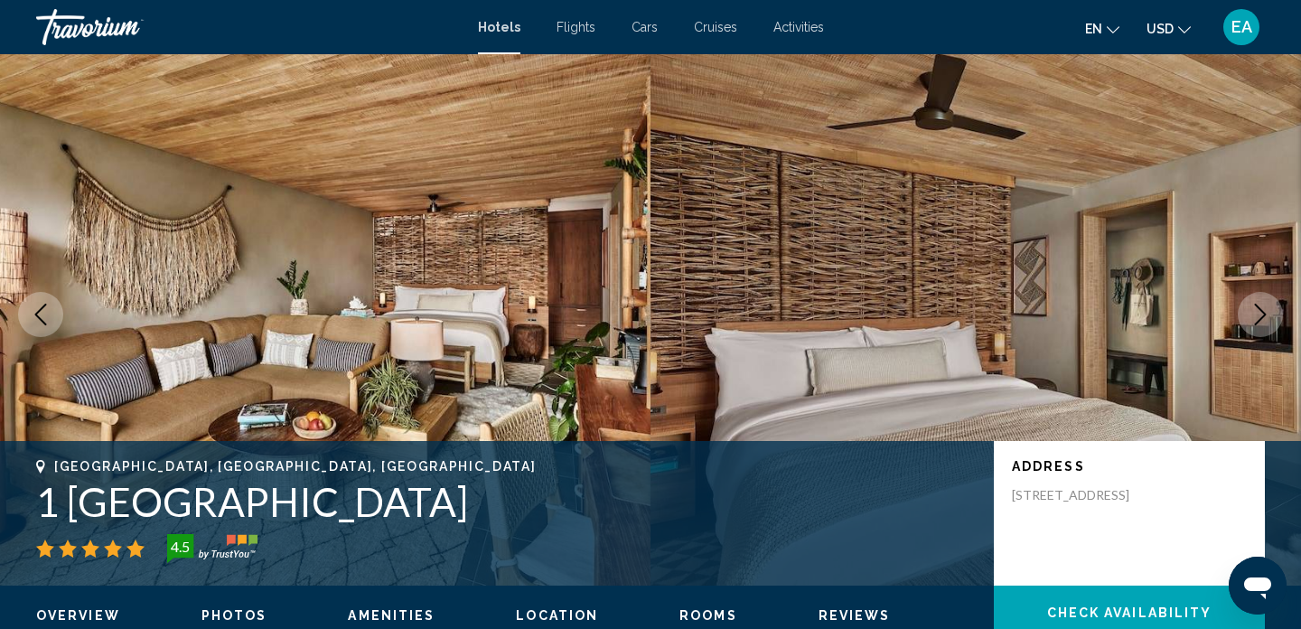
click at [1261, 320] on icon "Next image" at bounding box center [1261, 315] width 22 height 22
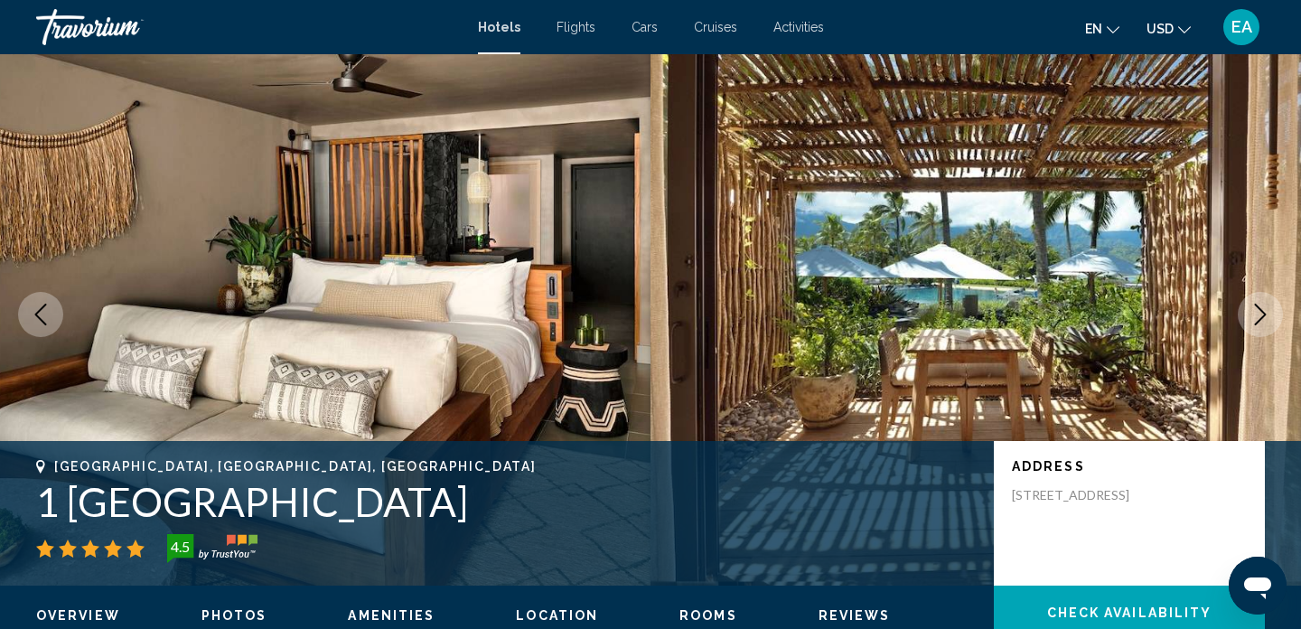
click at [1261, 320] on icon "Next image" at bounding box center [1261, 315] width 22 height 22
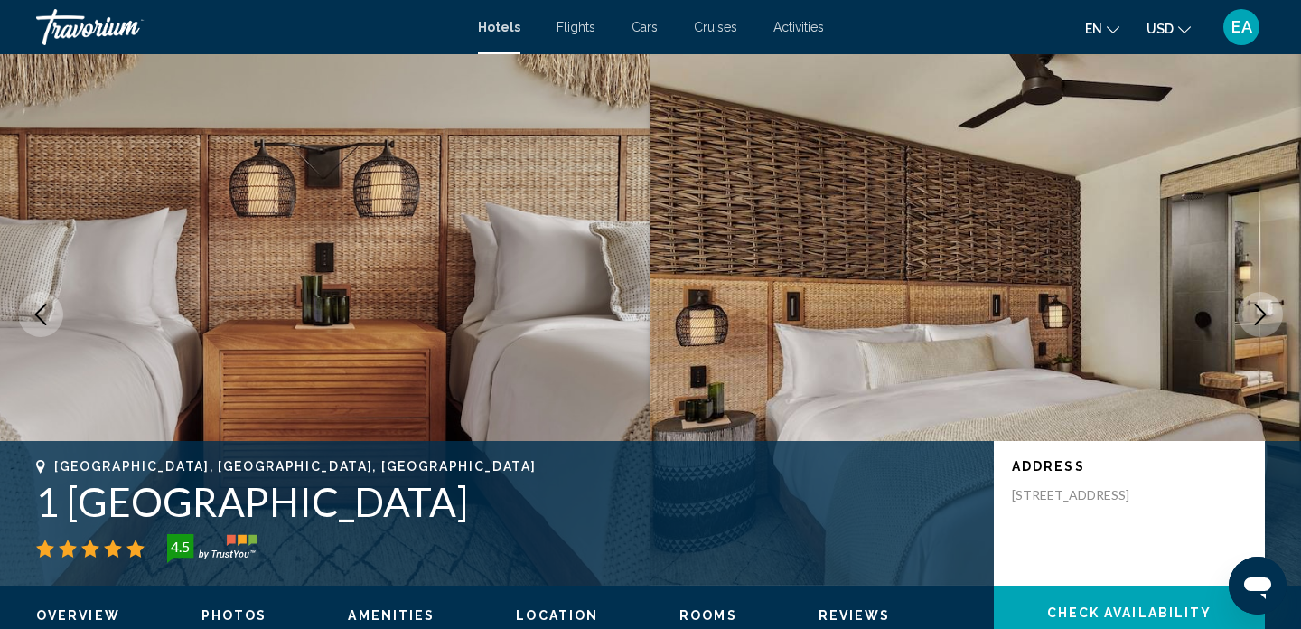
click at [1261, 320] on icon "Next image" at bounding box center [1261, 315] width 22 height 22
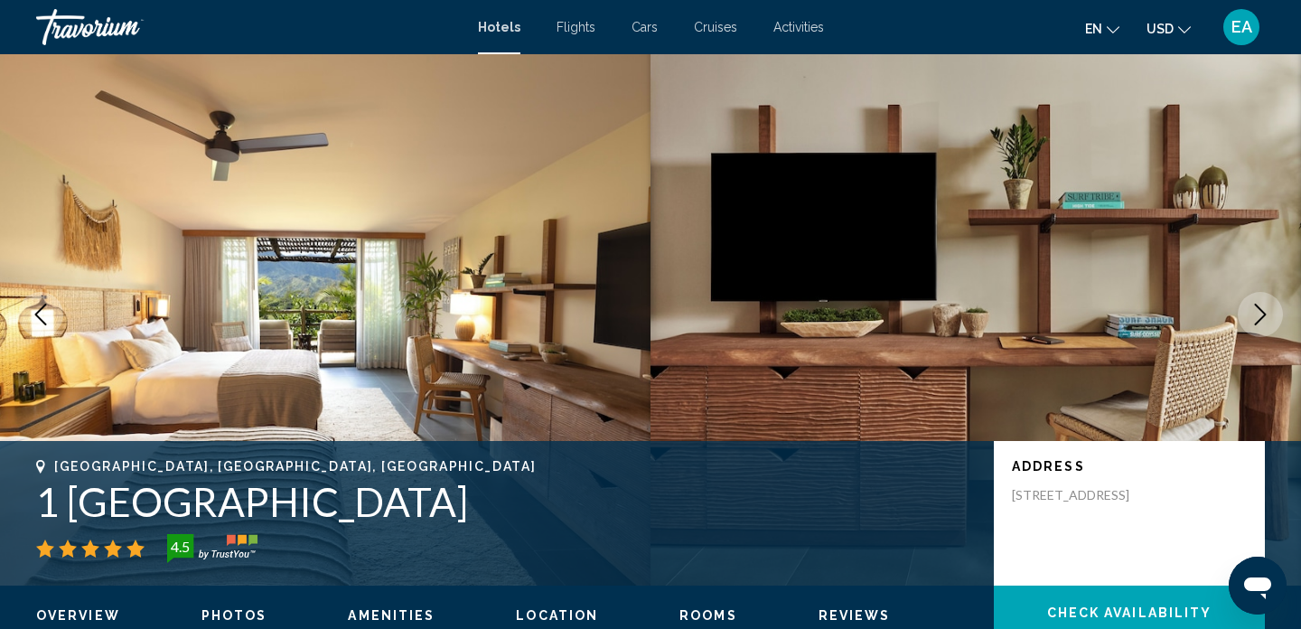
click at [1262, 320] on icon "Next image" at bounding box center [1261, 315] width 22 height 22
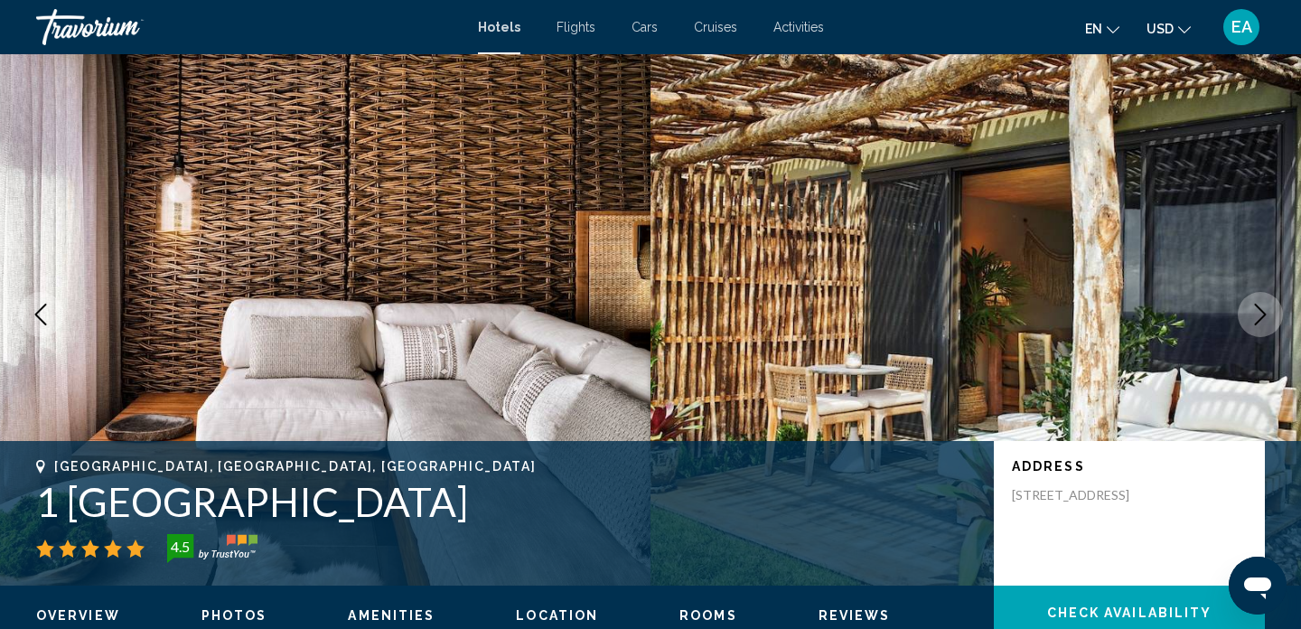
click at [1262, 320] on icon "Next image" at bounding box center [1261, 315] width 22 height 22
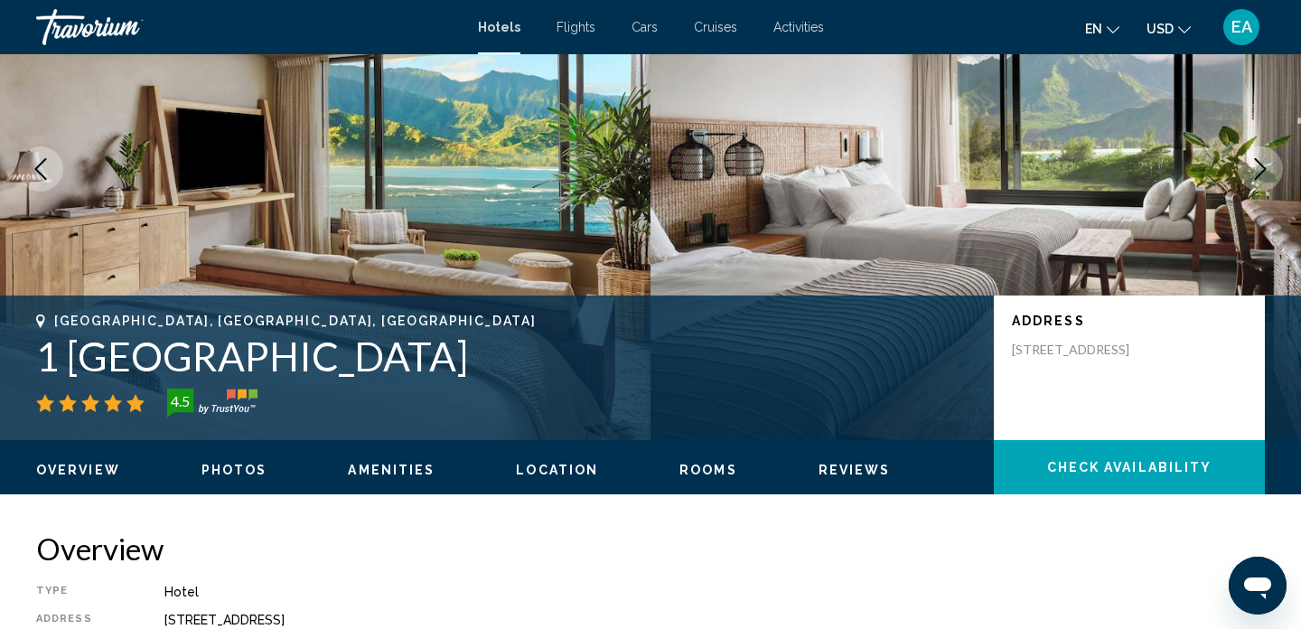
scroll to position [166, 0]
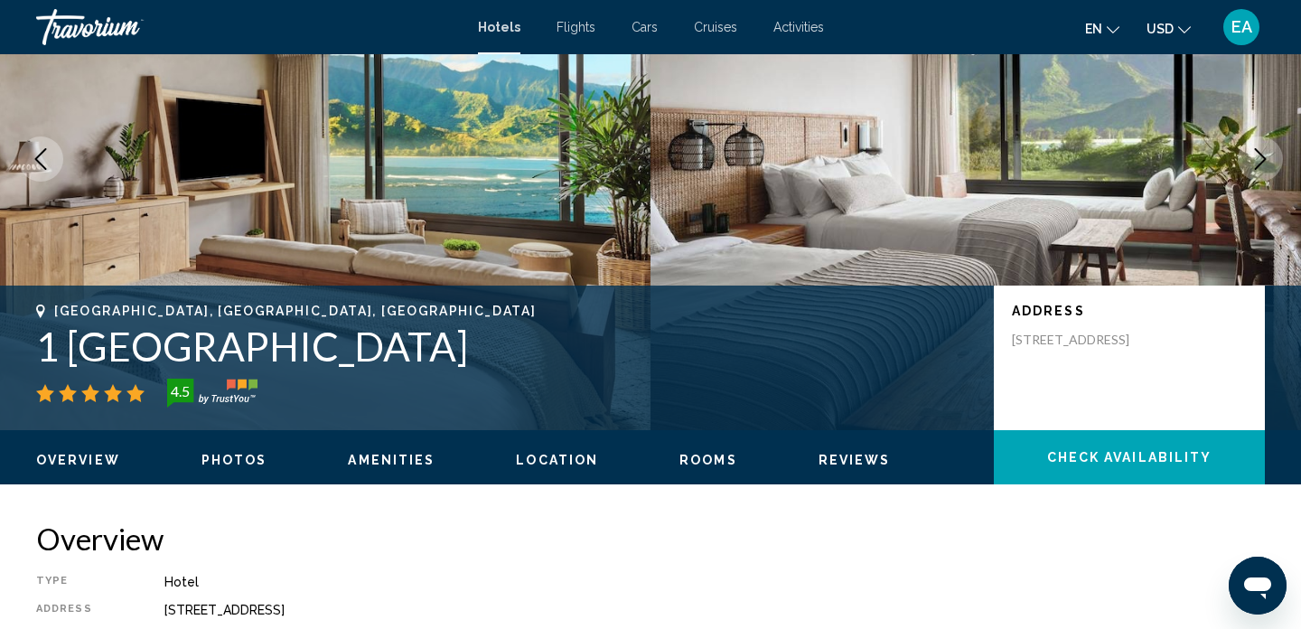
click at [1268, 158] on icon "Next image" at bounding box center [1261, 159] width 22 height 22
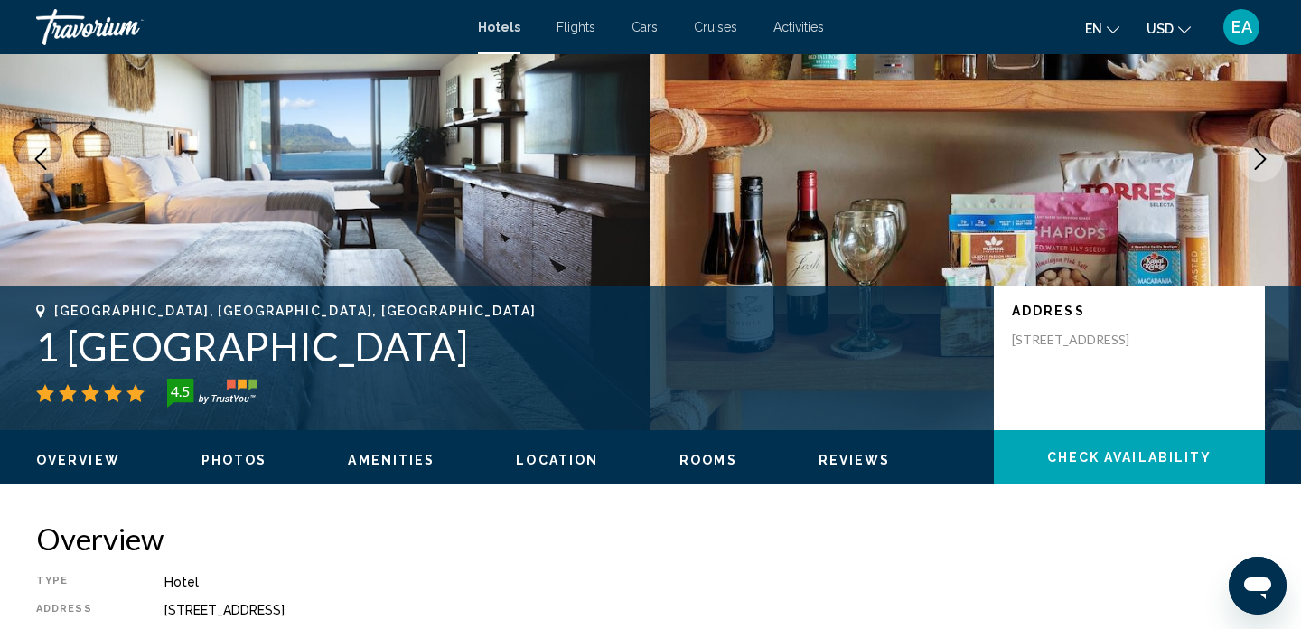
click at [418, 458] on span "Amenities" at bounding box center [391, 460] width 87 height 14
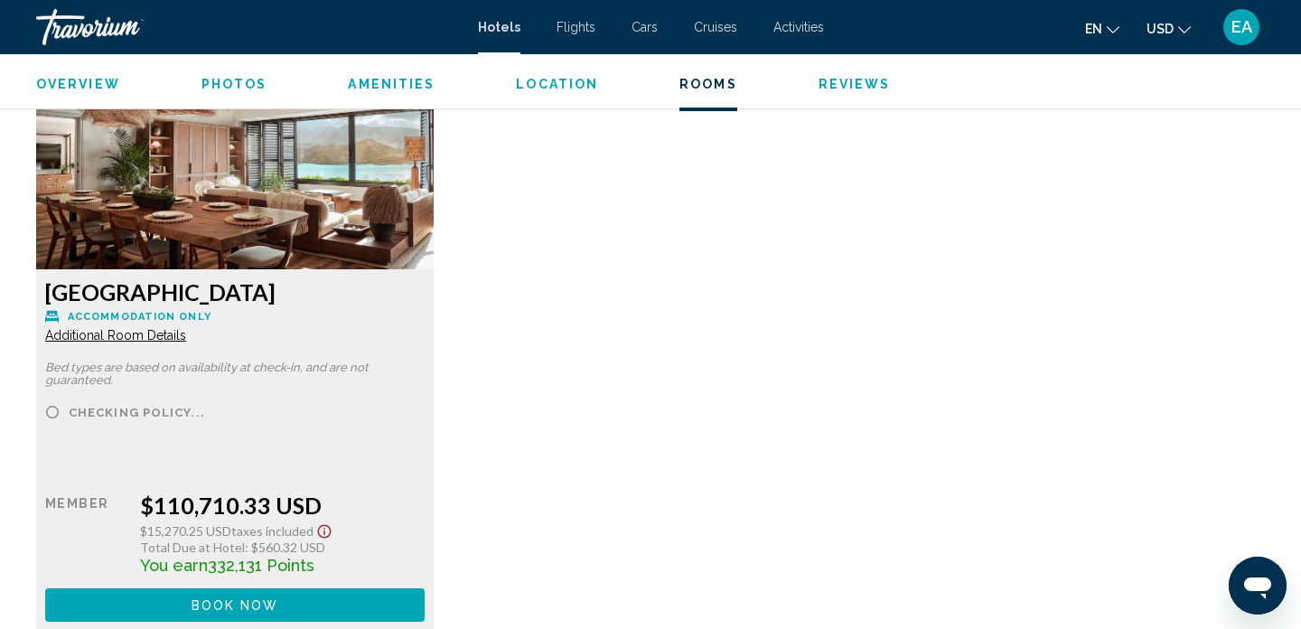
scroll to position [2517, 0]
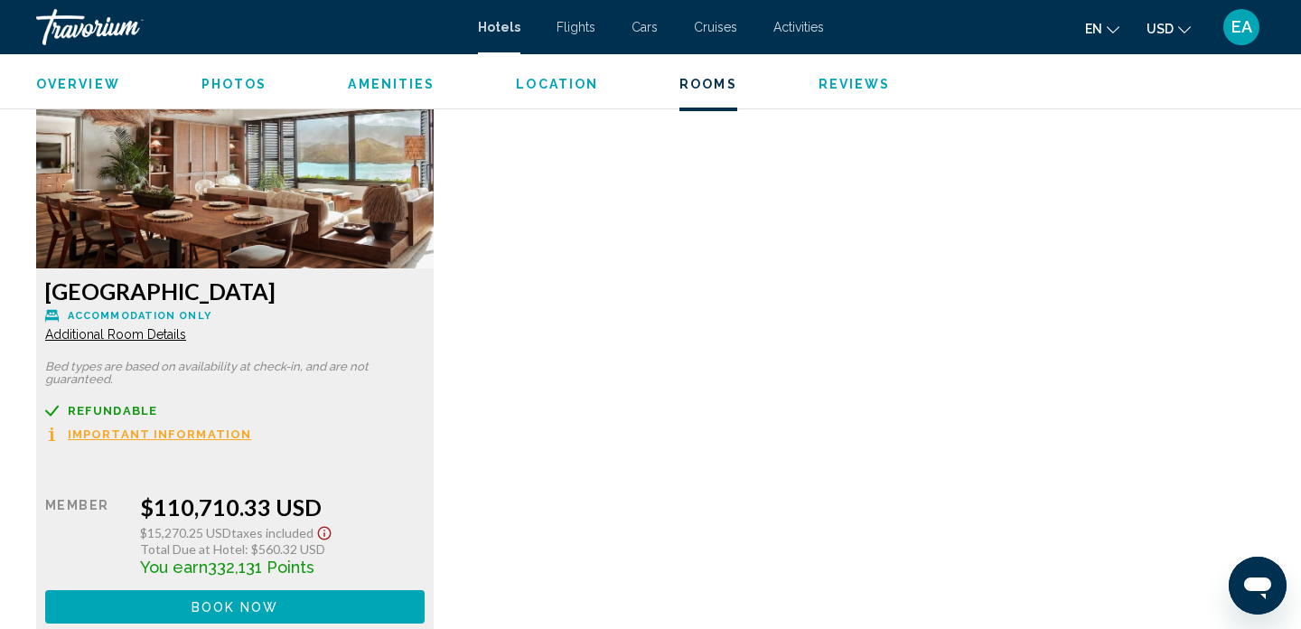
click at [106, 339] on span "Additional Room Details" at bounding box center [115, 334] width 141 height 14
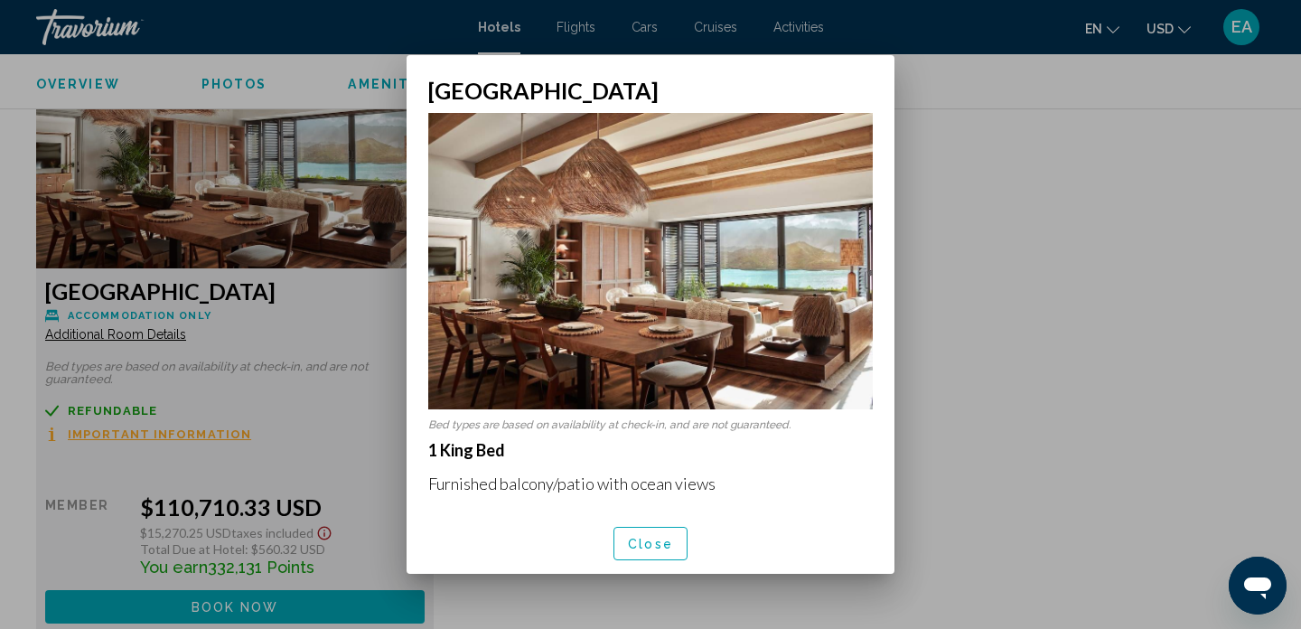
scroll to position [0, 0]
click at [636, 536] on span "Close" at bounding box center [650, 543] width 45 height 14
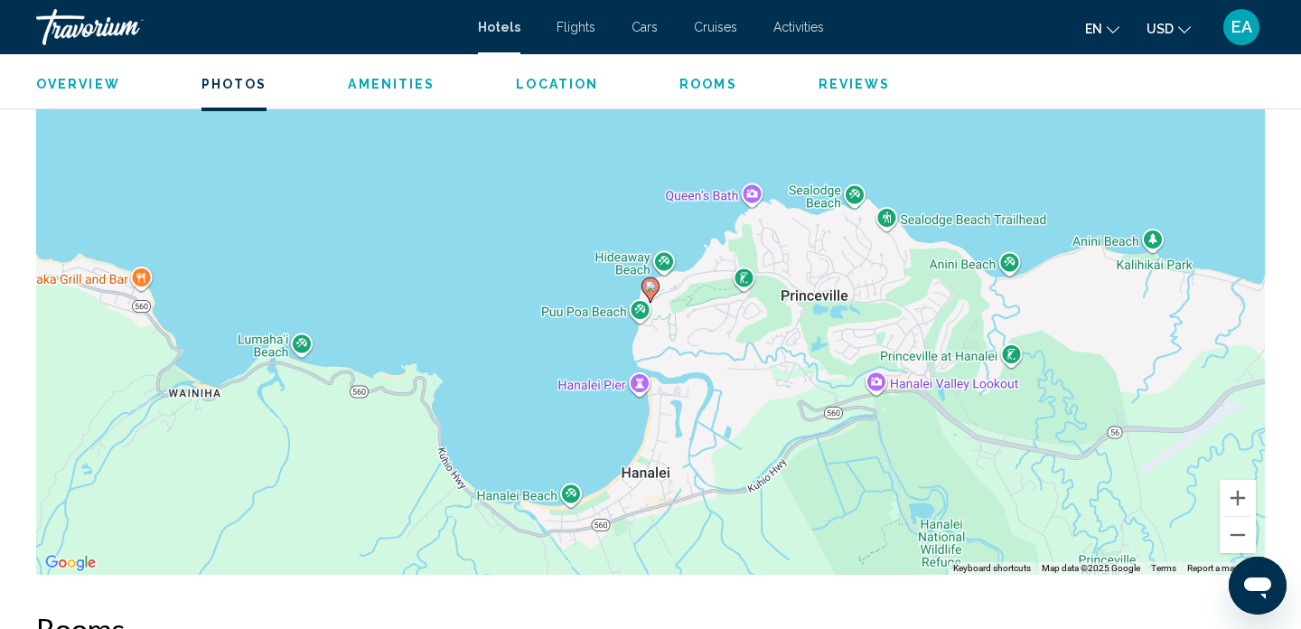
scroll to position [1341, 0]
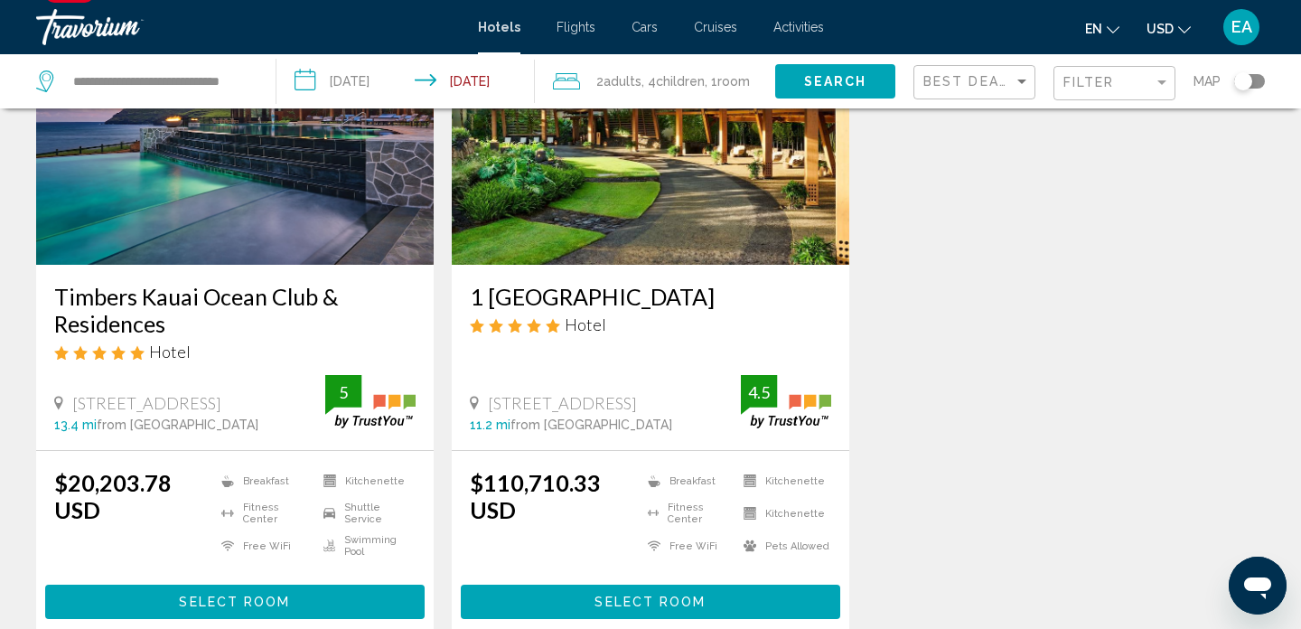
scroll to position [199, 0]
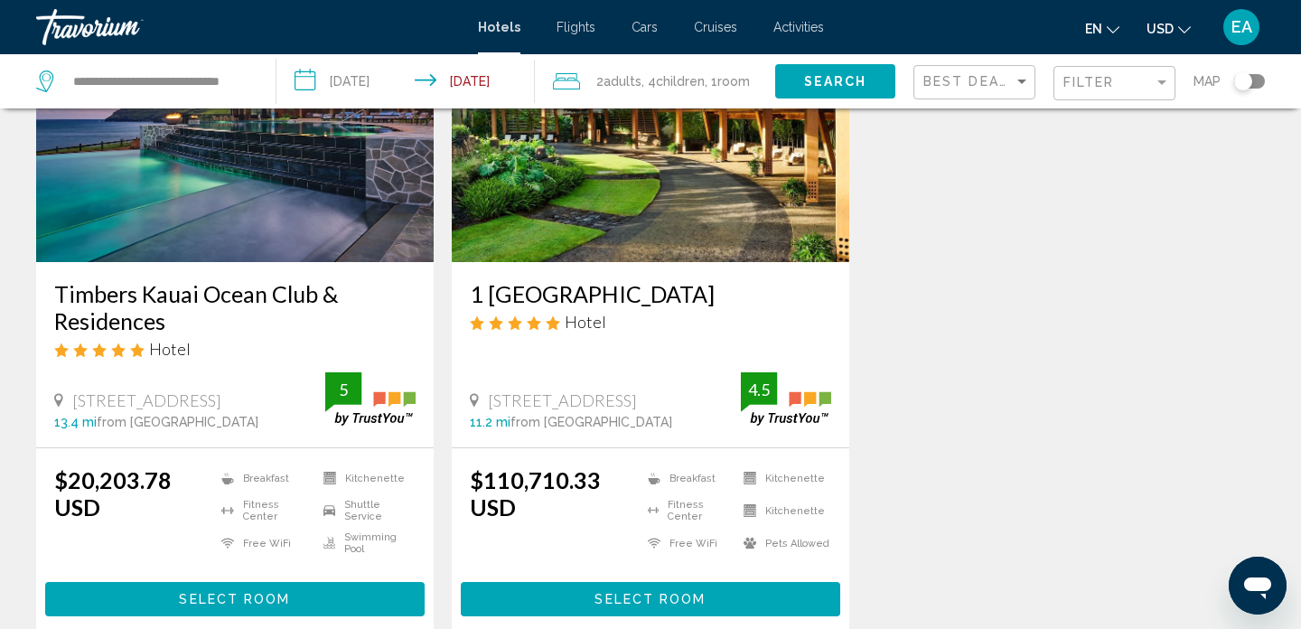
click at [244, 199] on img "Main content" at bounding box center [235, 117] width 398 height 289
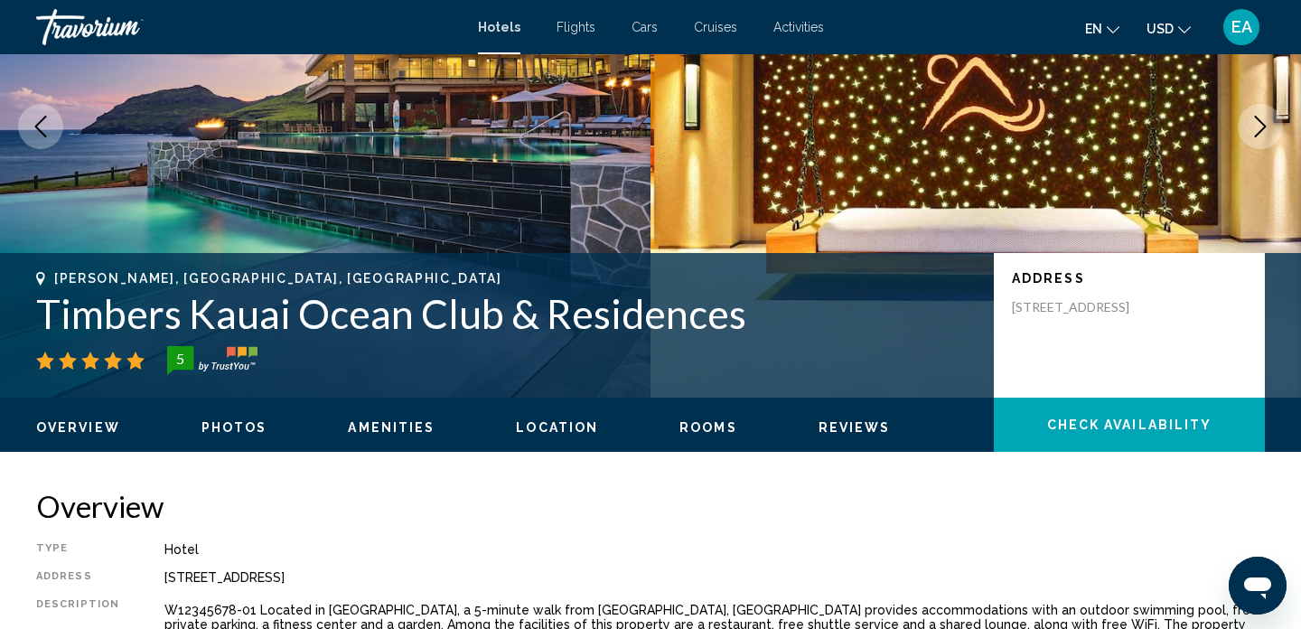
scroll to position [11, 0]
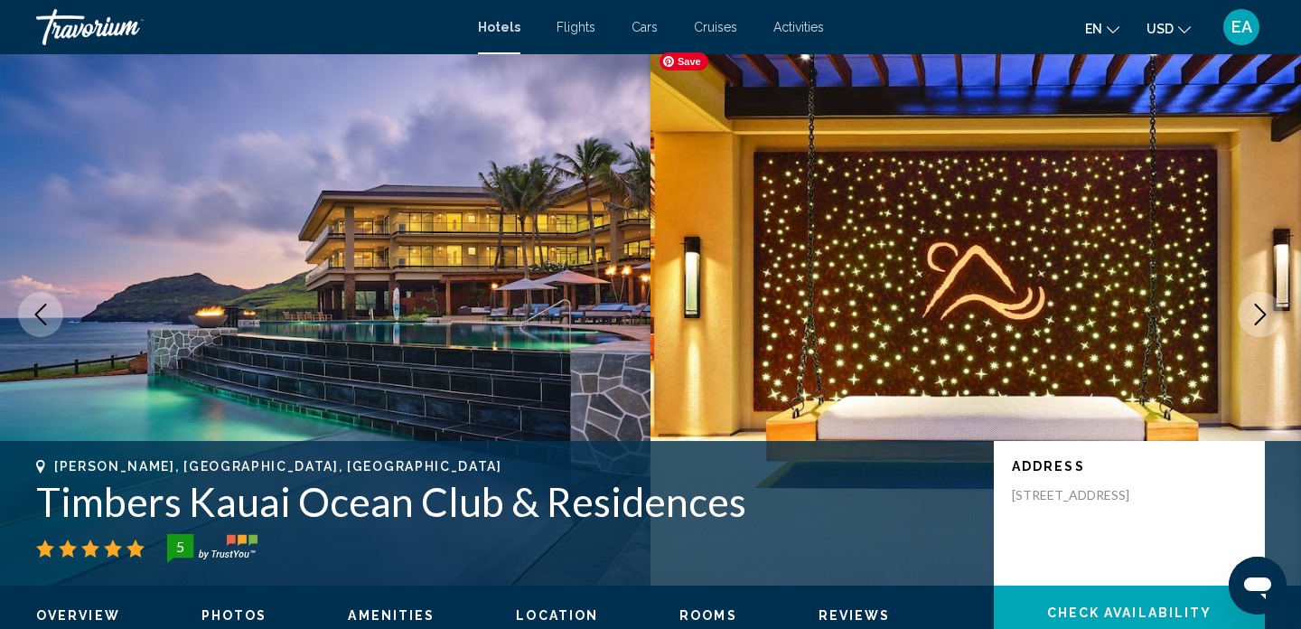
click at [1249, 352] on img "Main content" at bounding box center [976, 314] width 651 height 542
click at [1249, 325] on button "Next image" at bounding box center [1260, 314] width 45 height 45
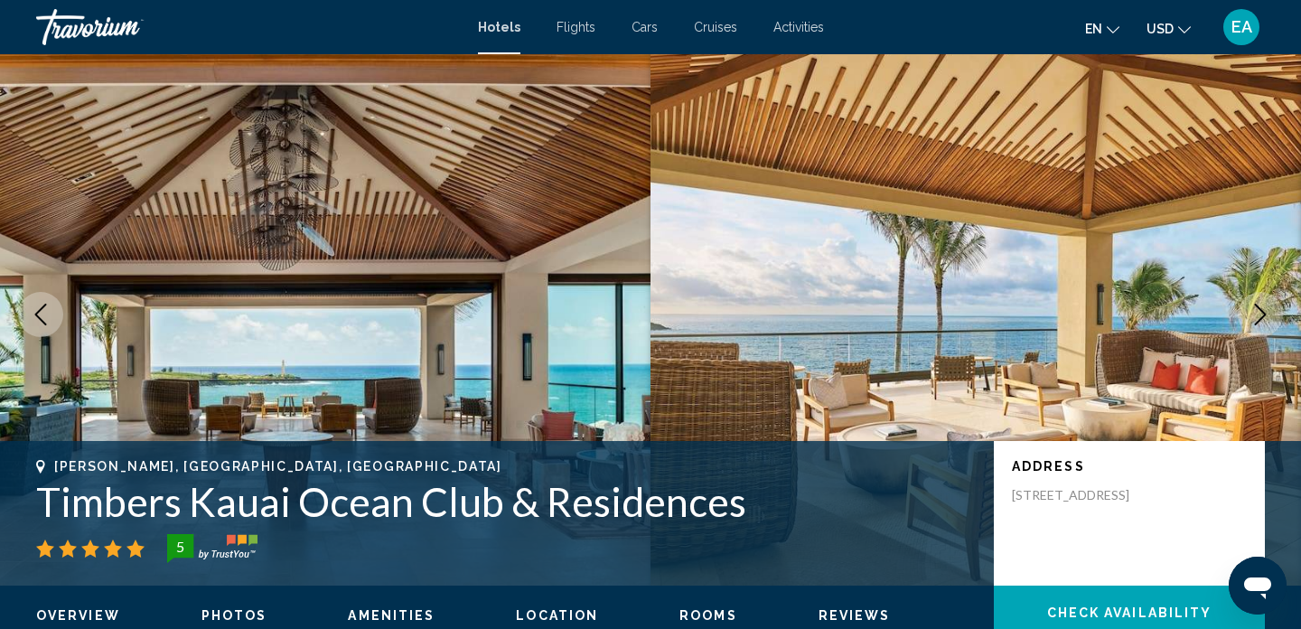
click at [1247, 323] on button "Next image" at bounding box center [1260, 314] width 45 height 45
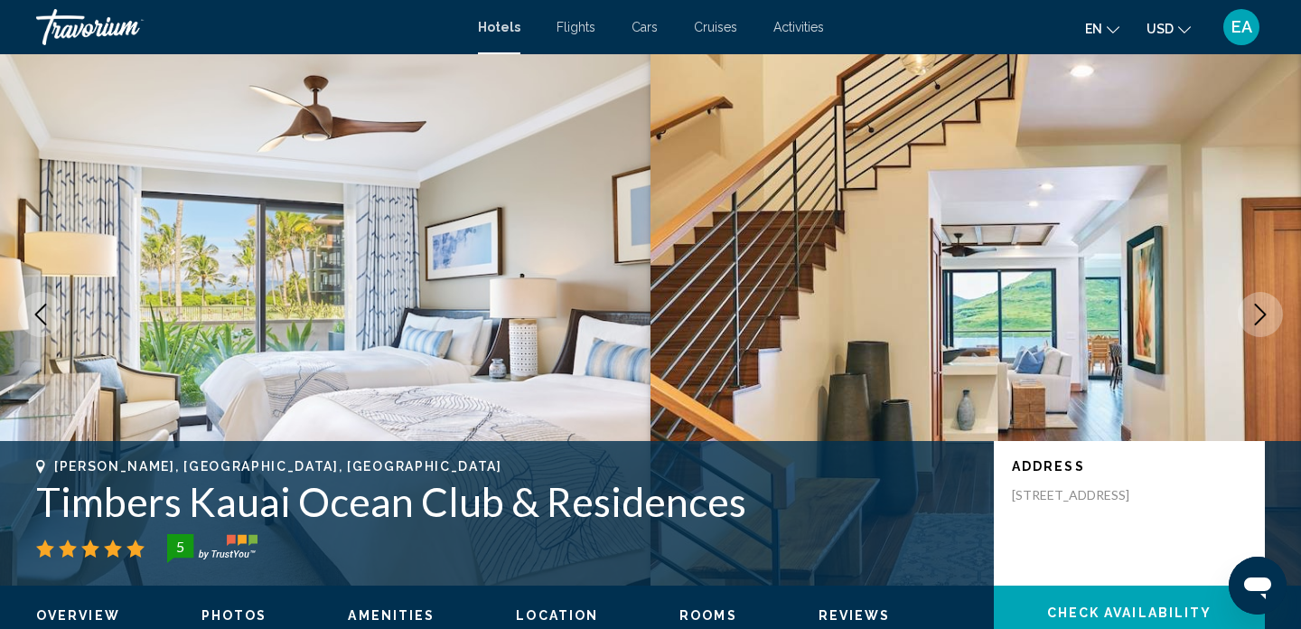
click at [1247, 324] on button "Next image" at bounding box center [1260, 314] width 45 height 45
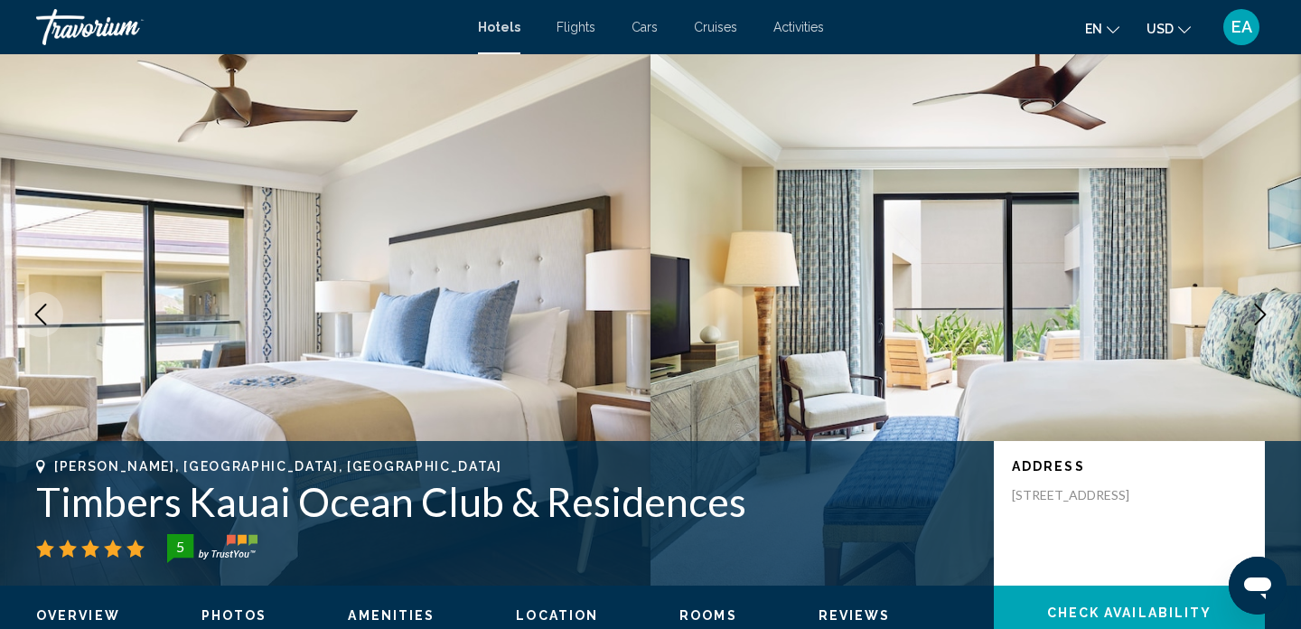
click at [1247, 325] on button "Next image" at bounding box center [1260, 314] width 45 height 45
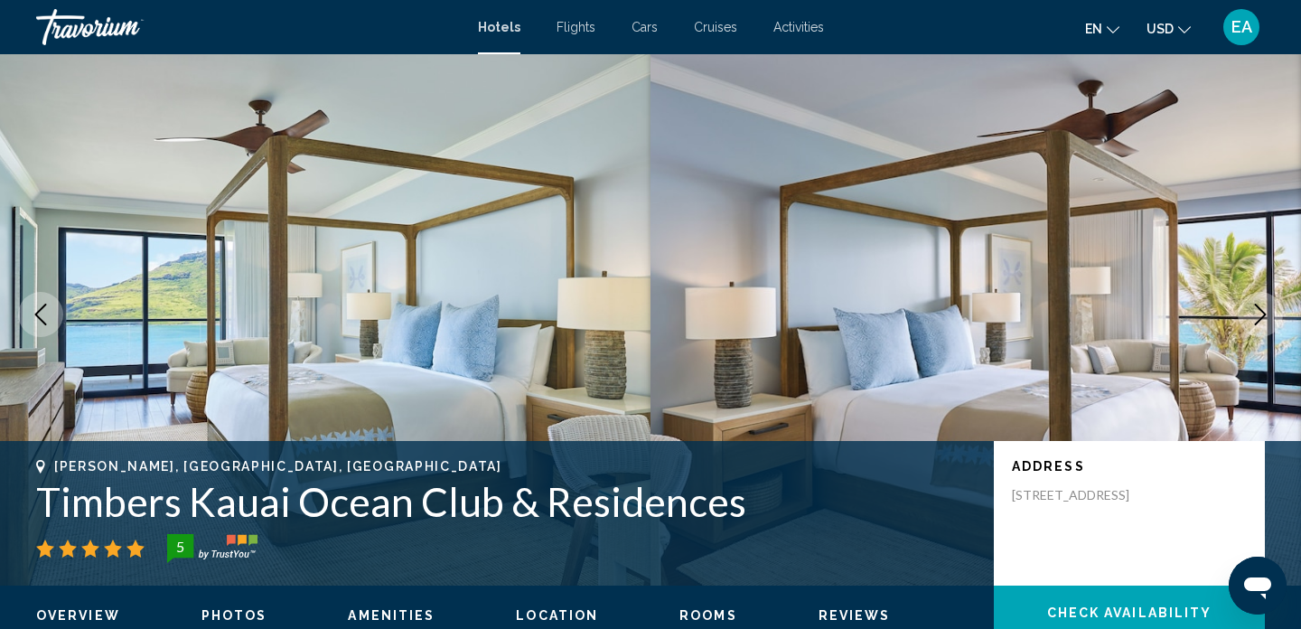
click at [1250, 322] on icon "Next image" at bounding box center [1261, 315] width 22 height 22
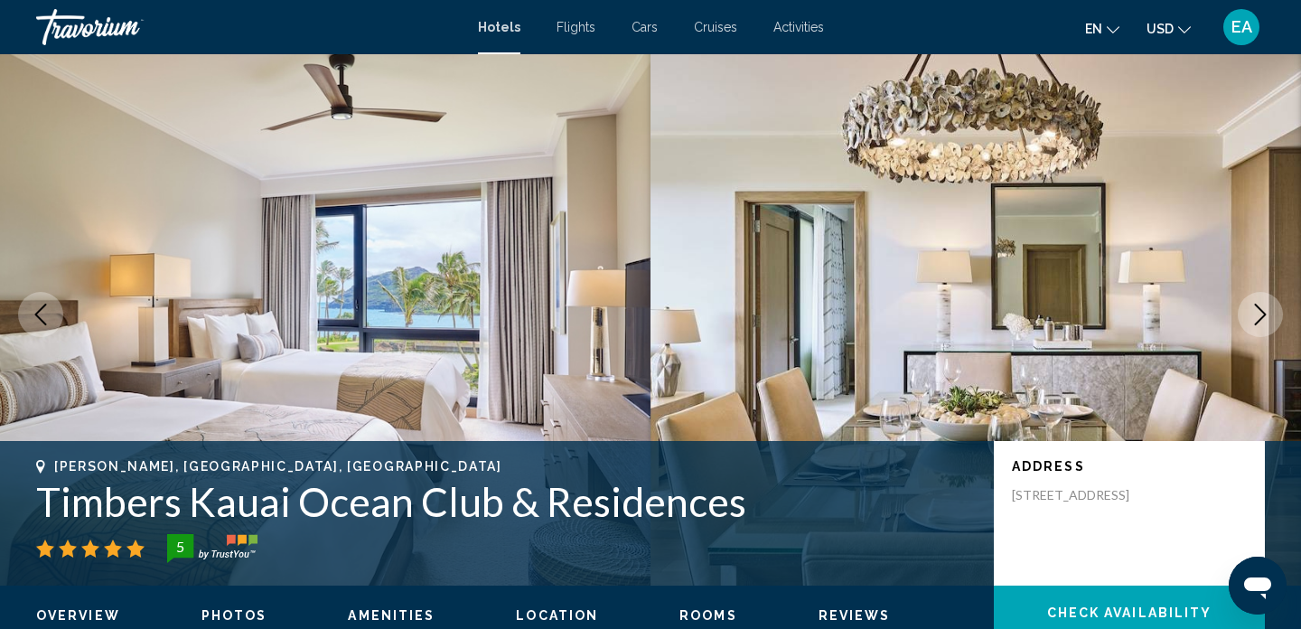
click at [1250, 322] on icon "Next image" at bounding box center [1261, 315] width 22 height 22
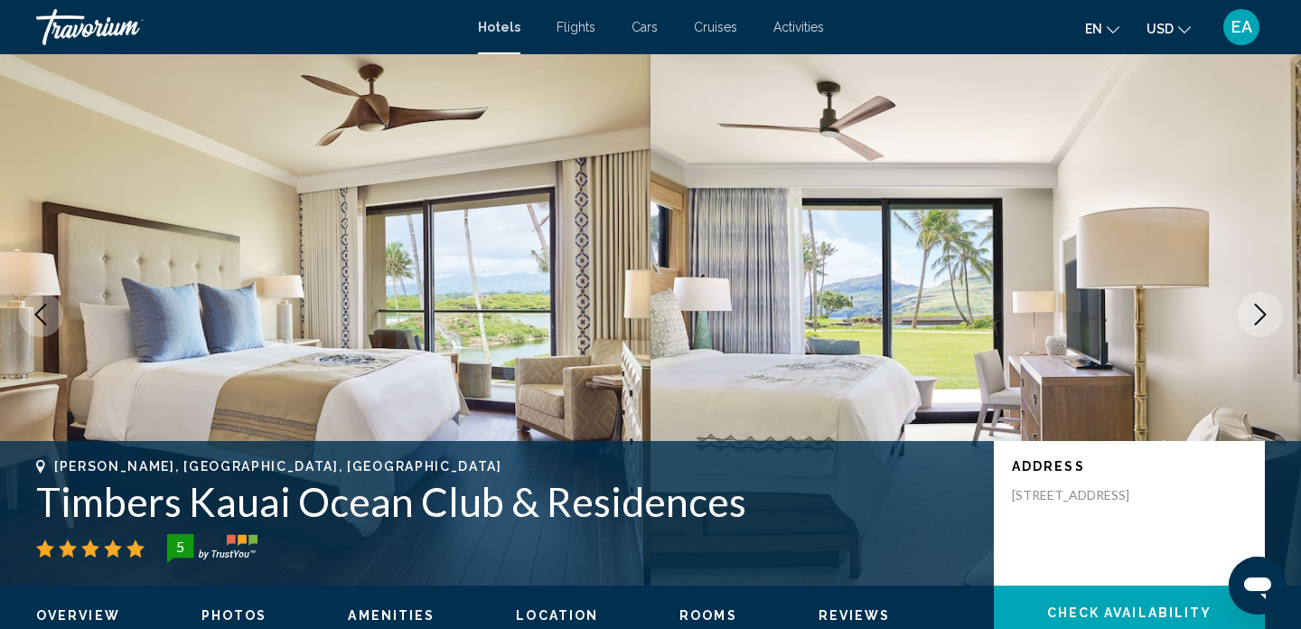
click at [1250, 322] on icon "Next image" at bounding box center [1261, 315] width 22 height 22
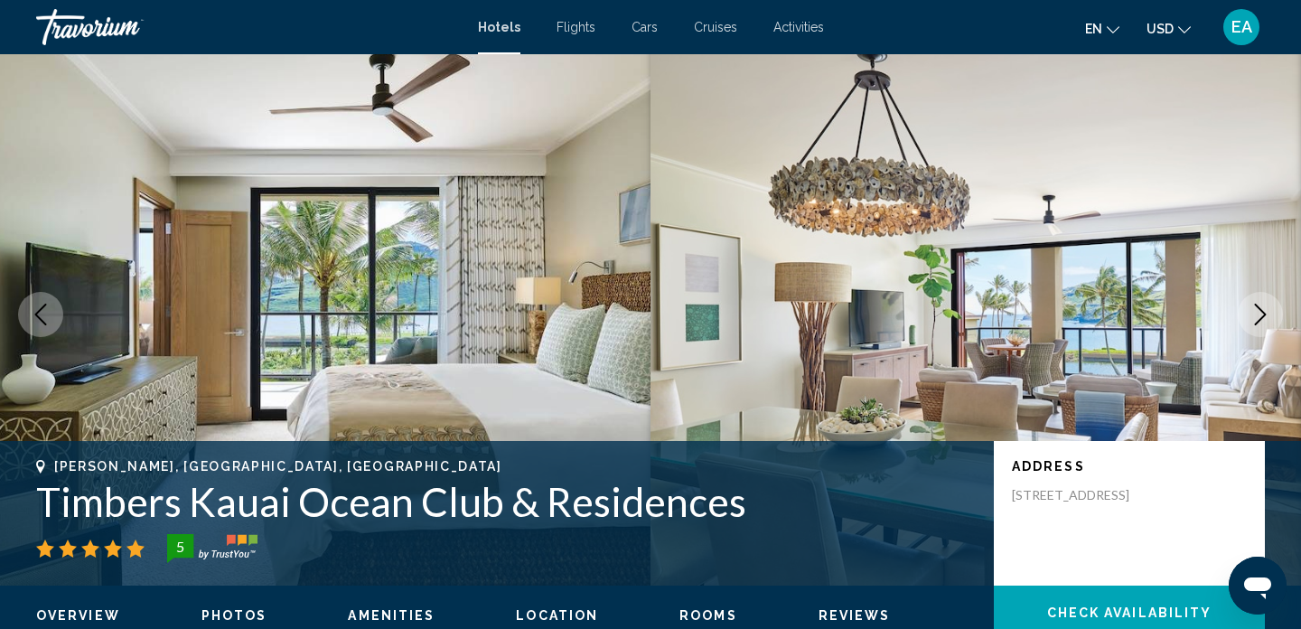
click at [1250, 323] on icon "Next image" at bounding box center [1261, 315] width 22 height 22
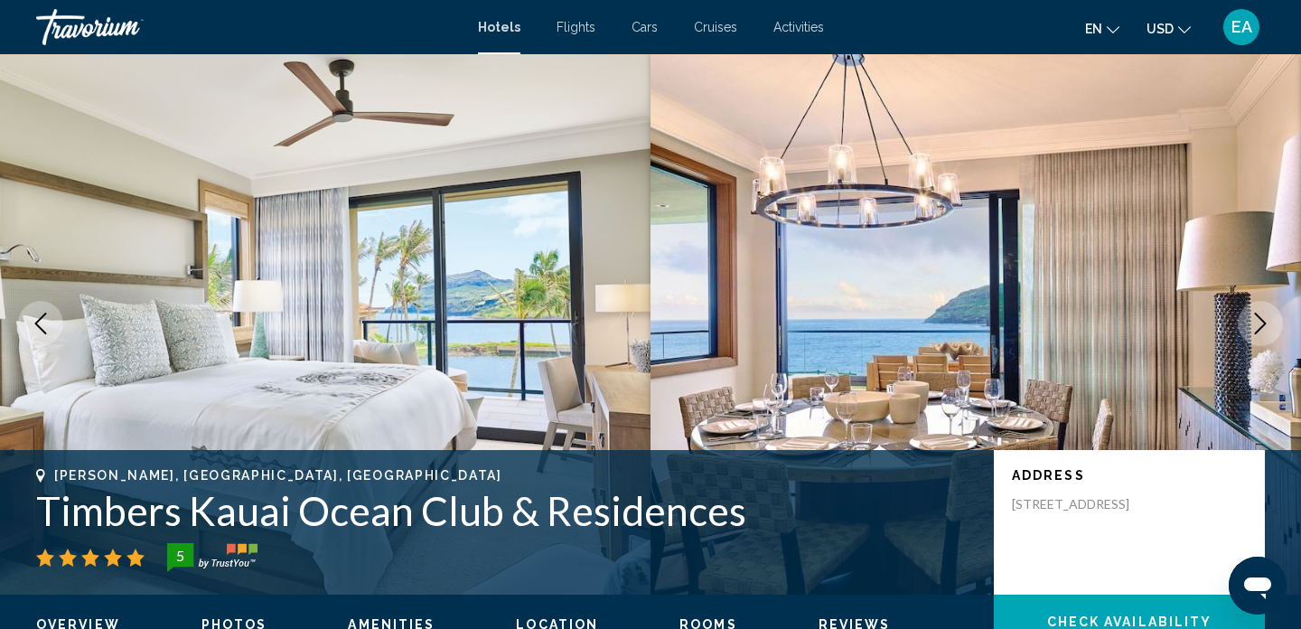
scroll to position [0, 0]
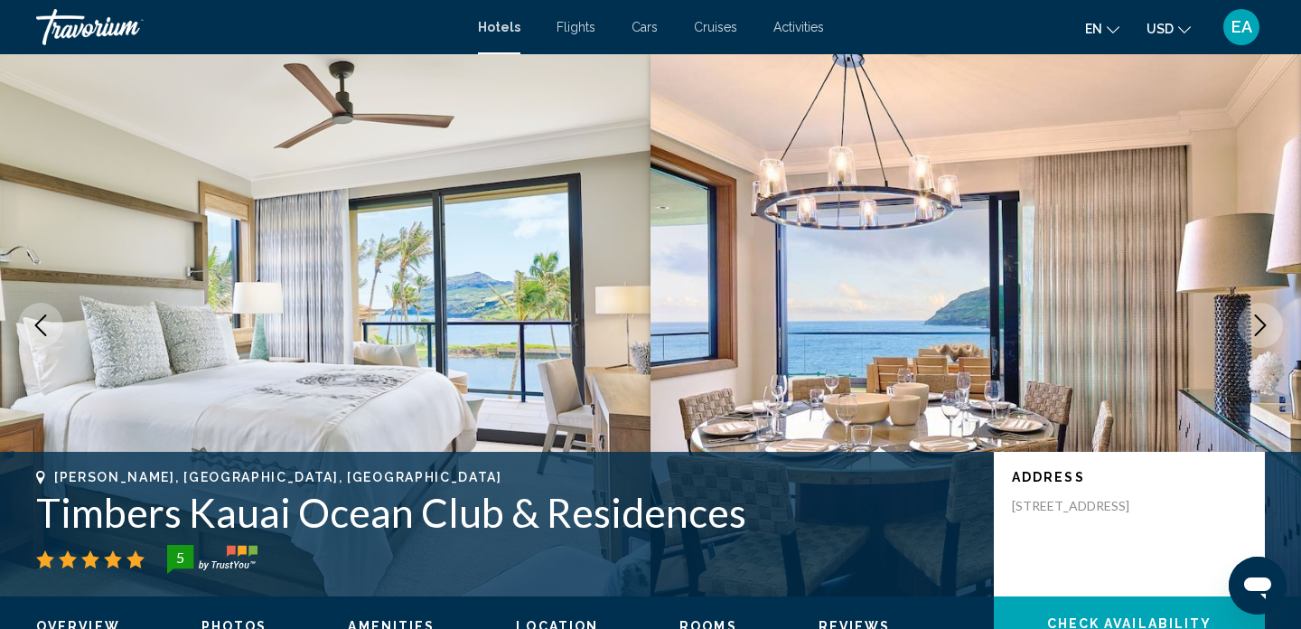
click at [1276, 323] on button "Next image" at bounding box center [1260, 325] width 45 height 45
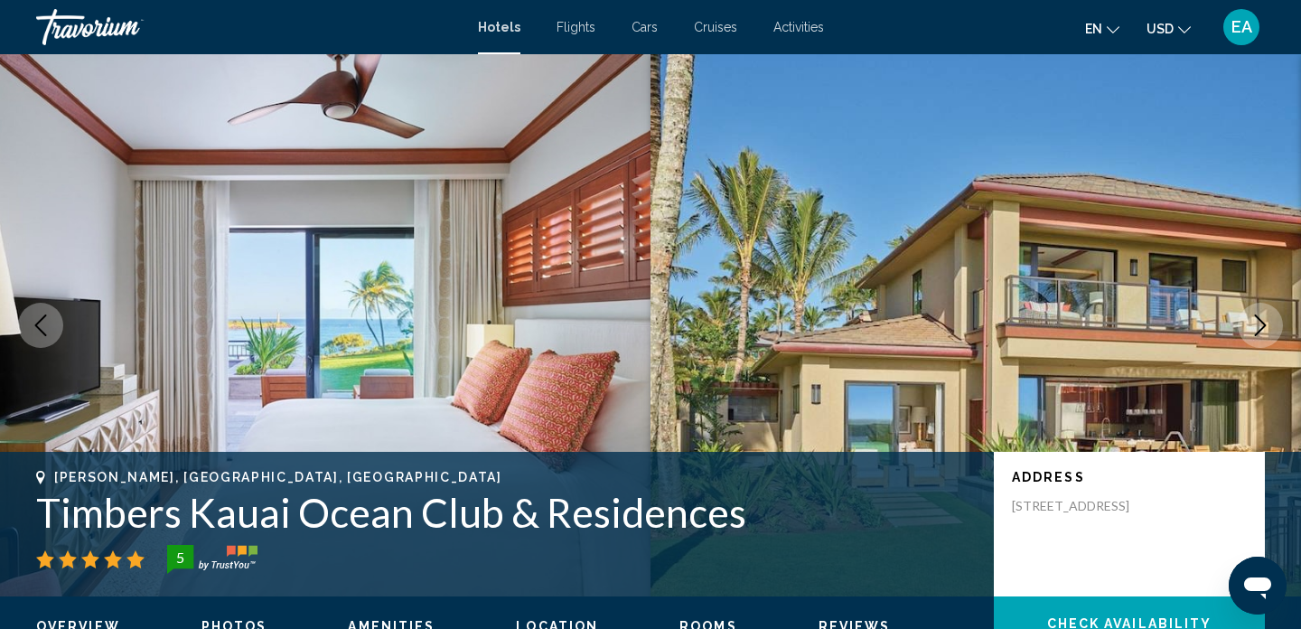
click at [1276, 323] on button "Next image" at bounding box center [1260, 325] width 45 height 45
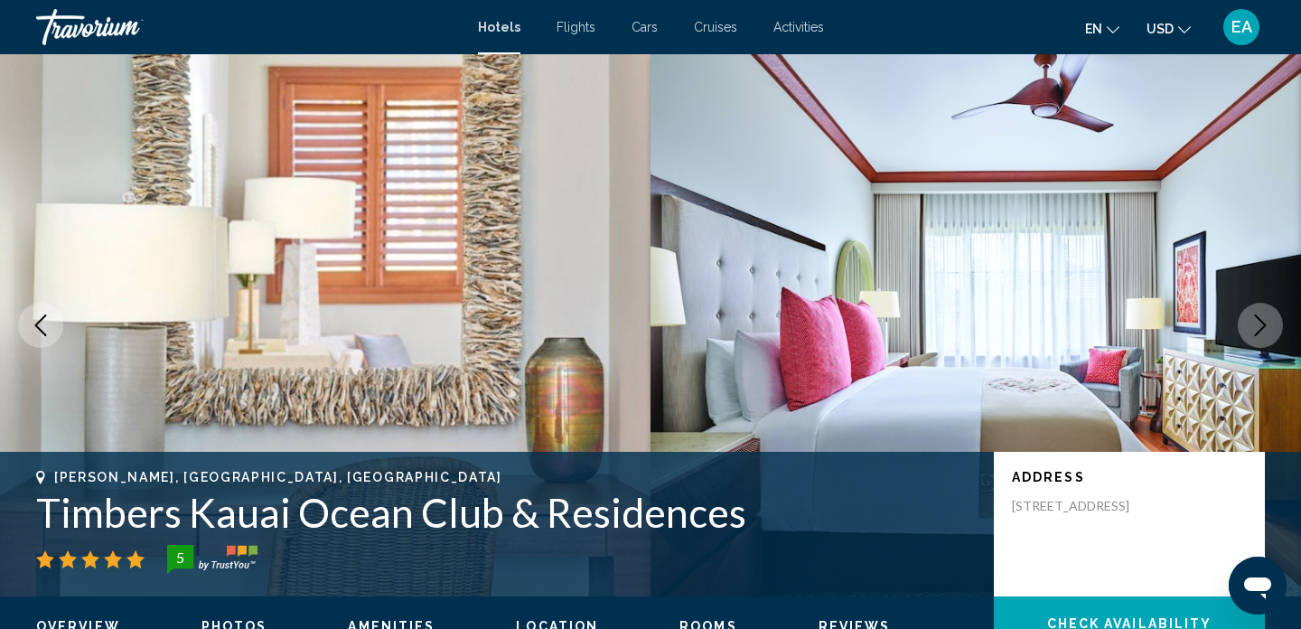
click at [1276, 323] on button "Next image" at bounding box center [1260, 325] width 45 height 45
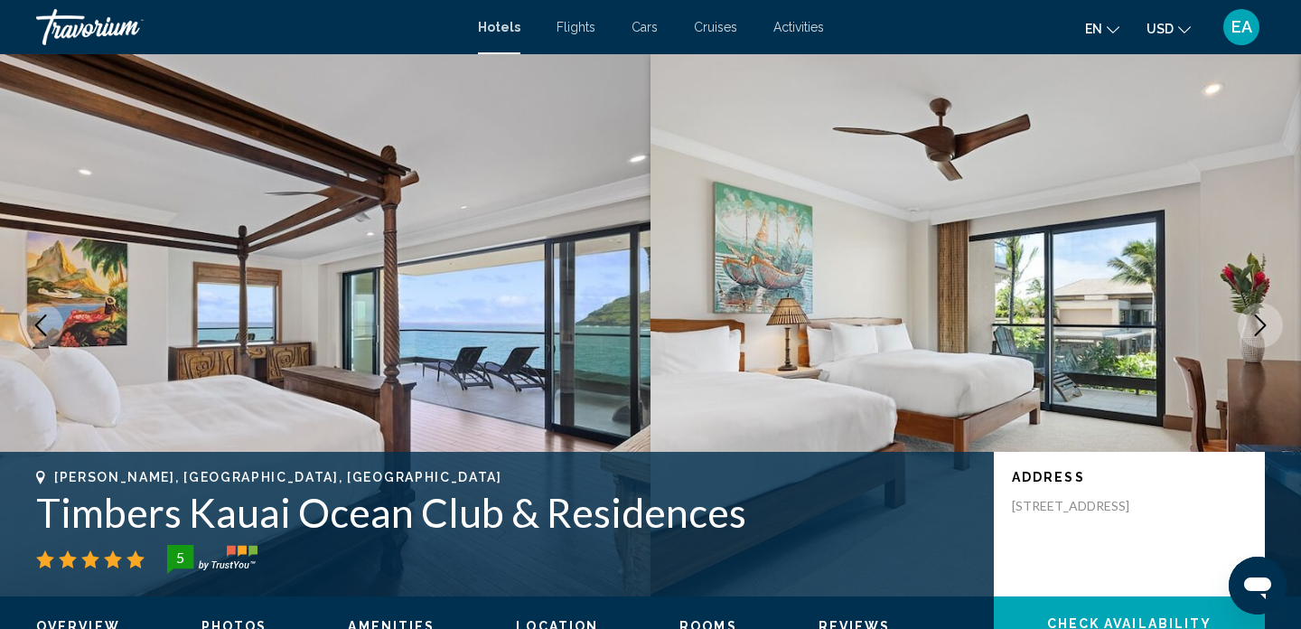
click at [1276, 323] on button "Next image" at bounding box center [1260, 325] width 45 height 45
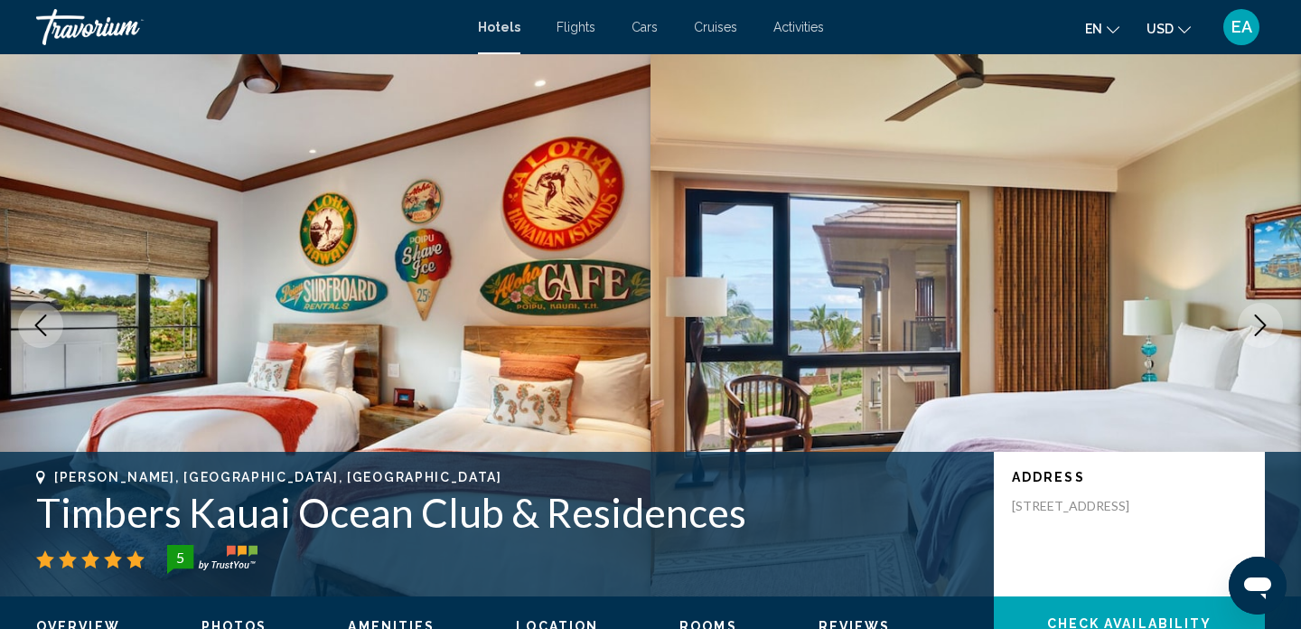
click at [1272, 324] on button "Next image" at bounding box center [1260, 325] width 45 height 45
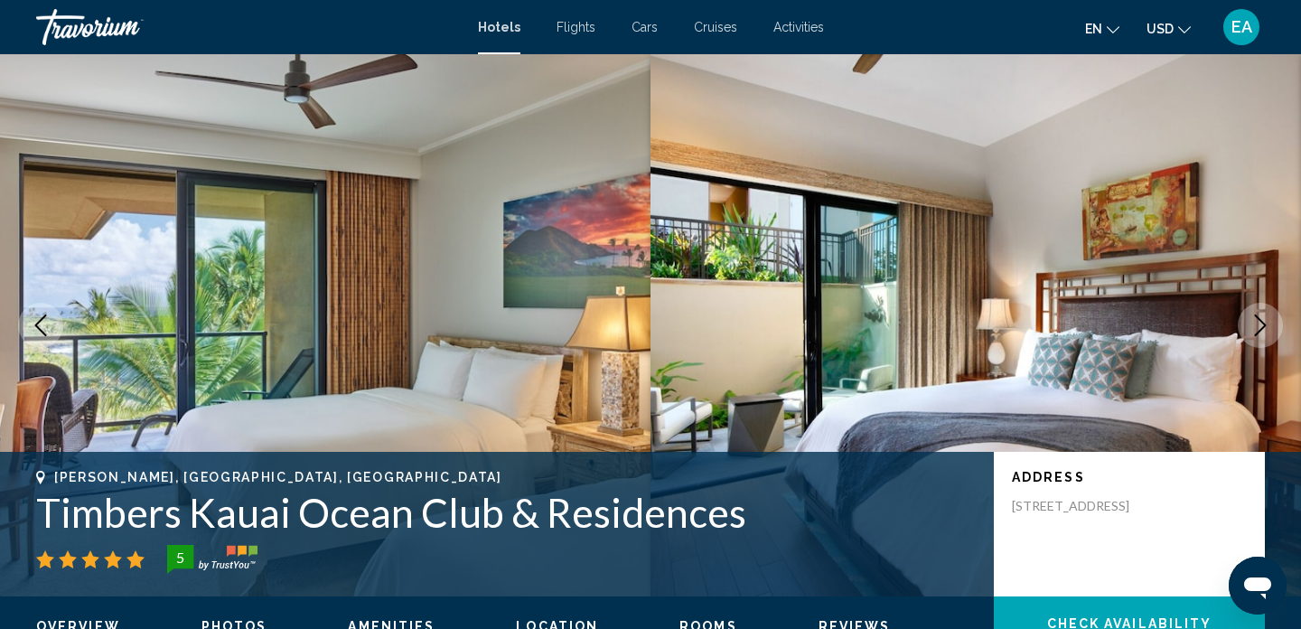
click at [1271, 324] on button "Next image" at bounding box center [1260, 325] width 45 height 45
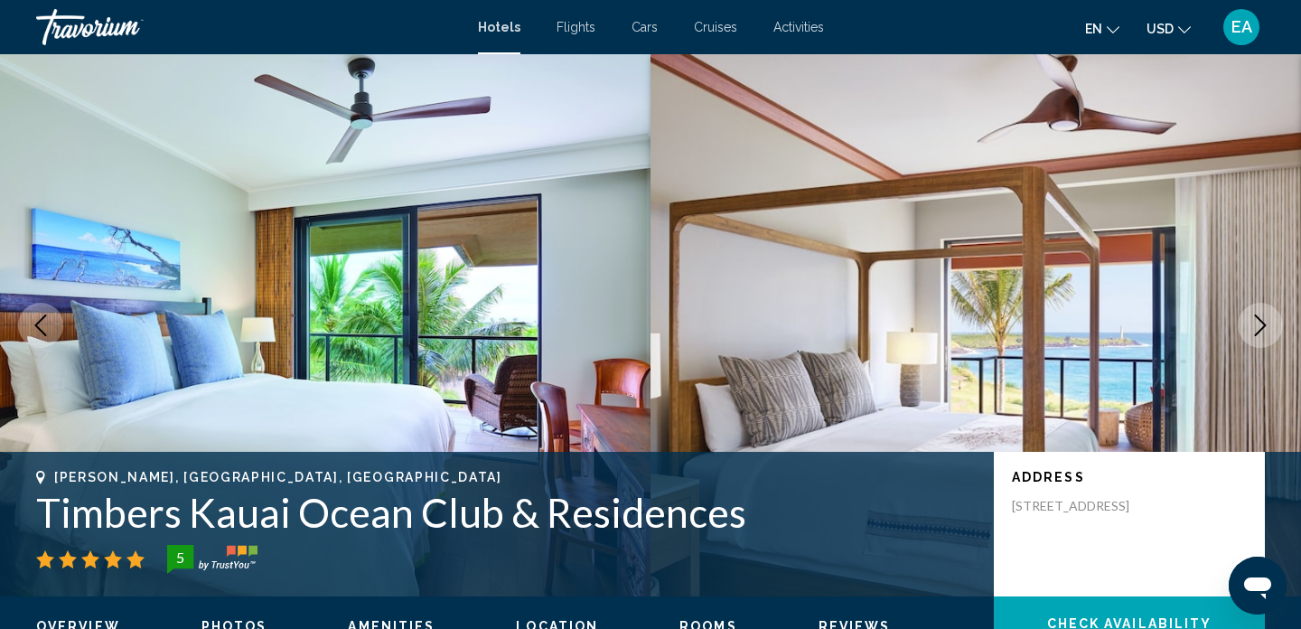
click at [1270, 325] on icon "Next image" at bounding box center [1261, 325] width 22 height 22
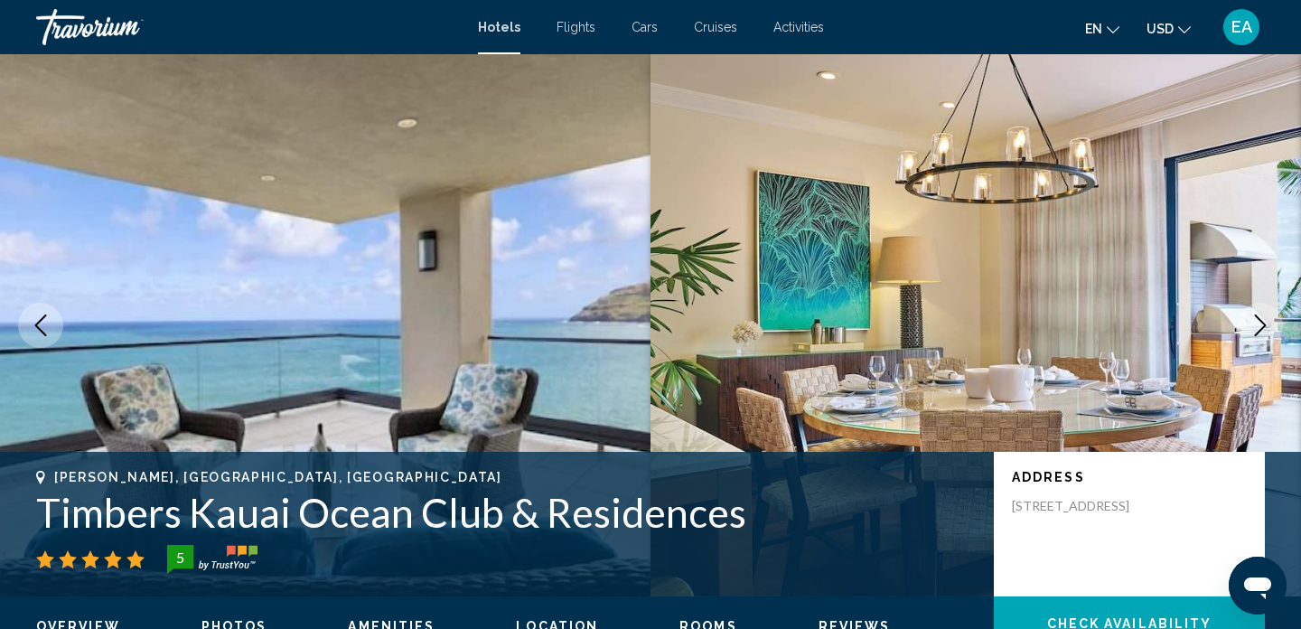
click at [1270, 325] on icon "Next image" at bounding box center [1261, 325] width 22 height 22
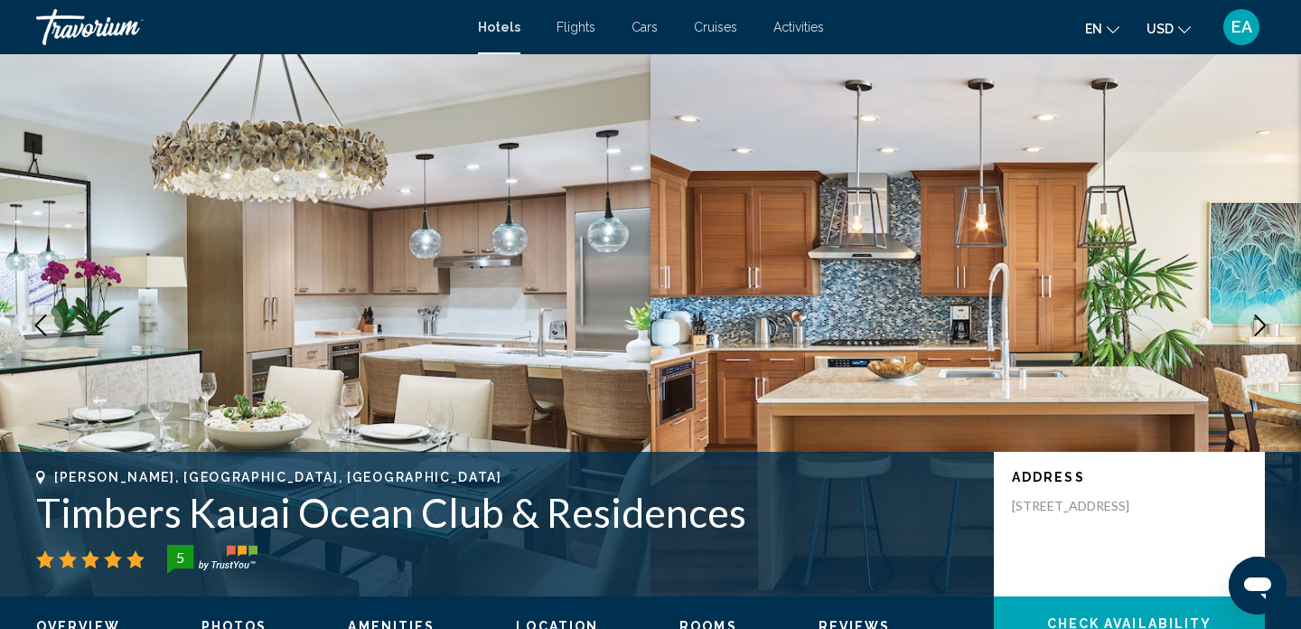
click at [1270, 325] on icon "Next image" at bounding box center [1261, 325] width 22 height 22
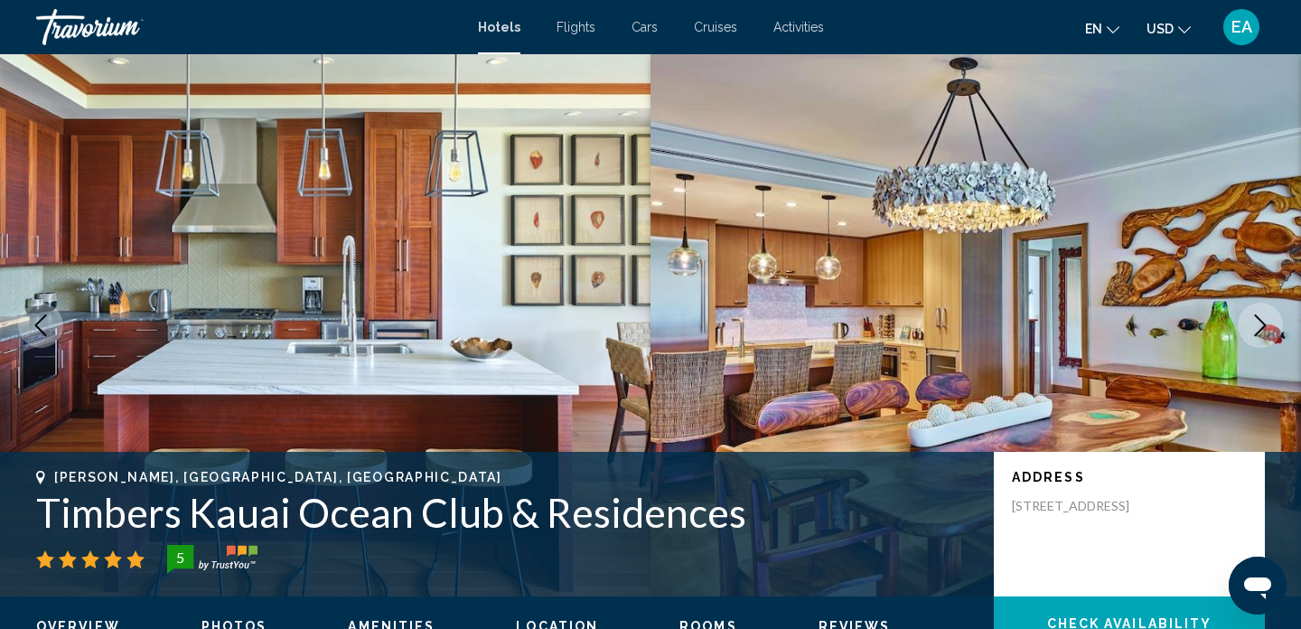
click at [1270, 325] on icon "Next image" at bounding box center [1261, 325] width 22 height 22
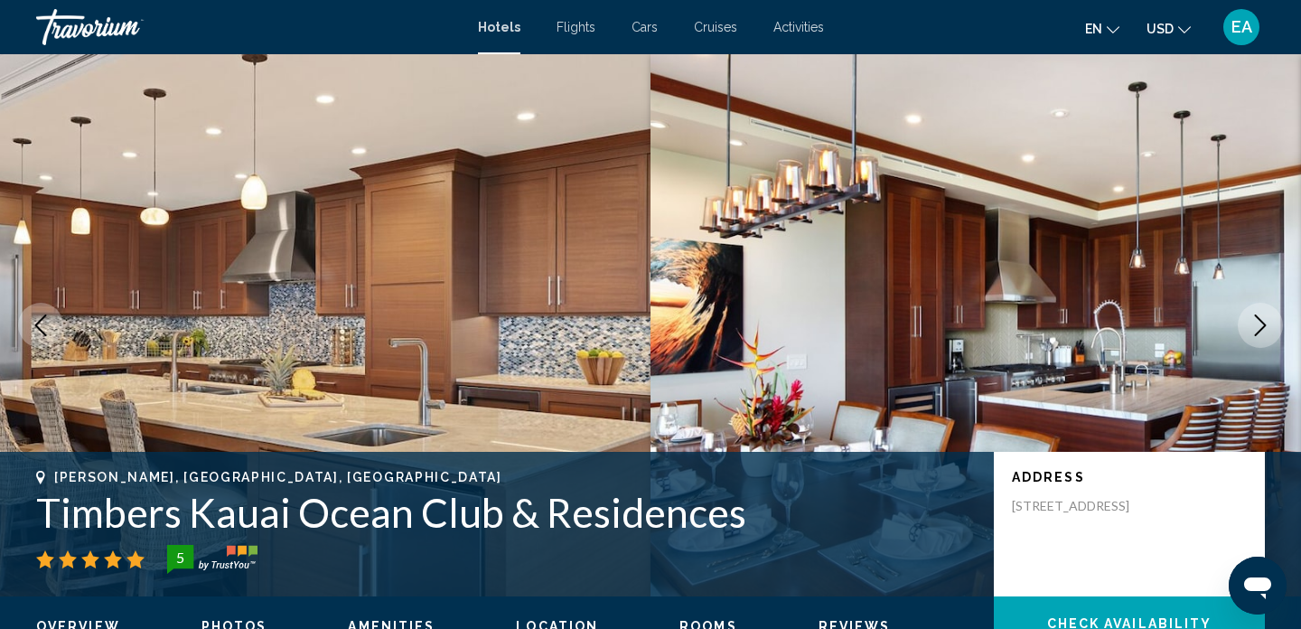
click at [1270, 323] on icon "Next image" at bounding box center [1261, 325] width 22 height 22
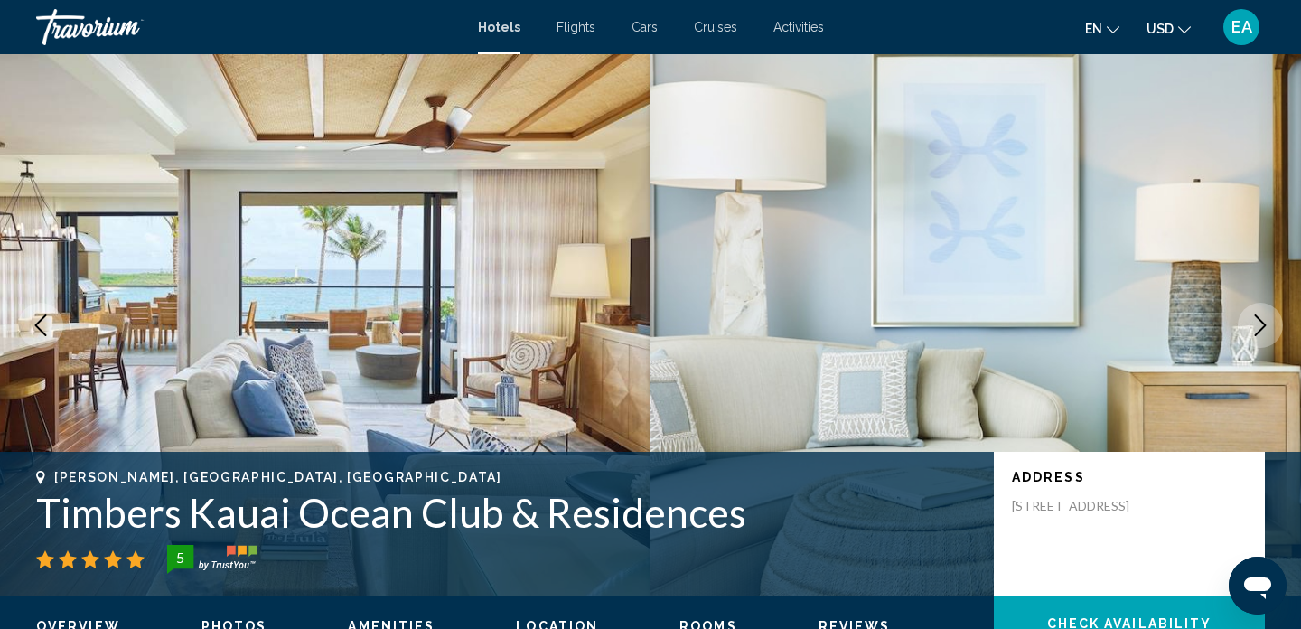
click at [1270, 323] on icon "Next image" at bounding box center [1261, 325] width 22 height 22
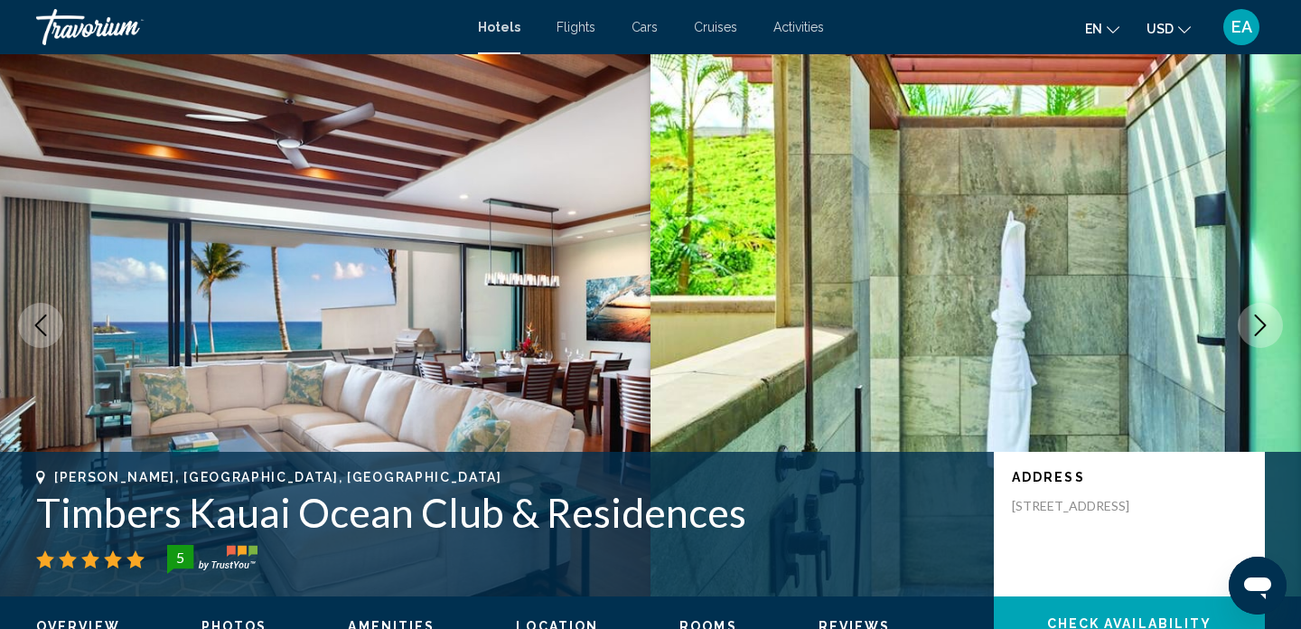
click at [1269, 324] on icon "Next image" at bounding box center [1261, 325] width 22 height 22
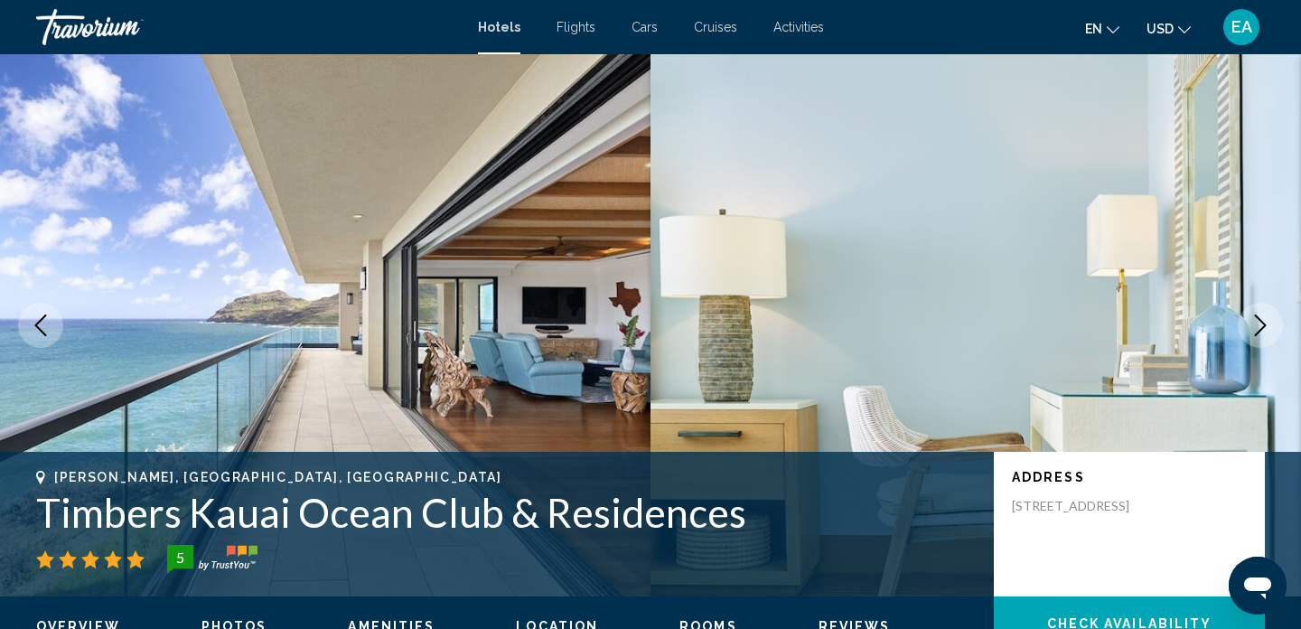
click at [1266, 324] on icon "Next image" at bounding box center [1261, 325] width 22 height 22
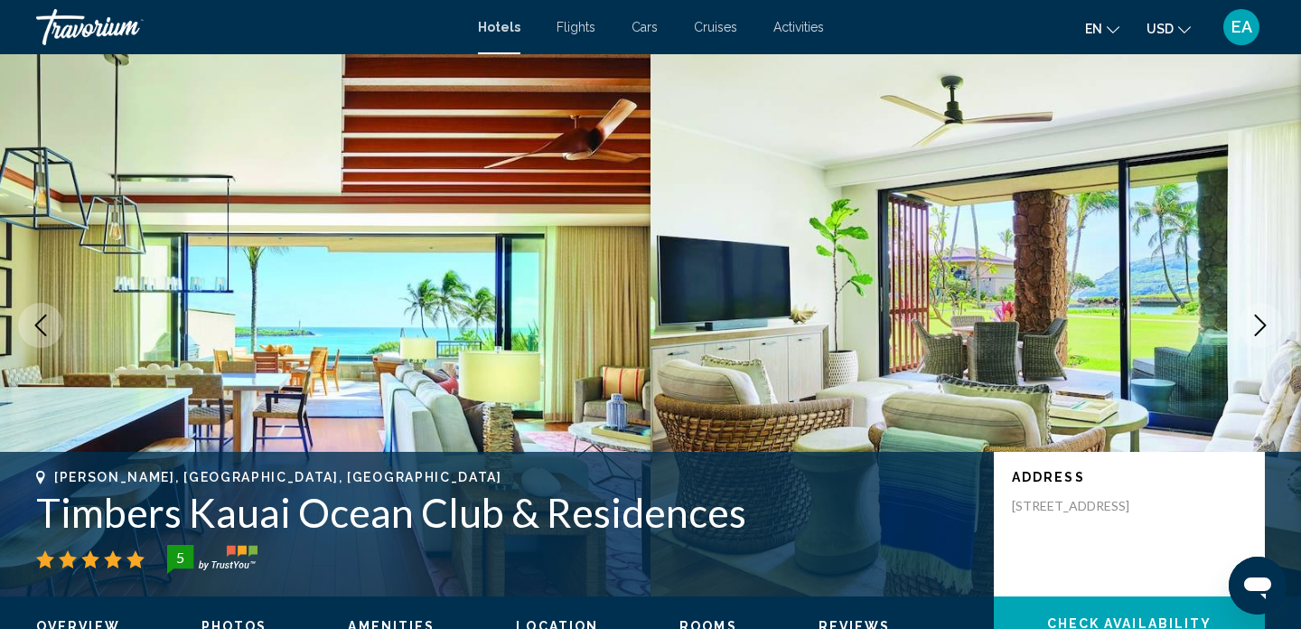
click at [1266, 324] on icon "Next image" at bounding box center [1261, 325] width 22 height 22
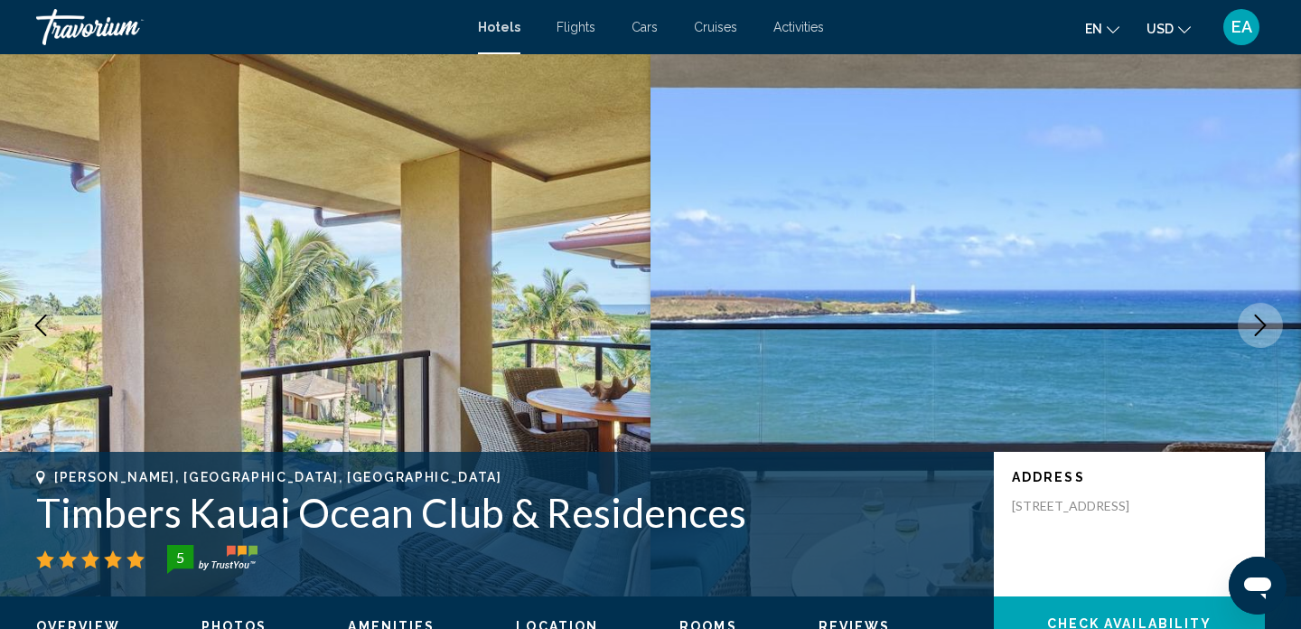
click at [1265, 324] on icon "Next image" at bounding box center [1261, 325] width 22 height 22
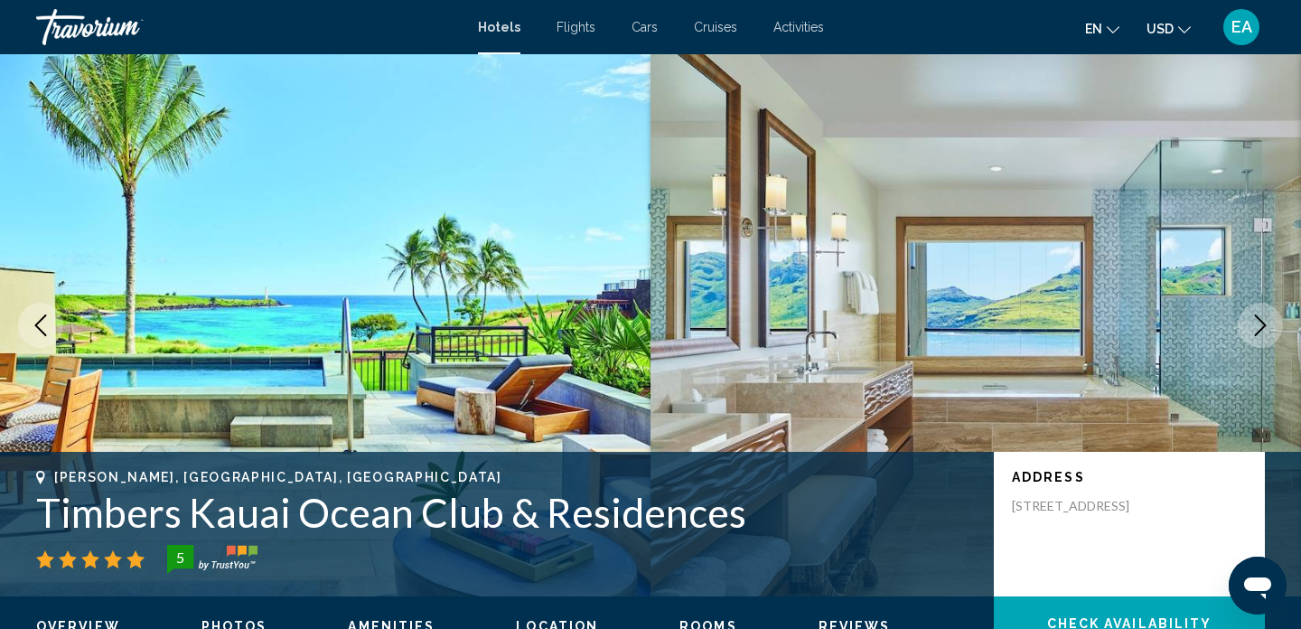
click at [1264, 324] on icon "Next image" at bounding box center [1261, 325] width 12 height 22
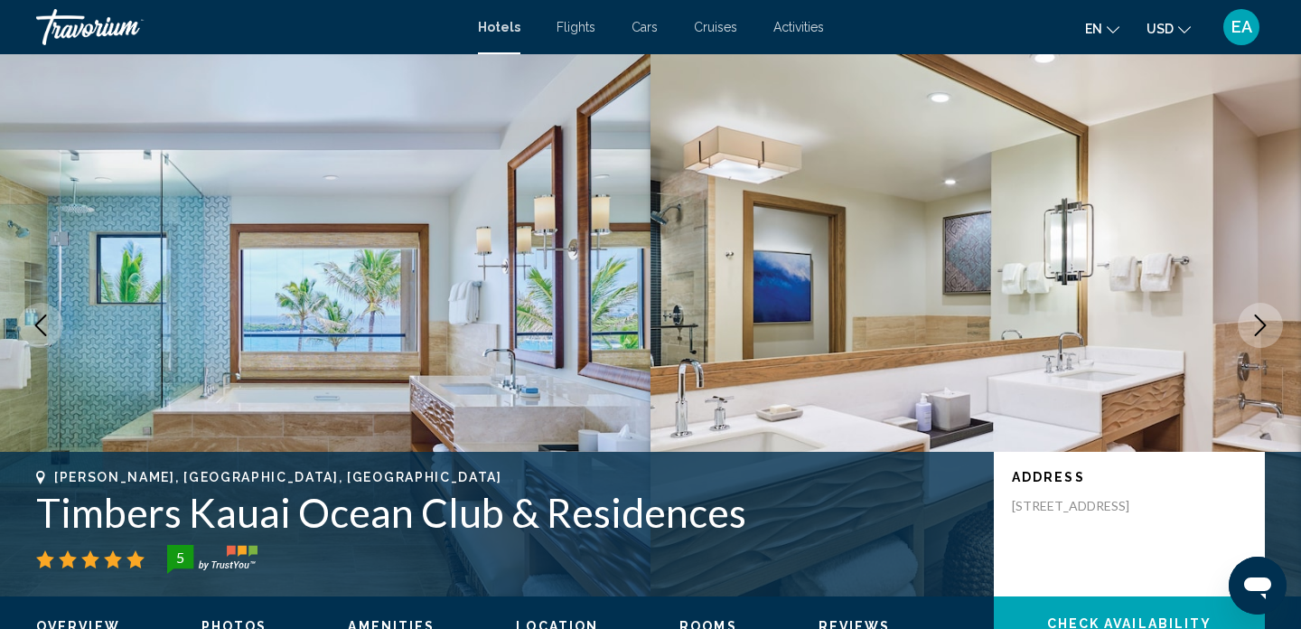
click at [1264, 324] on icon "Next image" at bounding box center [1261, 325] width 12 height 22
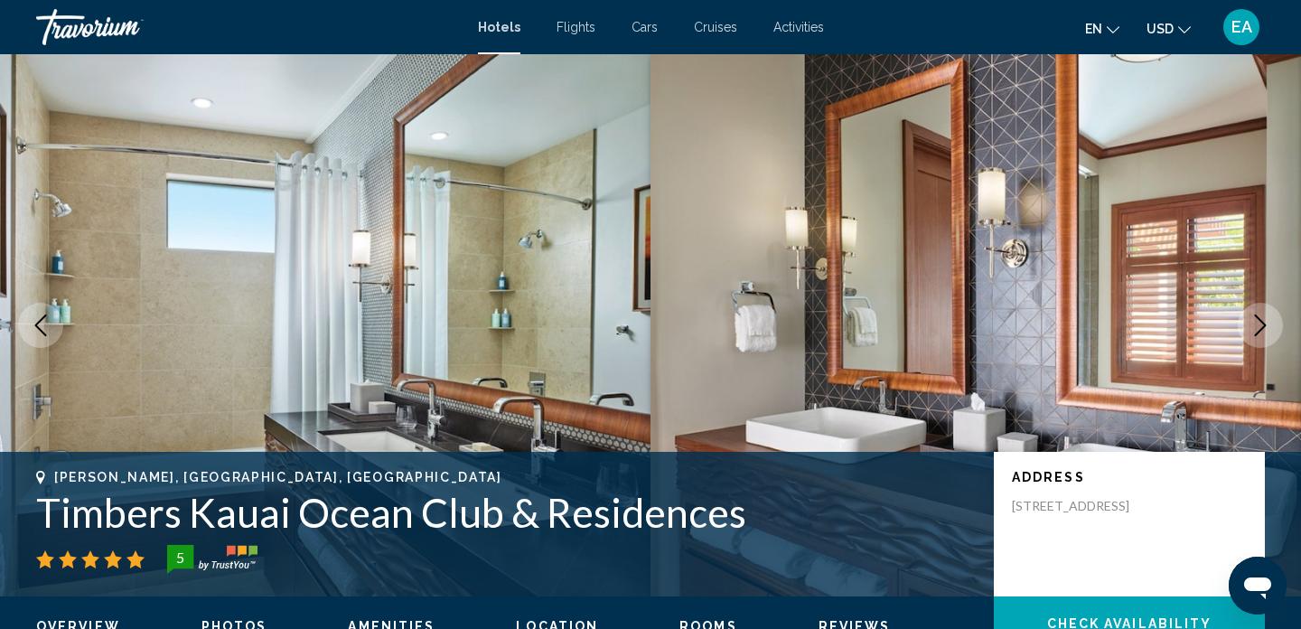
click at [1264, 324] on icon "Next image" at bounding box center [1261, 325] width 12 height 22
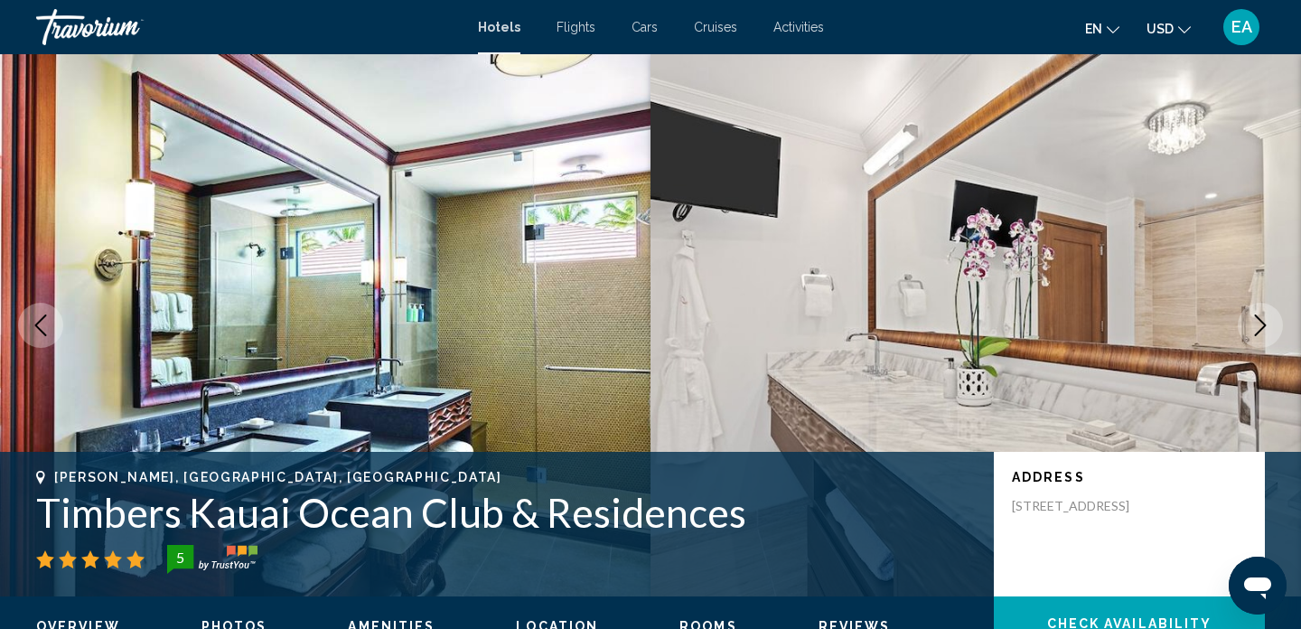
click at [1262, 324] on icon "Next image" at bounding box center [1261, 325] width 22 height 22
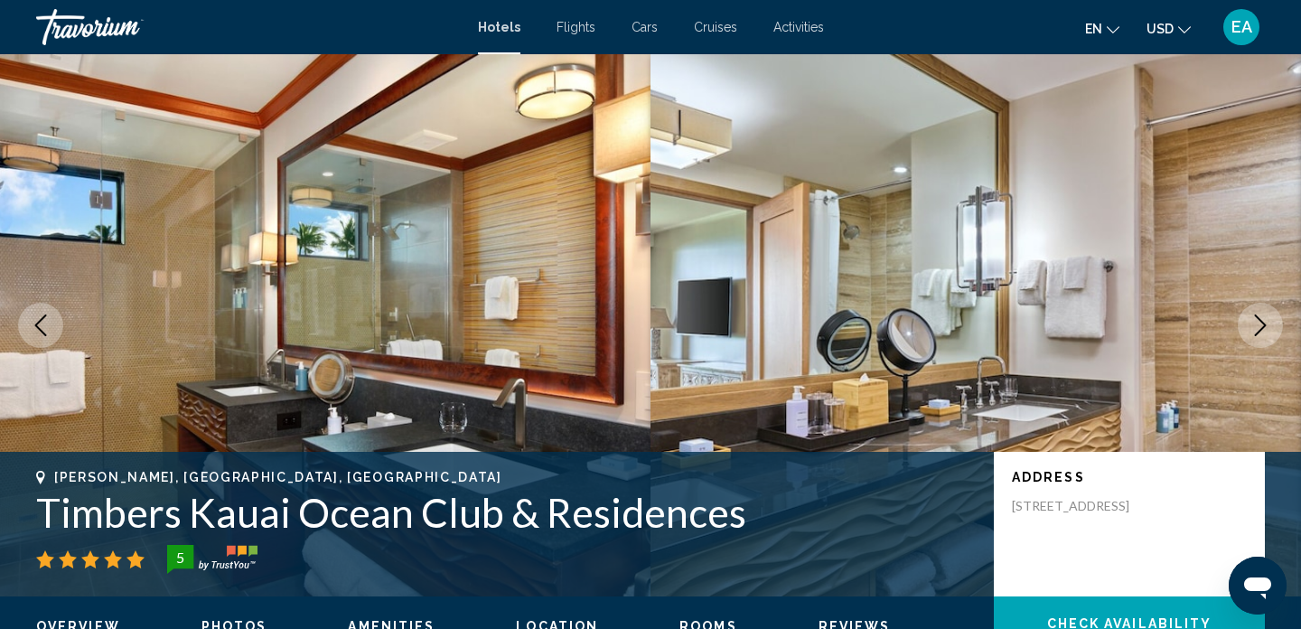
click at [1262, 324] on icon "Next image" at bounding box center [1261, 325] width 22 height 22
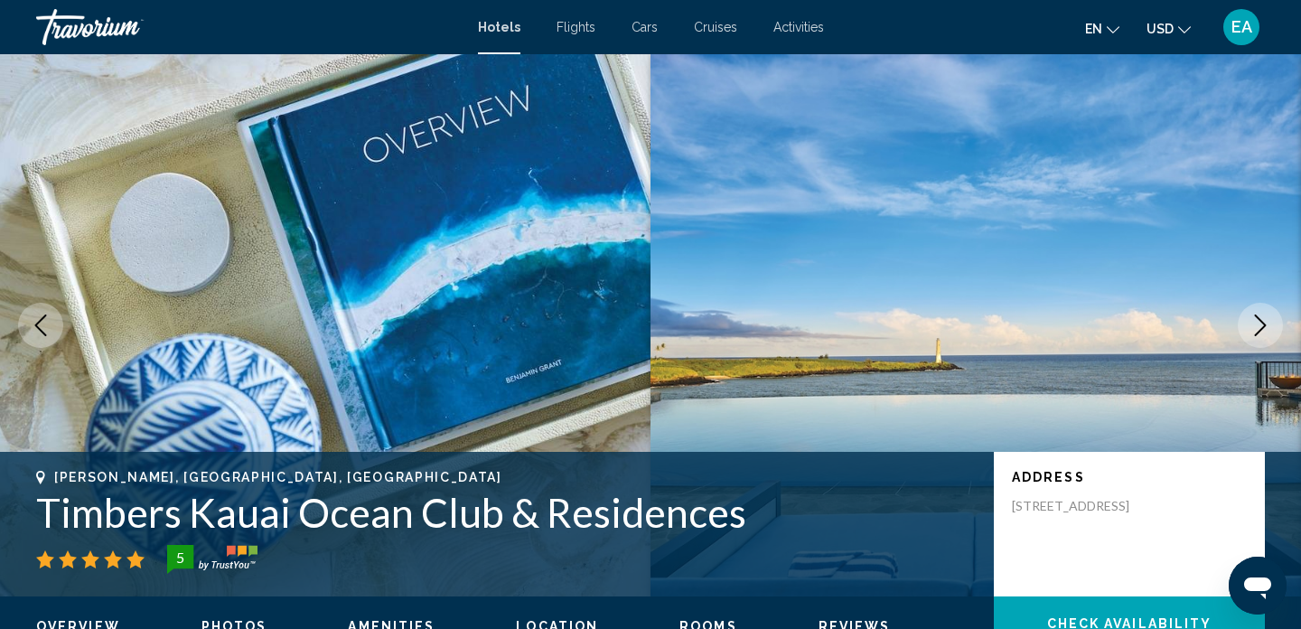
click at [1262, 324] on icon "Next image" at bounding box center [1261, 325] width 22 height 22
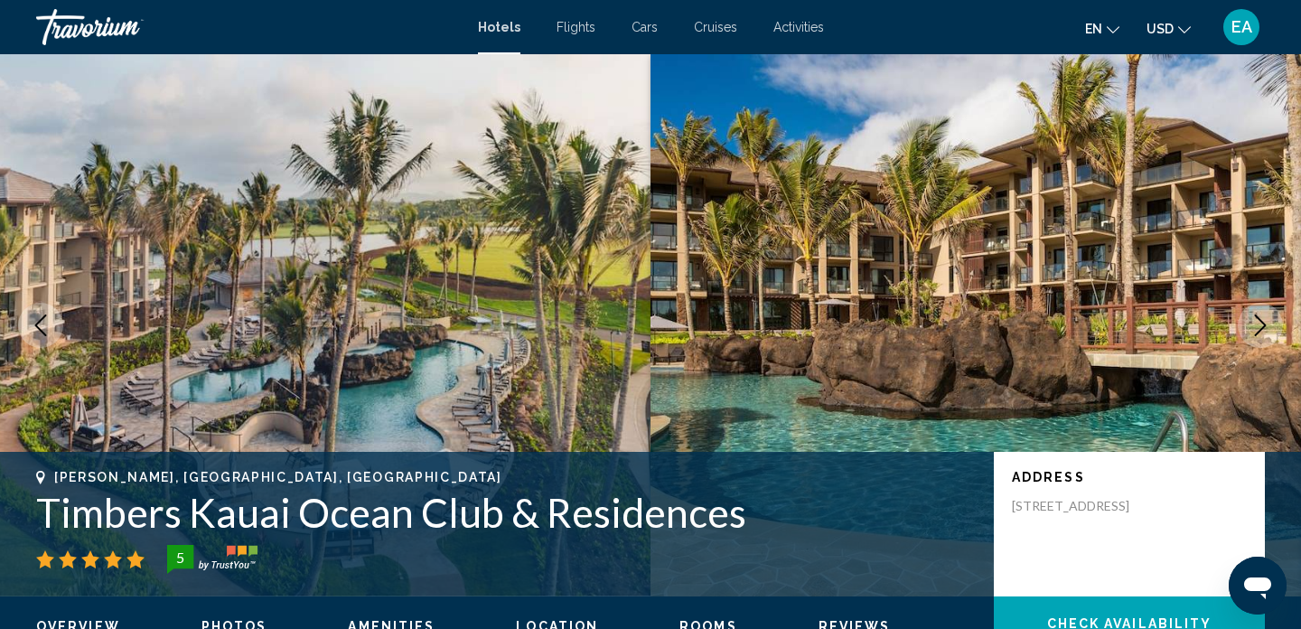
click at [1261, 324] on icon "Next image" at bounding box center [1261, 325] width 22 height 22
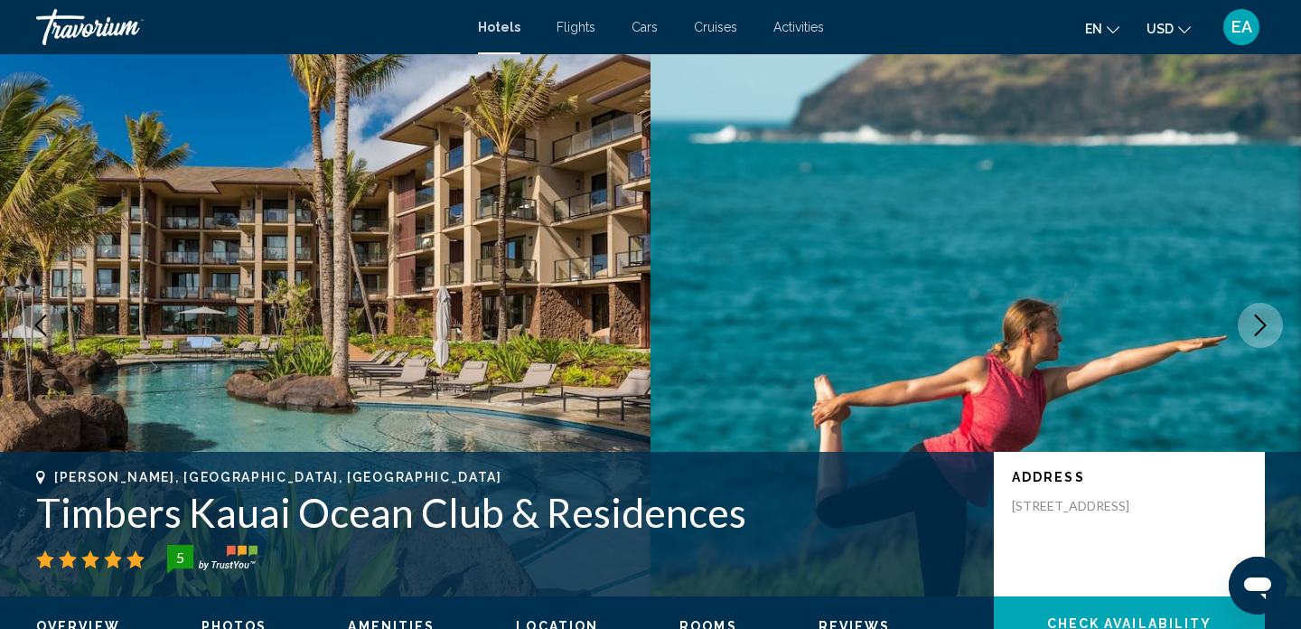
click at [27, 319] on button "Previous image" at bounding box center [40, 325] width 45 height 45
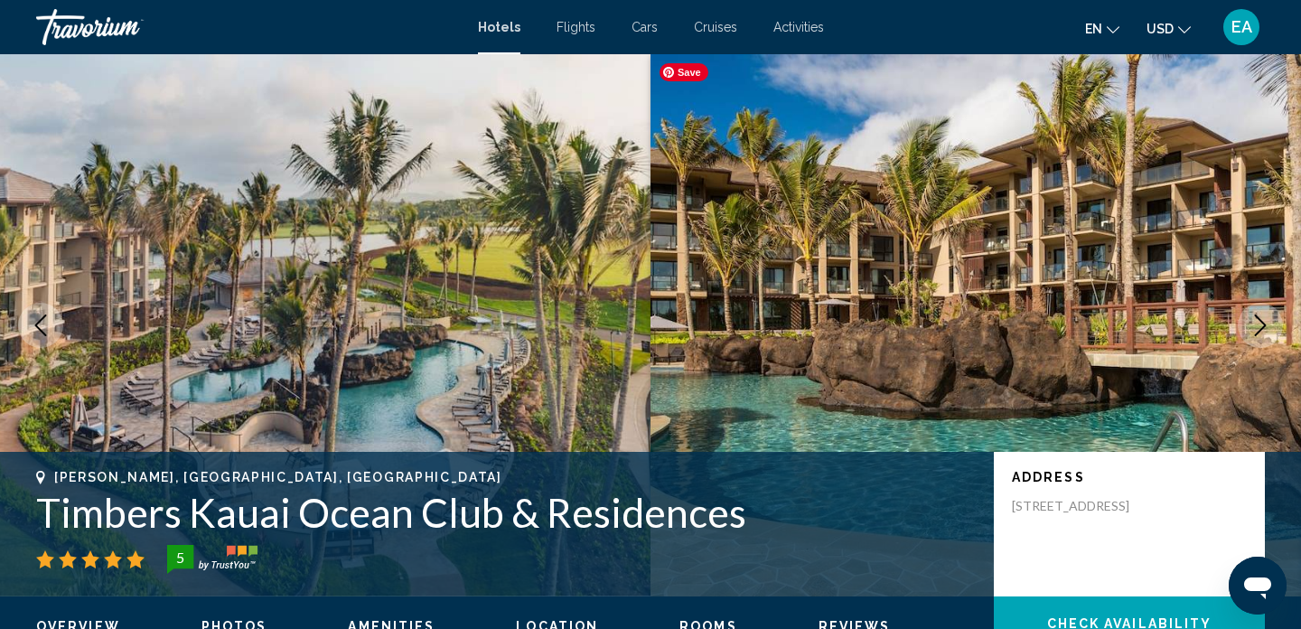
click at [1289, 301] on img "Main content" at bounding box center [976, 325] width 651 height 542
click at [1243, 330] on button "Next image" at bounding box center [1260, 325] width 45 height 45
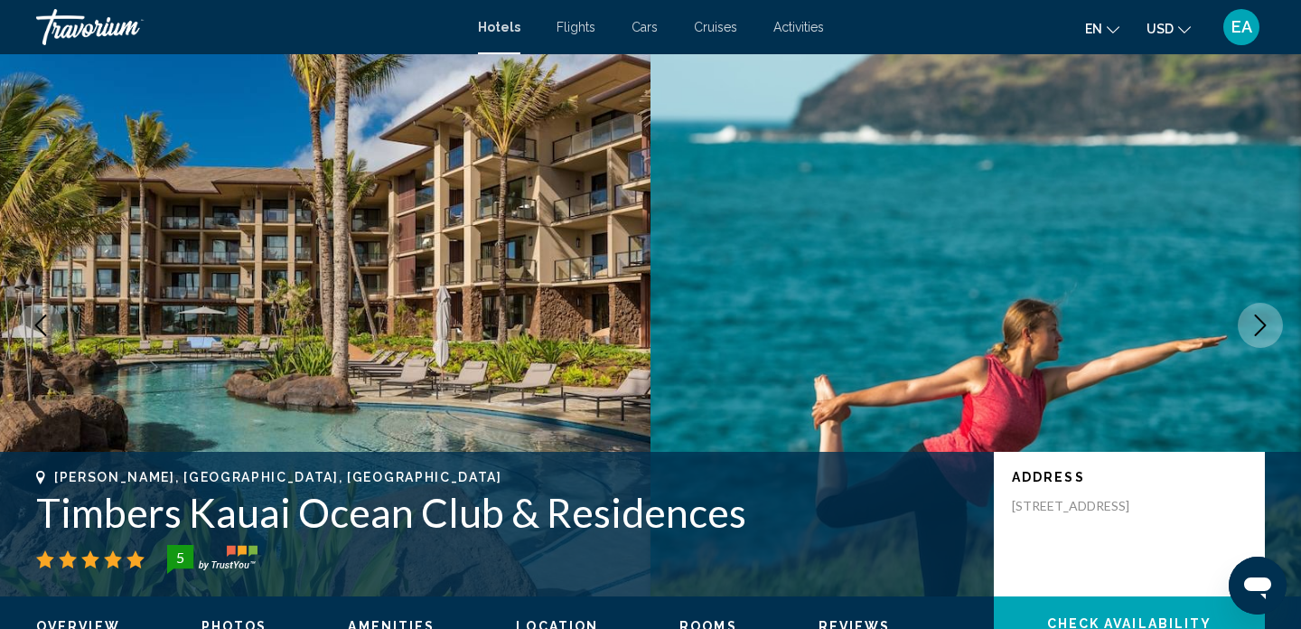
click at [1243, 330] on button "Next image" at bounding box center [1260, 325] width 45 height 45
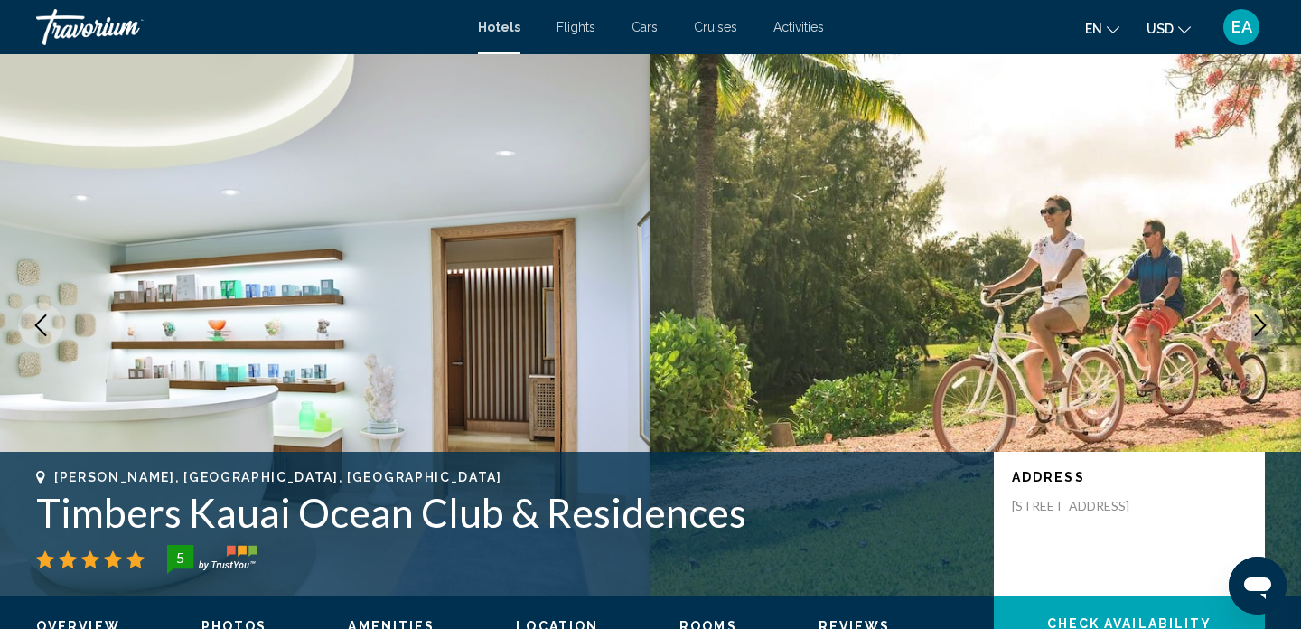
click at [1243, 330] on button "Next image" at bounding box center [1260, 325] width 45 height 45
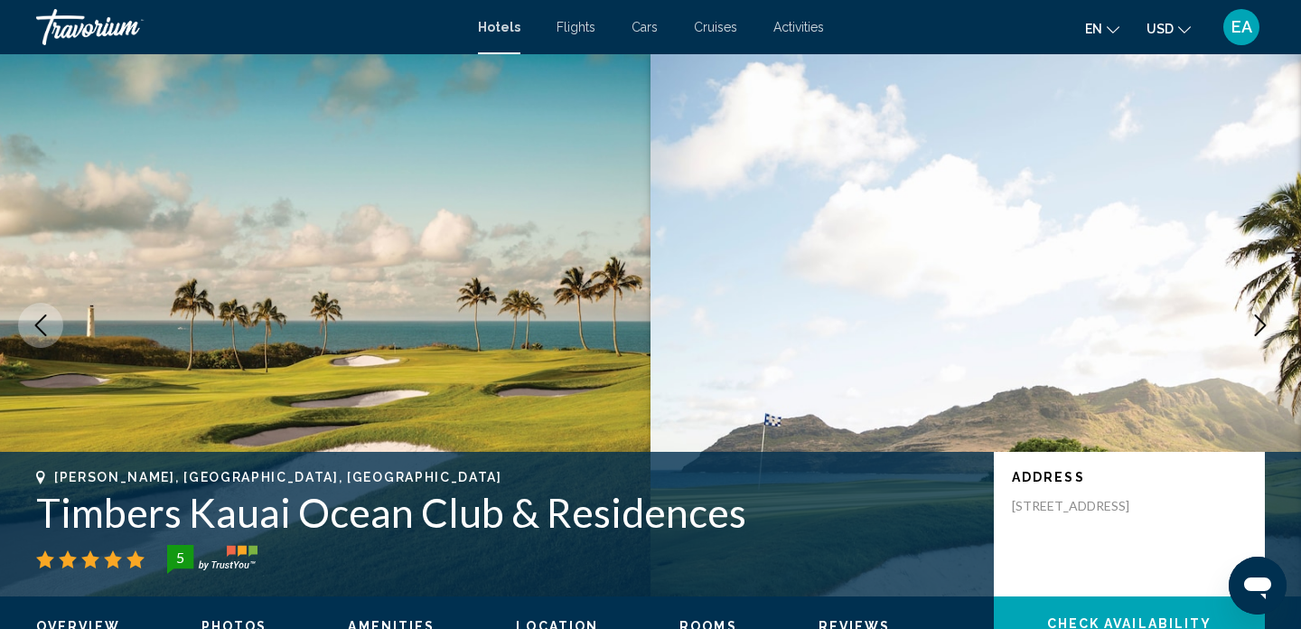
click at [1243, 330] on button "Next image" at bounding box center [1260, 325] width 45 height 45
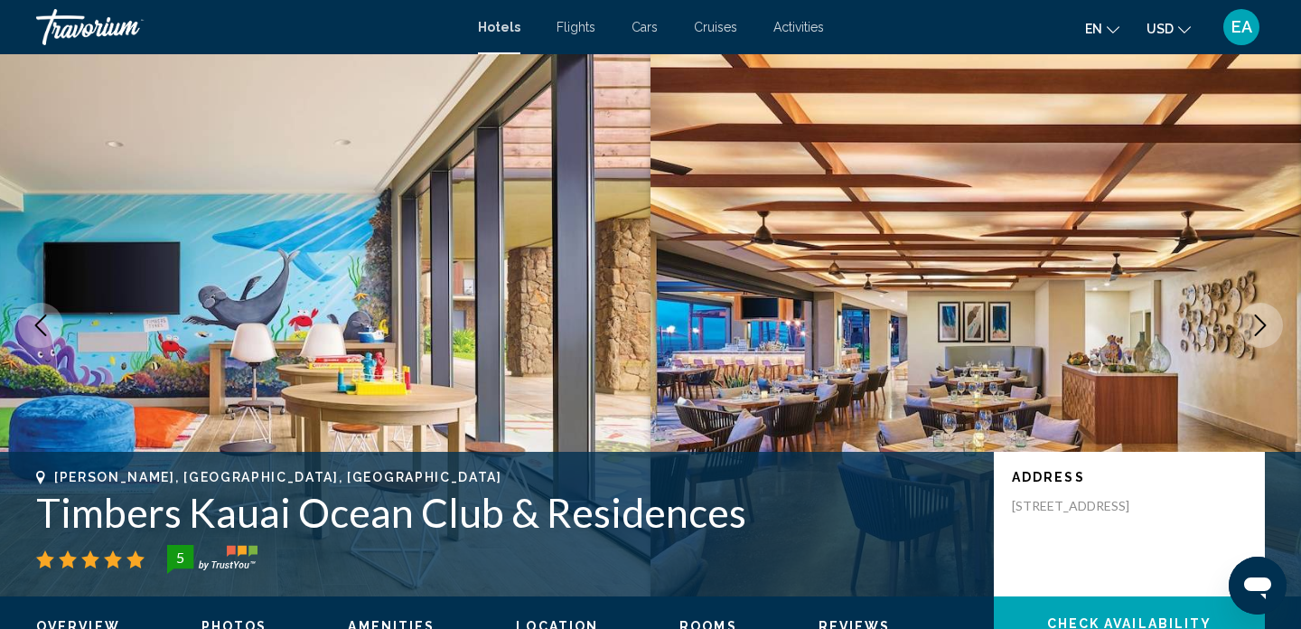
click at [1243, 330] on button "Next image" at bounding box center [1260, 325] width 45 height 45
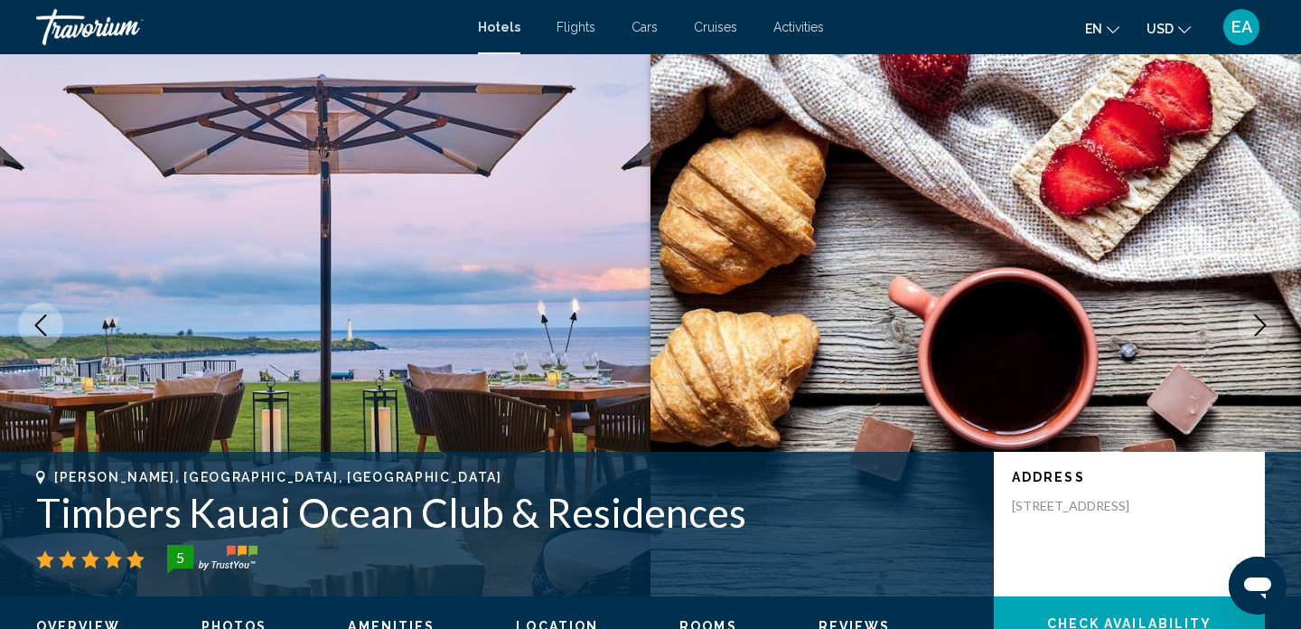
click at [1243, 330] on button "Next image" at bounding box center [1260, 325] width 45 height 45
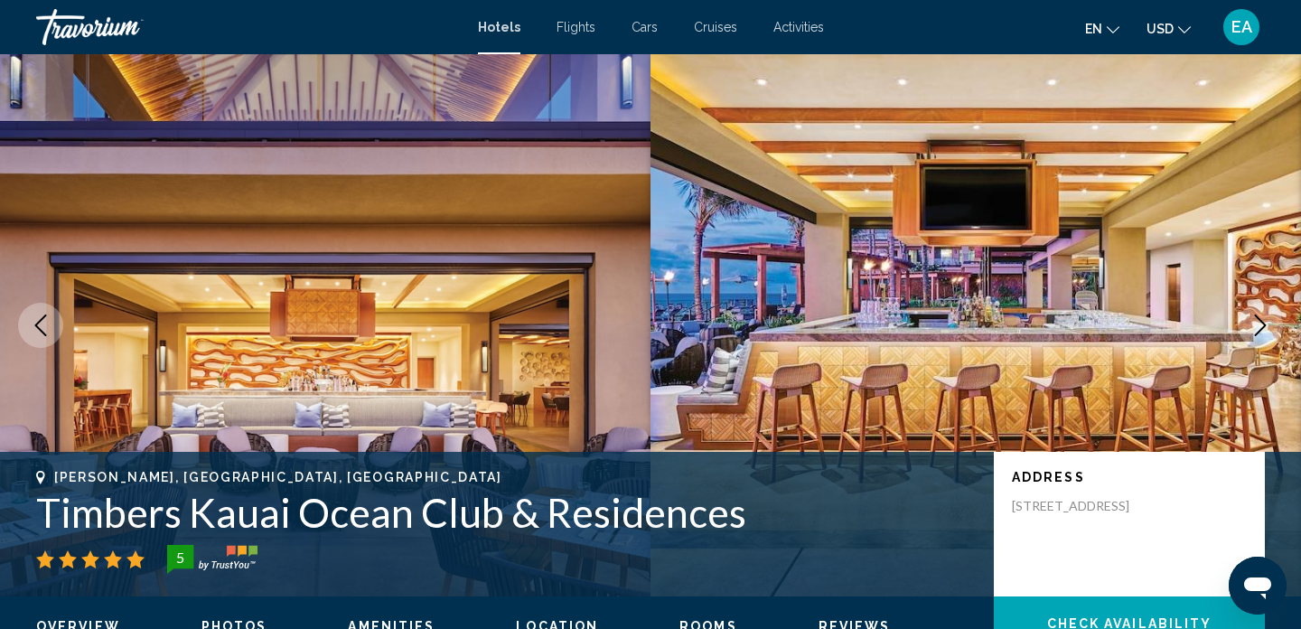
click at [1243, 330] on button "Next image" at bounding box center [1260, 325] width 45 height 45
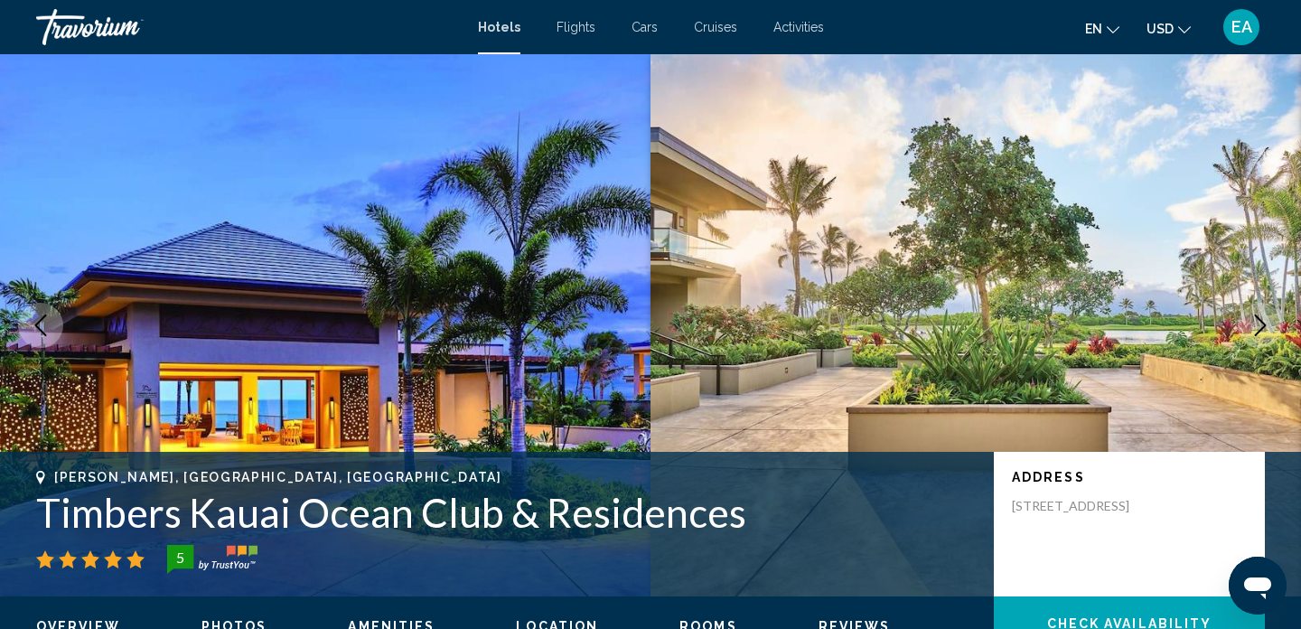
click at [1243, 330] on button "Next image" at bounding box center [1260, 325] width 45 height 45
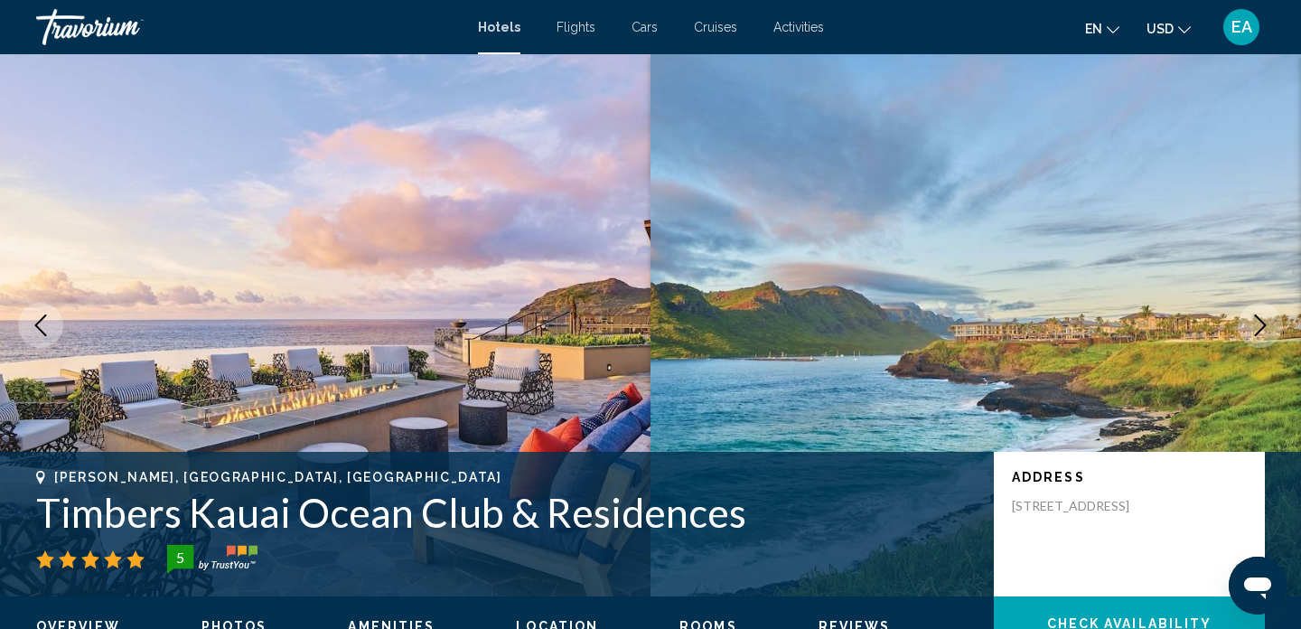
click at [1240, 330] on button "Next image" at bounding box center [1260, 325] width 45 height 45
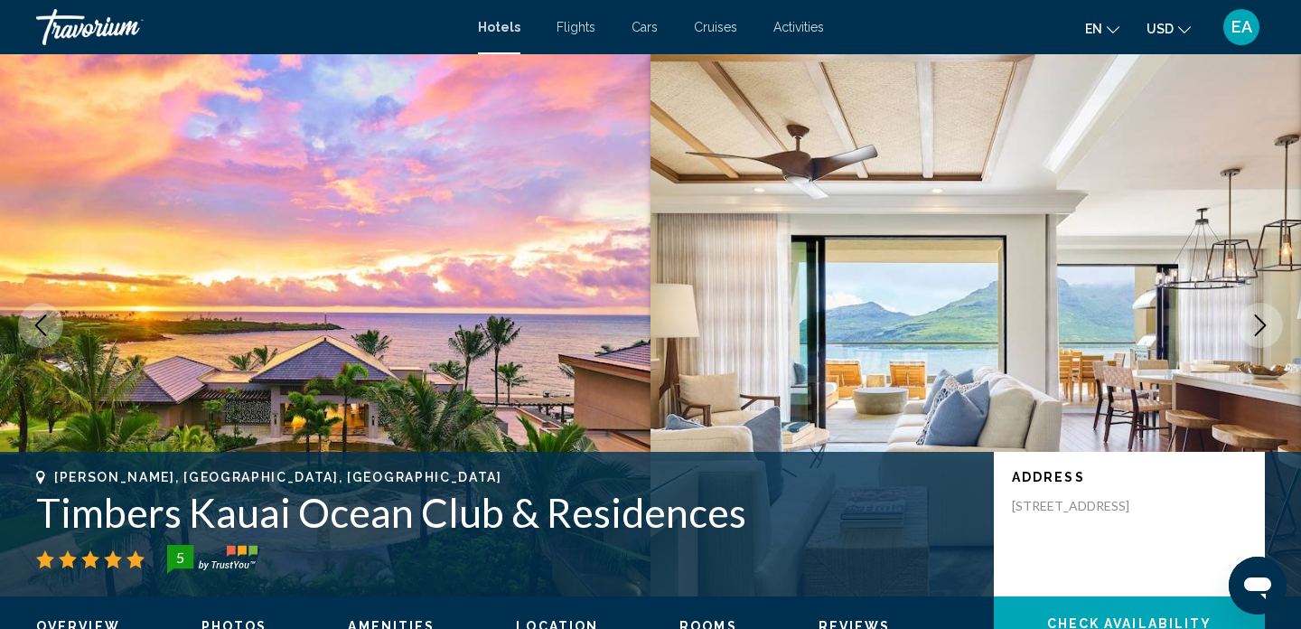
click at [1241, 331] on button "Next image" at bounding box center [1260, 325] width 45 height 45
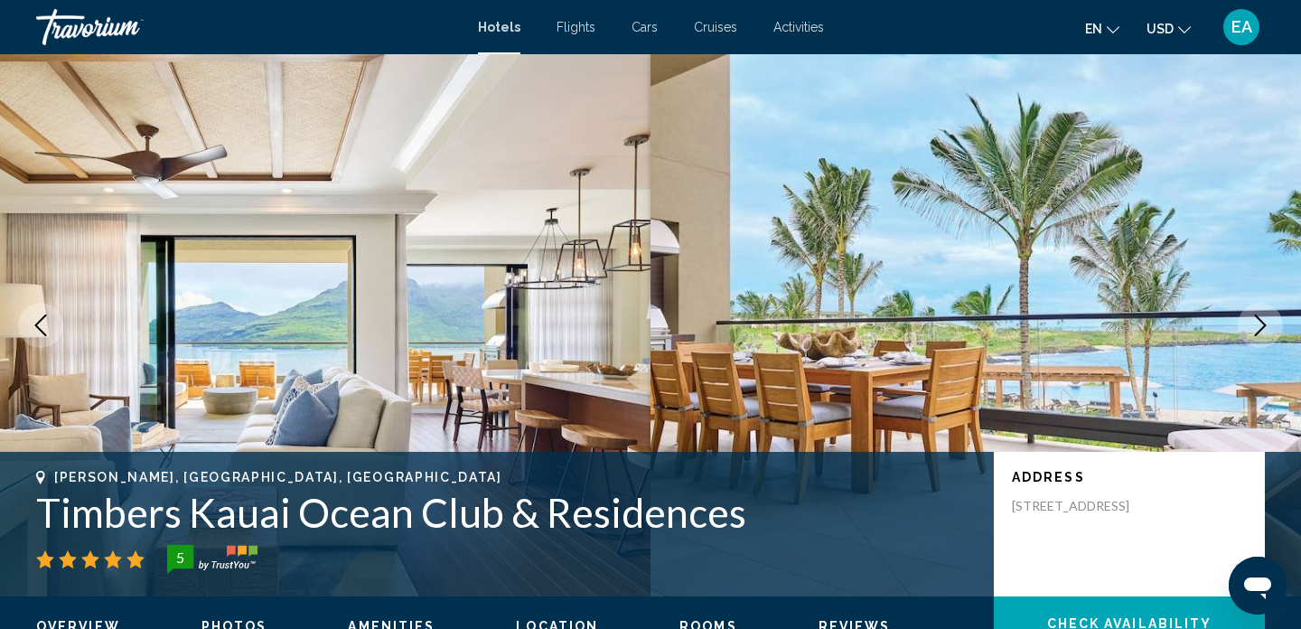
click at [1249, 324] on button "Next image" at bounding box center [1260, 325] width 45 height 45
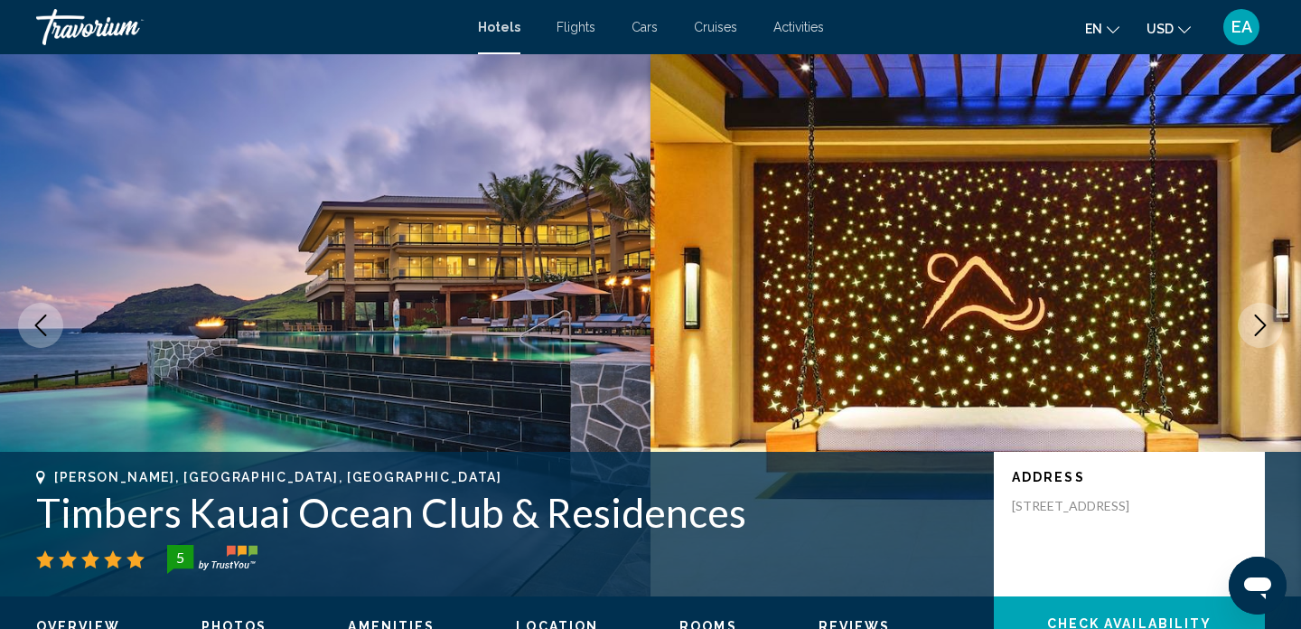
click at [1250, 330] on icon "Next image" at bounding box center [1261, 325] width 22 height 22
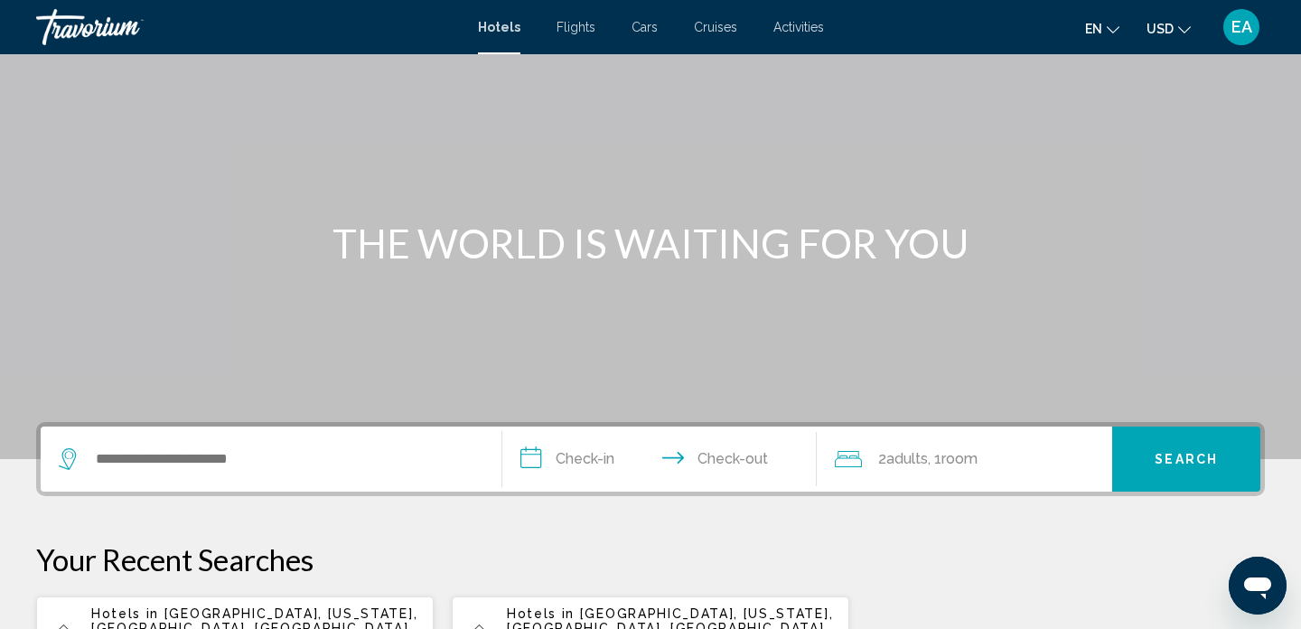
scroll to position [108, 0]
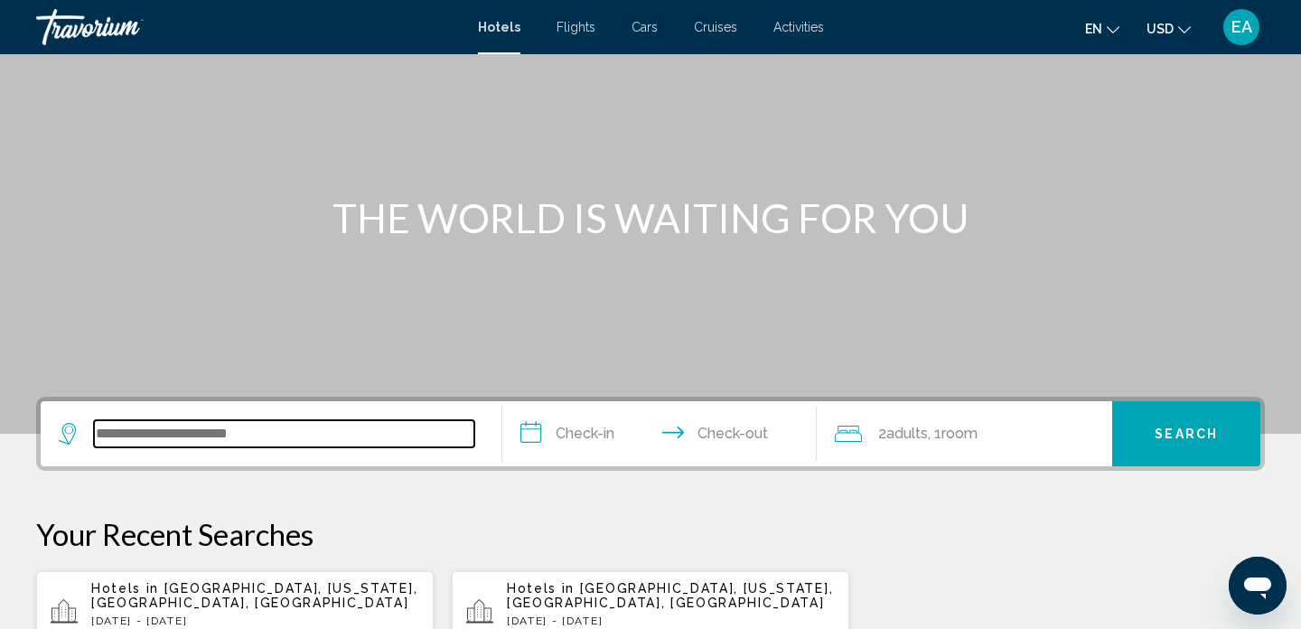
click at [418, 425] on input "Search widget" at bounding box center [284, 433] width 380 height 27
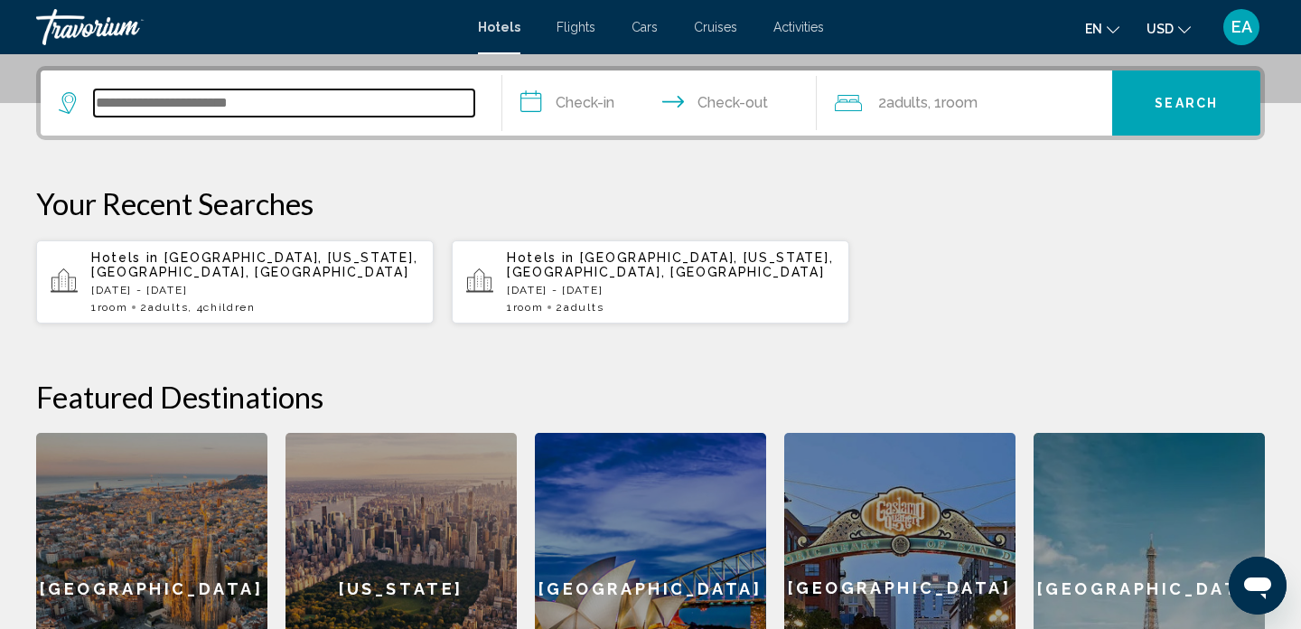
scroll to position [446, 0]
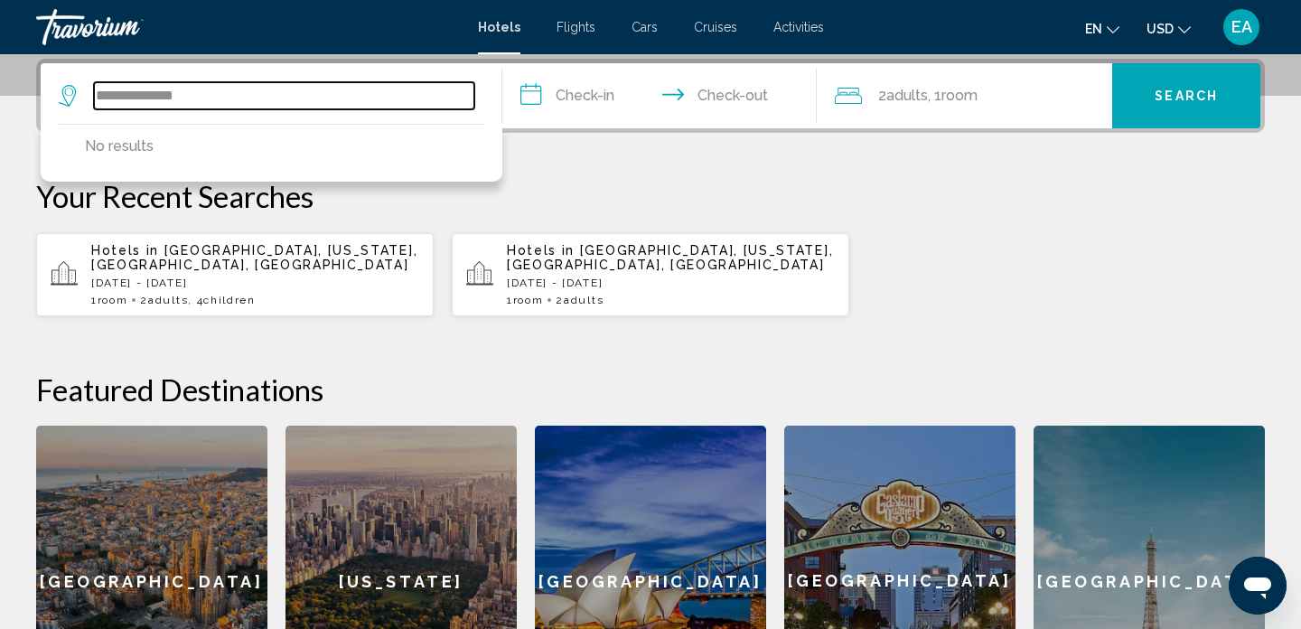
type input "**********"
drag, startPoint x: 181, startPoint y: 96, endPoint x: 78, endPoint y: 95, distance: 103.0
click at [78, 96] on div "**********" at bounding box center [267, 95] width 416 height 27
